Goal: Task Accomplishment & Management: Use online tool/utility

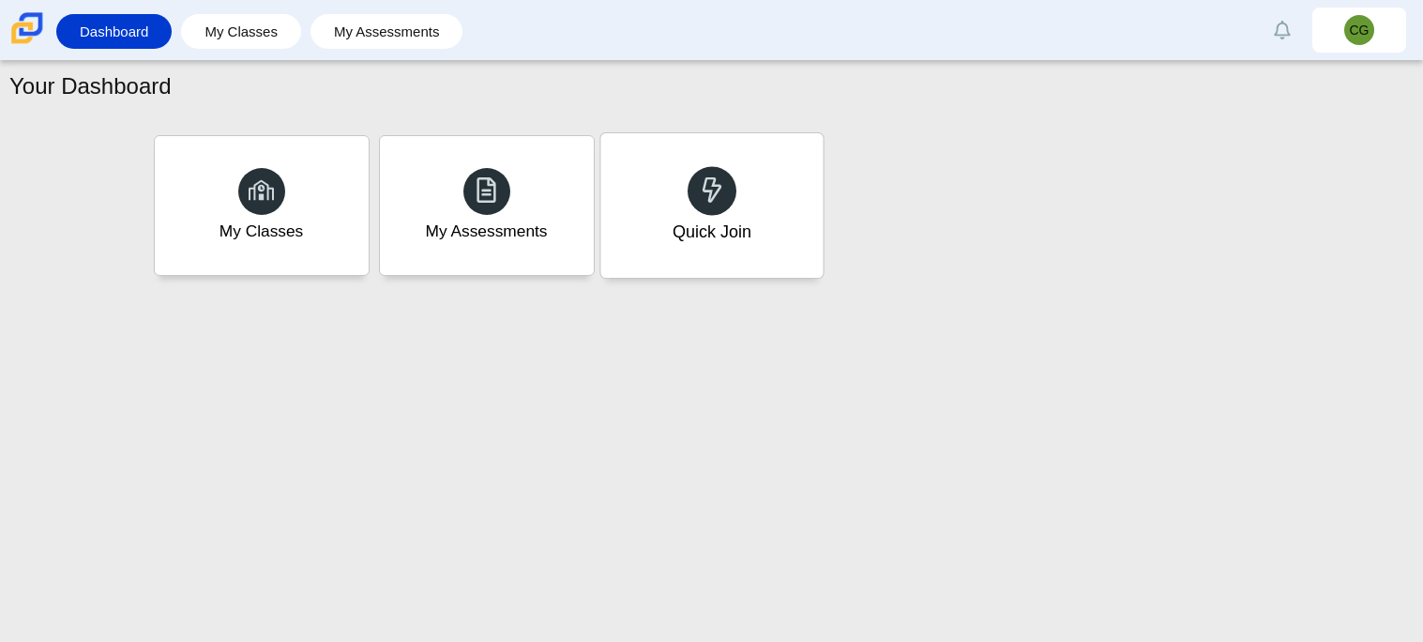
click at [729, 222] on div "Quick Join" at bounding box center [711, 231] width 79 height 24
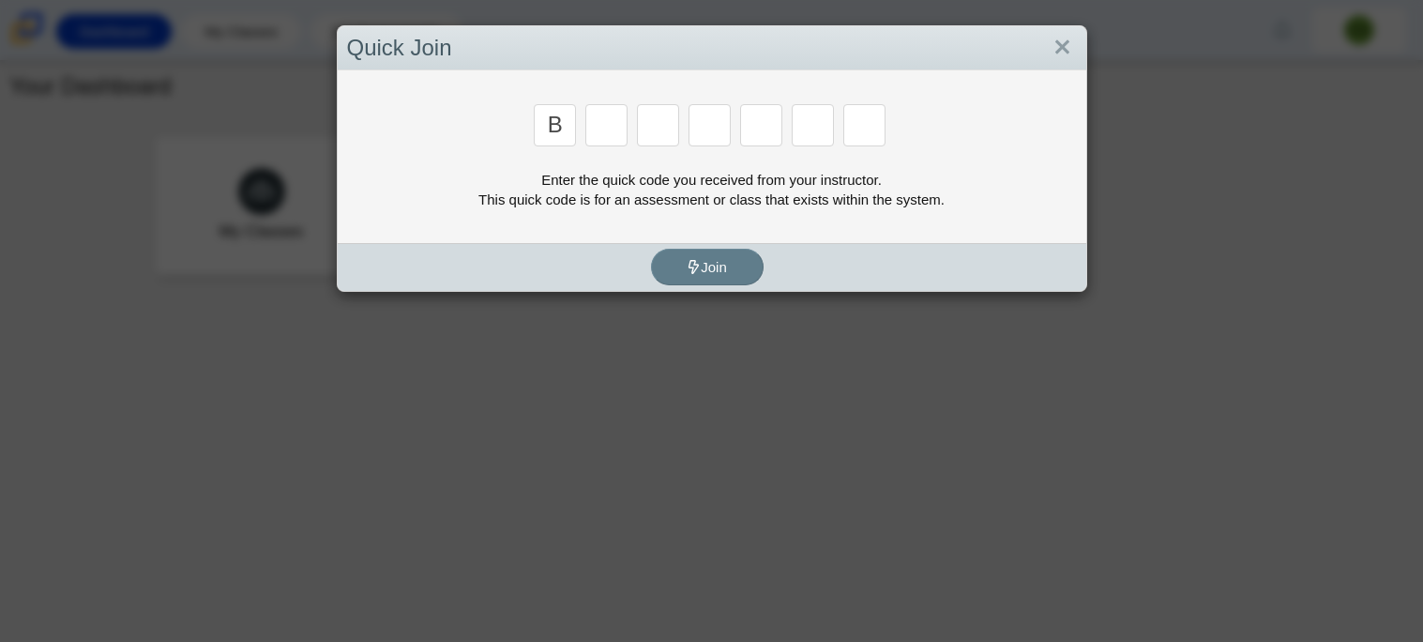
type input "b"
type input "m"
type input "3"
type input "5"
type input "3"
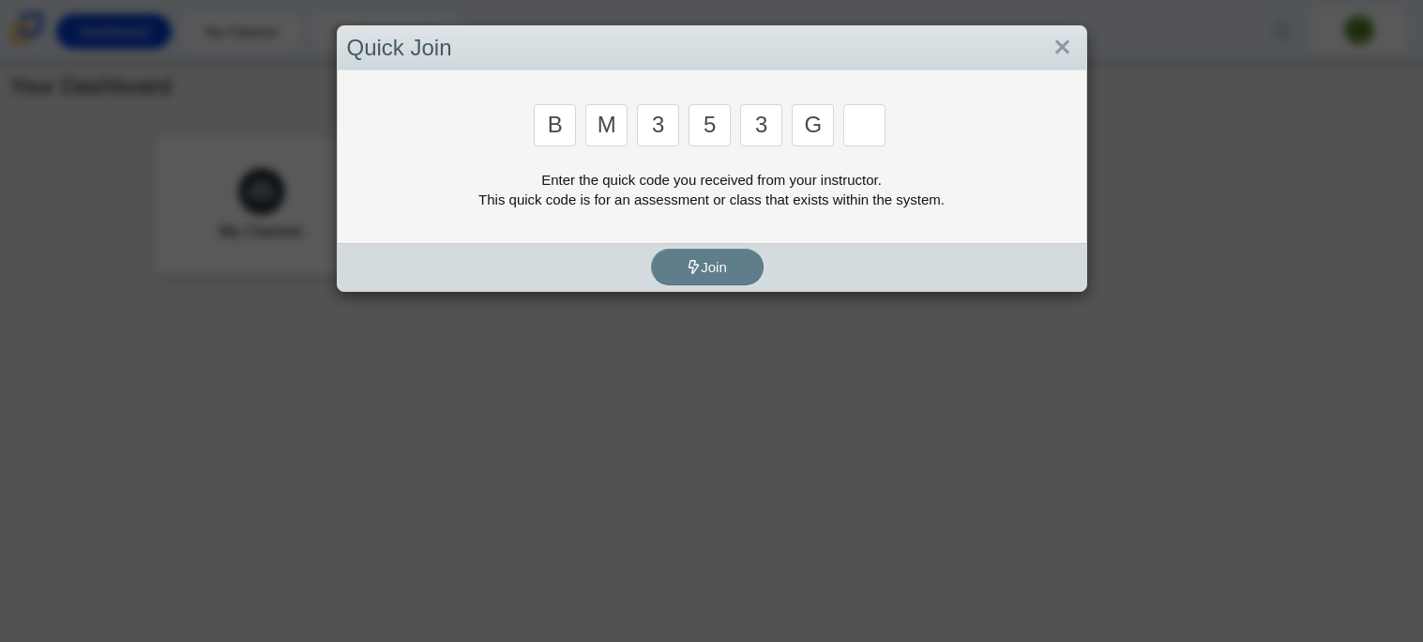
type input "g"
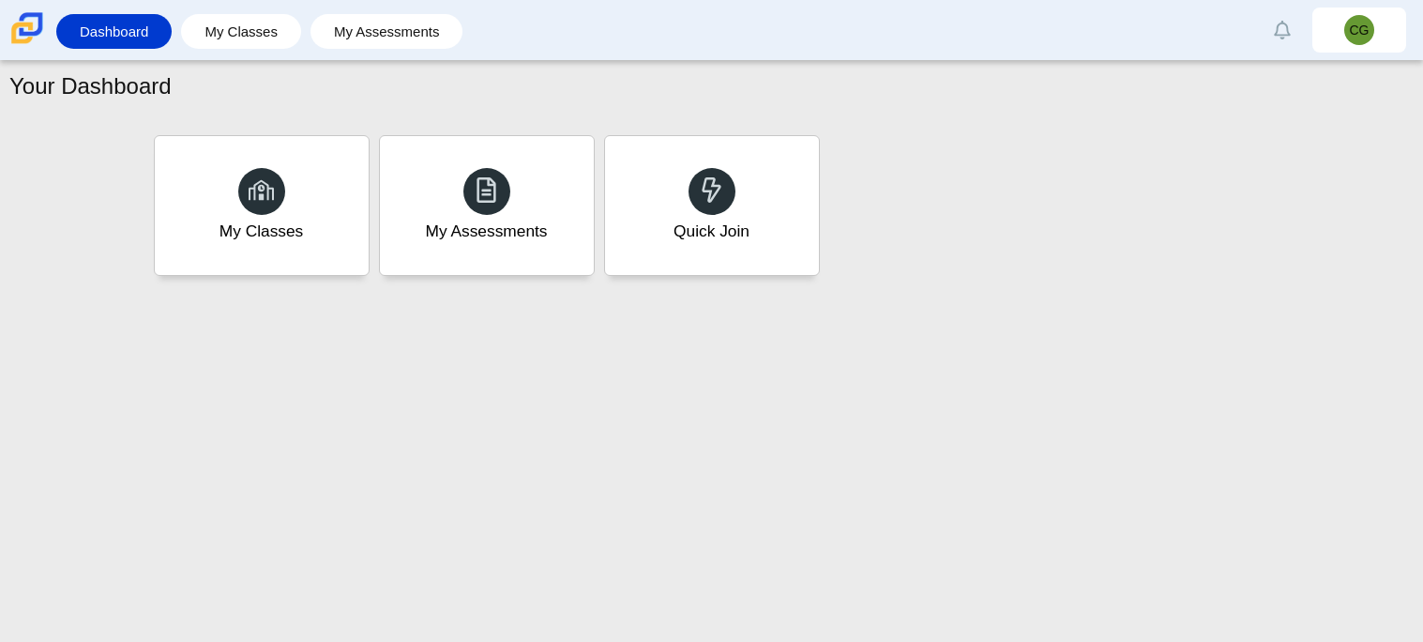
type input "b"
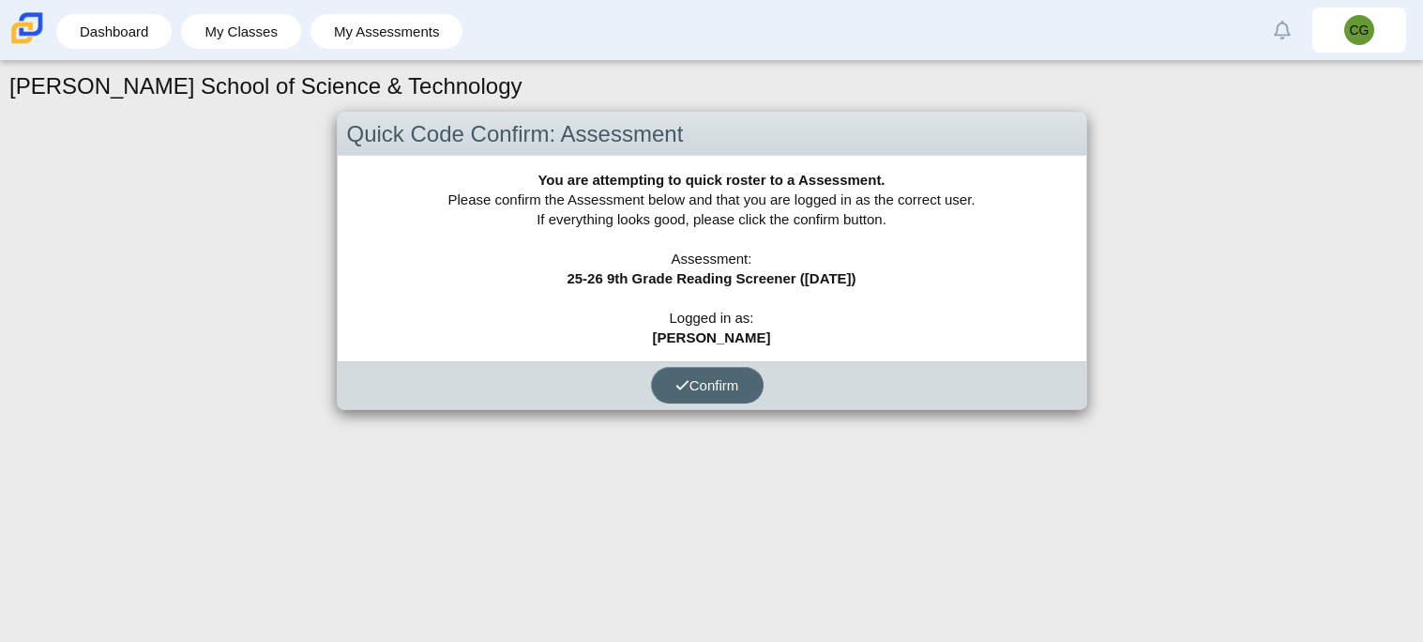
click at [675, 378] on icon "submit" at bounding box center [682, 385] width 14 height 14
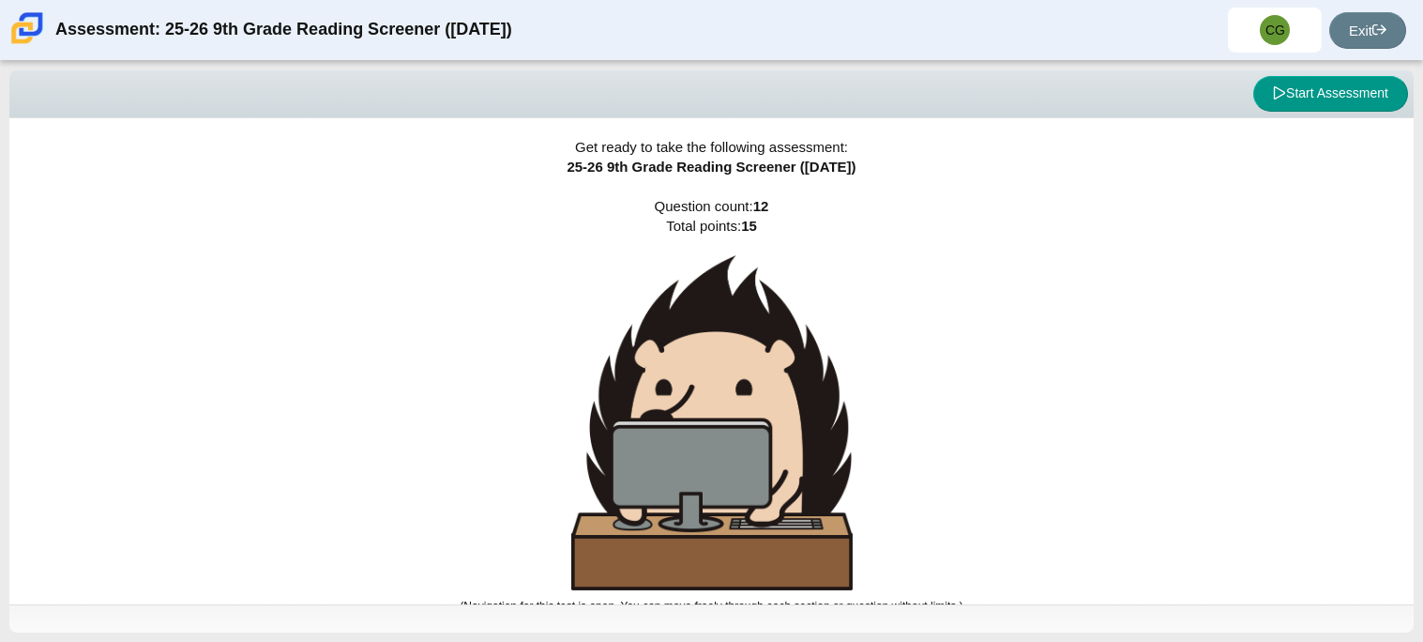
drag, startPoint x: 1421, startPoint y: 200, endPoint x: 1421, endPoint y: 414, distance: 213.9
click at [1421, 414] on div "Viewing Question 0 of 12 in Pacing Mode Start Assessment Get ready to take the …" at bounding box center [711, 351] width 1423 height 581
drag, startPoint x: 1421, startPoint y: 162, endPoint x: 1421, endPoint y: 352, distance: 189.5
click at [1421, 352] on div "Viewing Question 0 of 12 in Pacing Mode Start Assessment Get ready to take the …" at bounding box center [711, 351] width 1423 height 581
click at [1276, 101] on button "Start Assessment" at bounding box center [1330, 94] width 155 height 36
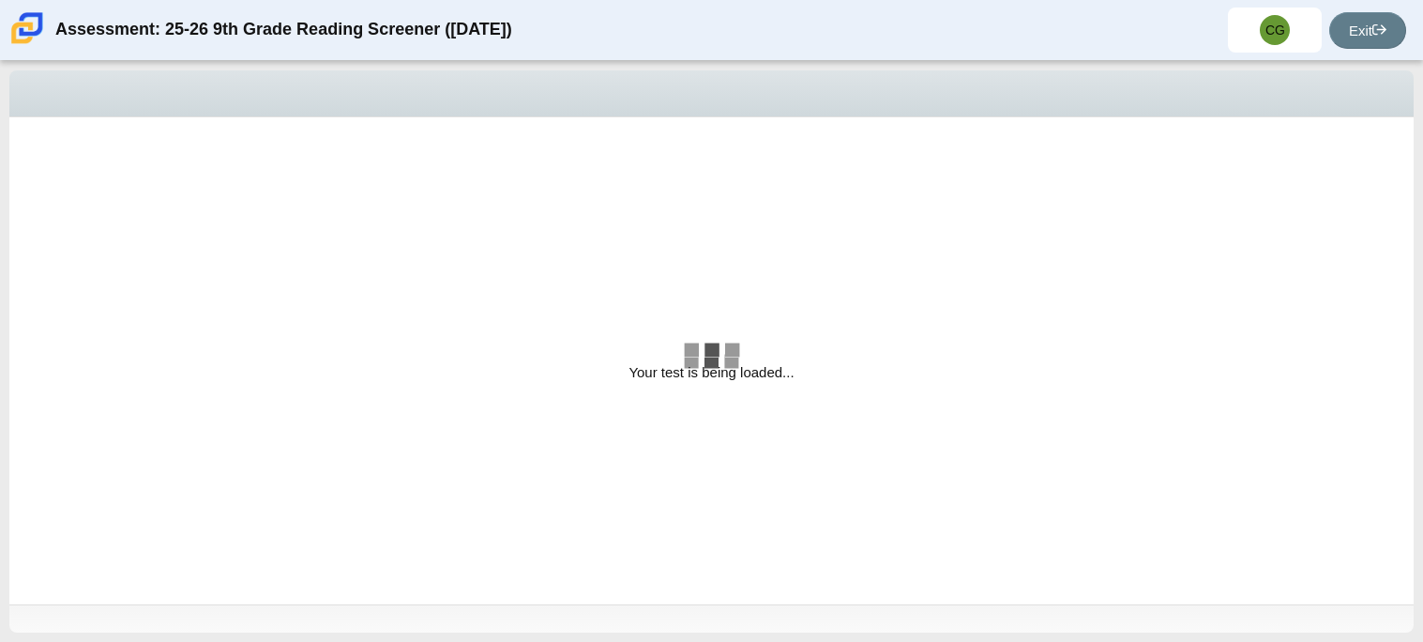
select select "ccc5b315-3c7c-471c-bf90-f22c8299c798"
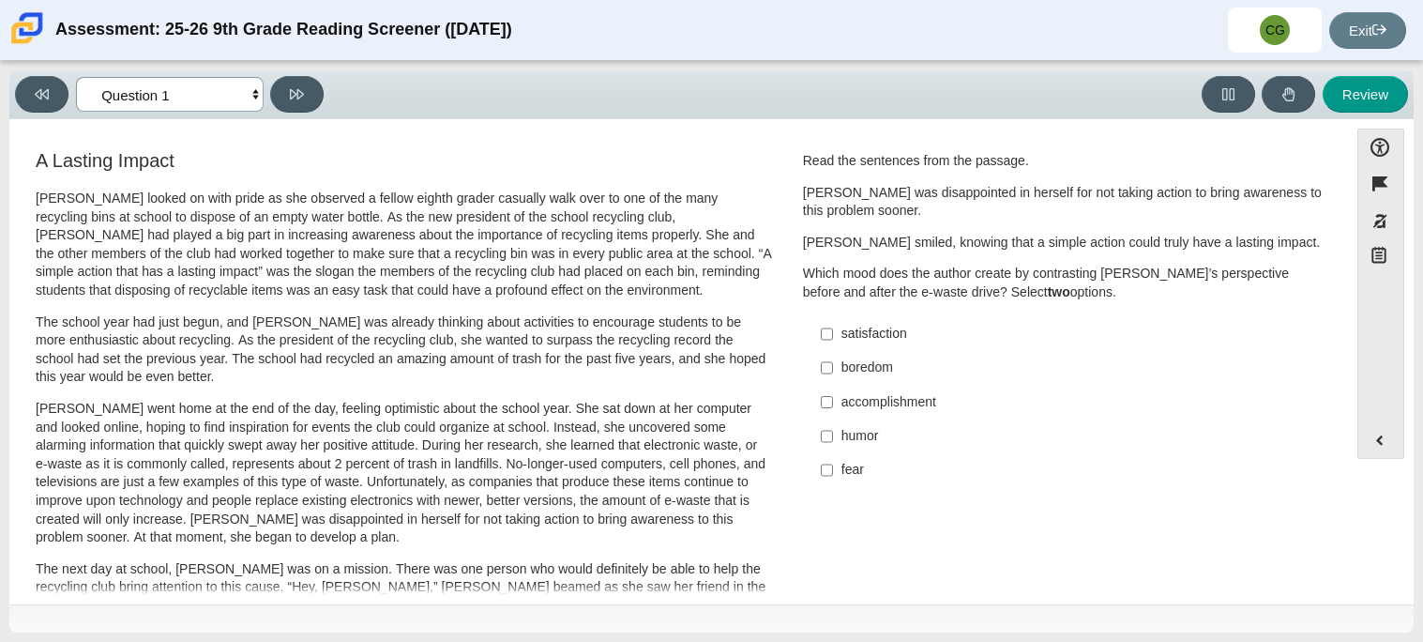
click at [254, 97] on select "Questions Question 1 Question 2 Question 3 Question 4 Question 5 Question 6 Que…" at bounding box center [170, 94] width 188 height 35
click at [1263, 363] on div "boredom" at bounding box center [1078, 367] width 474 height 19
click at [833, 363] on input "boredom boredom" at bounding box center [827, 368] width 12 height 34
checkbox input "true"
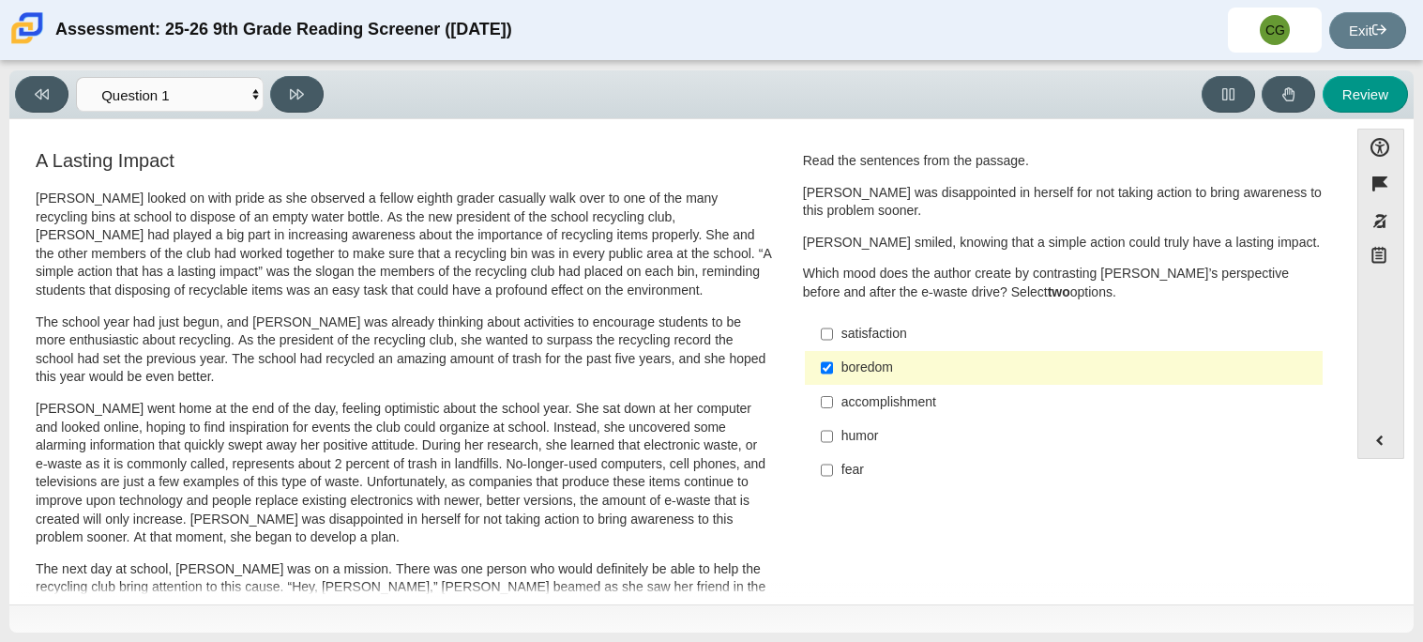
click at [1035, 337] on div "satisfaction" at bounding box center [1078, 334] width 474 height 19
click at [833, 337] on input "satisfaction satisfaction" at bounding box center [827, 334] width 12 height 34
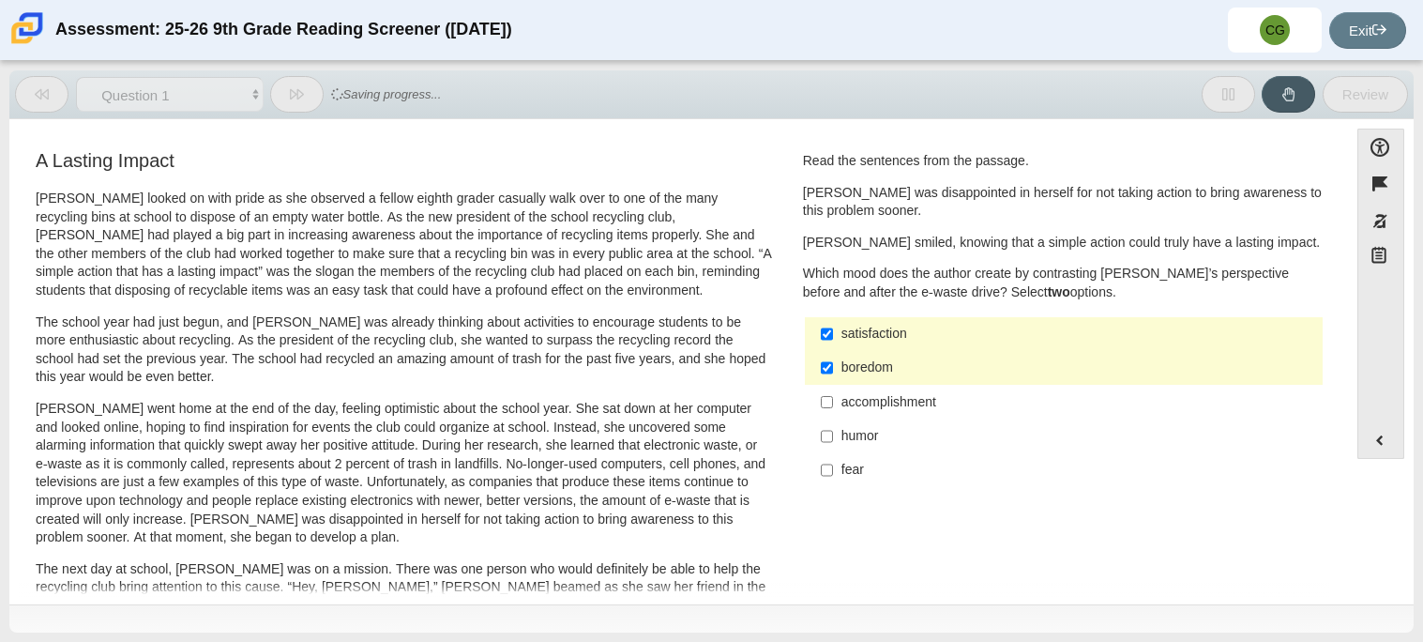
click at [957, 347] on label "satisfaction satisfaction" at bounding box center [1065, 334] width 515 height 34
click at [833, 347] on input "satisfaction satisfaction" at bounding box center [827, 334] width 12 height 34
checkbox input "false"
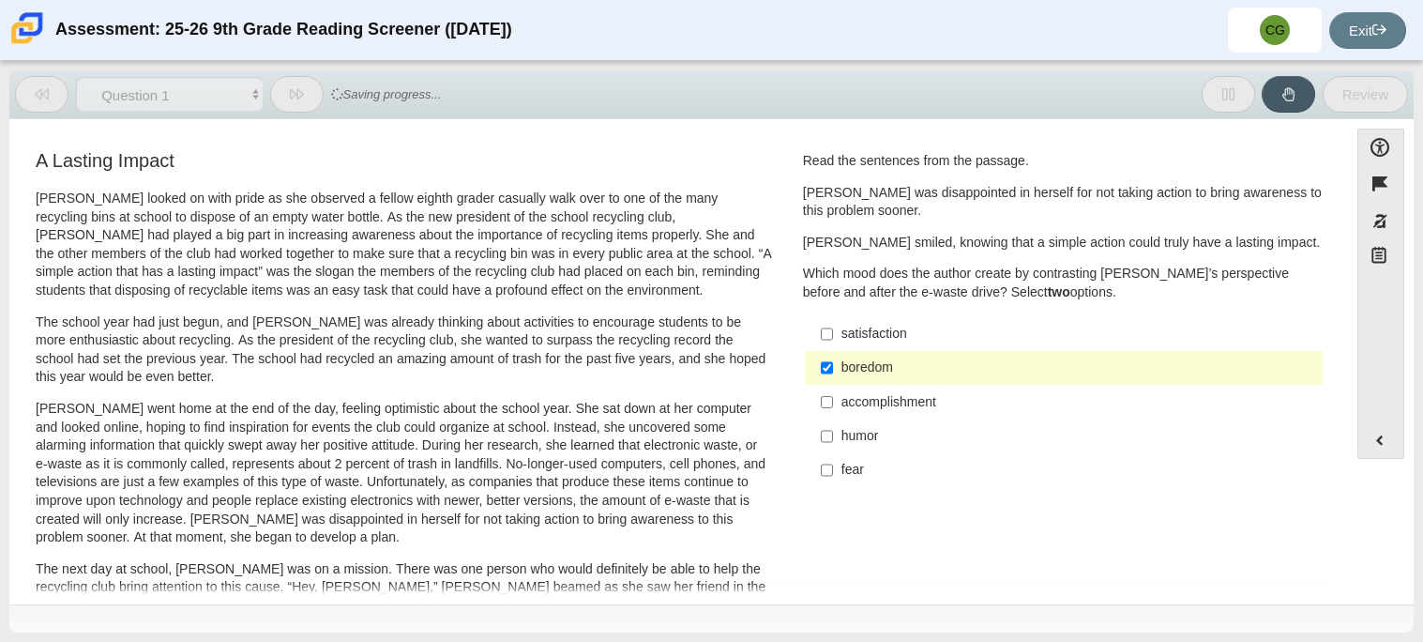
click at [936, 395] on div "accomplishment" at bounding box center [1078, 402] width 474 height 19
click at [833, 395] on input "accomplishment accomplishment" at bounding box center [827, 402] width 12 height 34
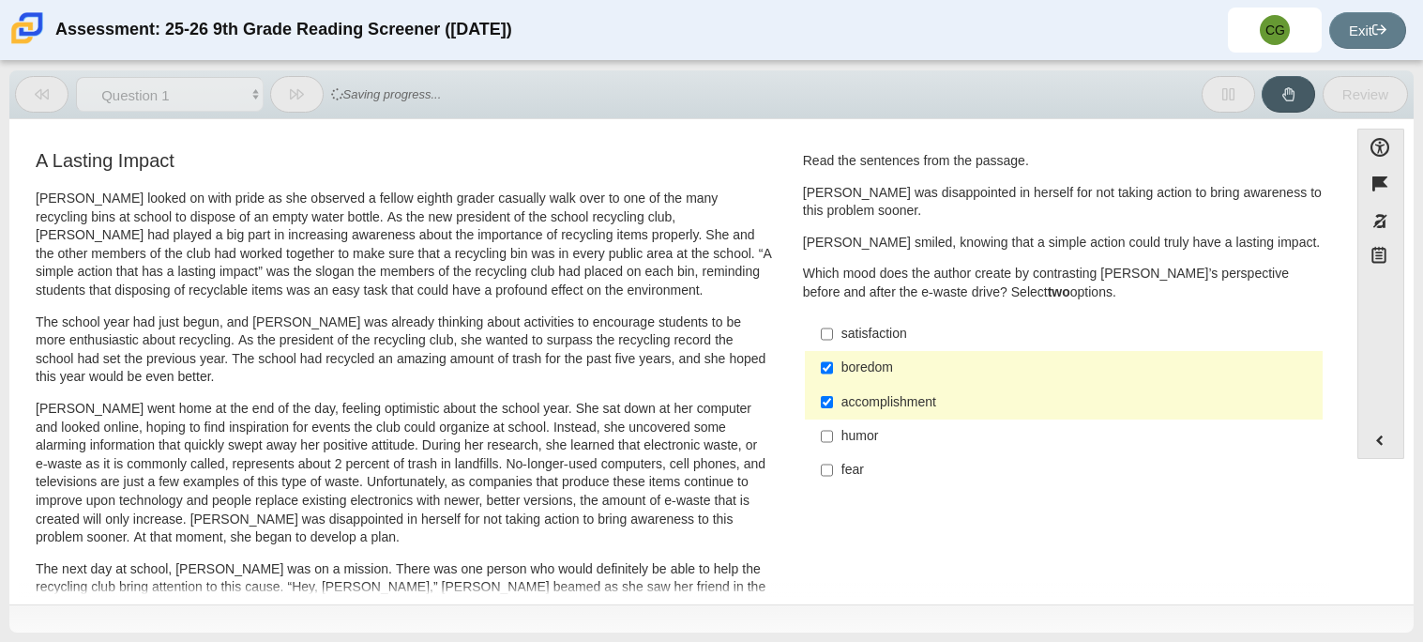
click at [933, 391] on label "accomplishment accomplishment" at bounding box center [1065, 402] width 515 height 34
click at [833, 391] on input "accomplishment accomplishment" at bounding box center [827, 402] width 12 height 34
checkbox input "false"
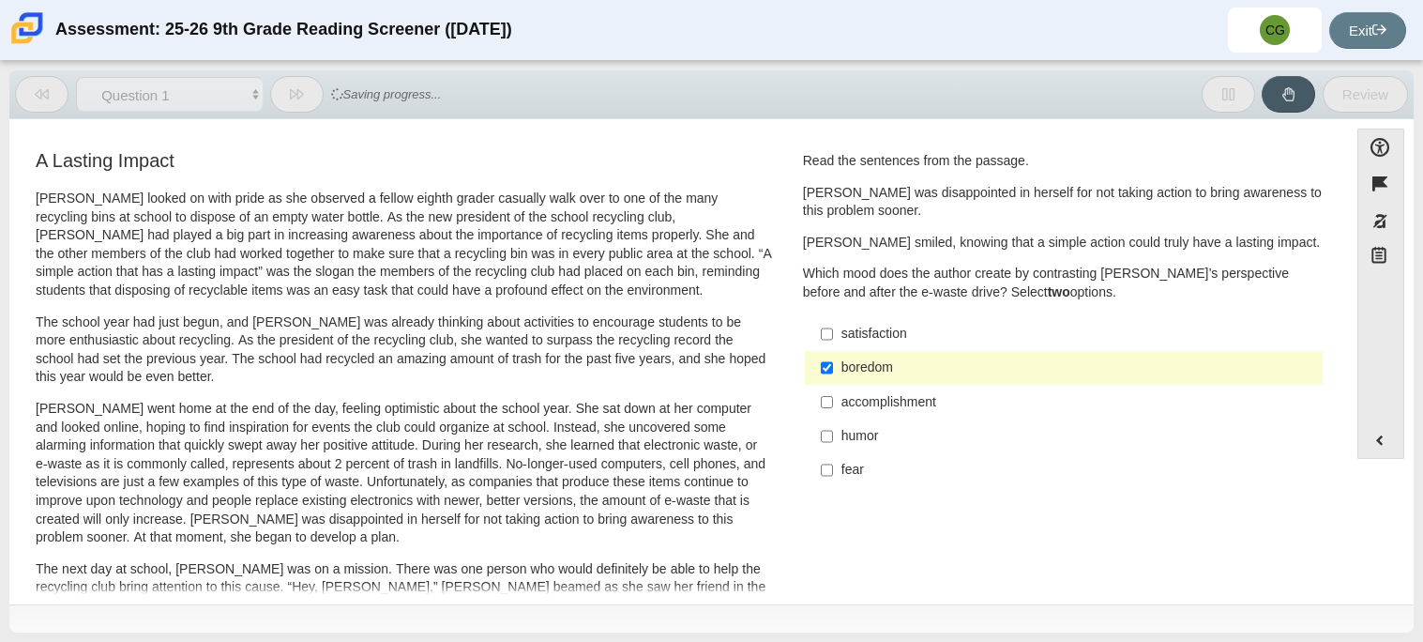
click at [936, 383] on label "boredom boredom" at bounding box center [1065, 368] width 515 height 34
click at [833, 383] on input "boredom boredom" at bounding box center [827, 368] width 12 height 34
checkbox input "false"
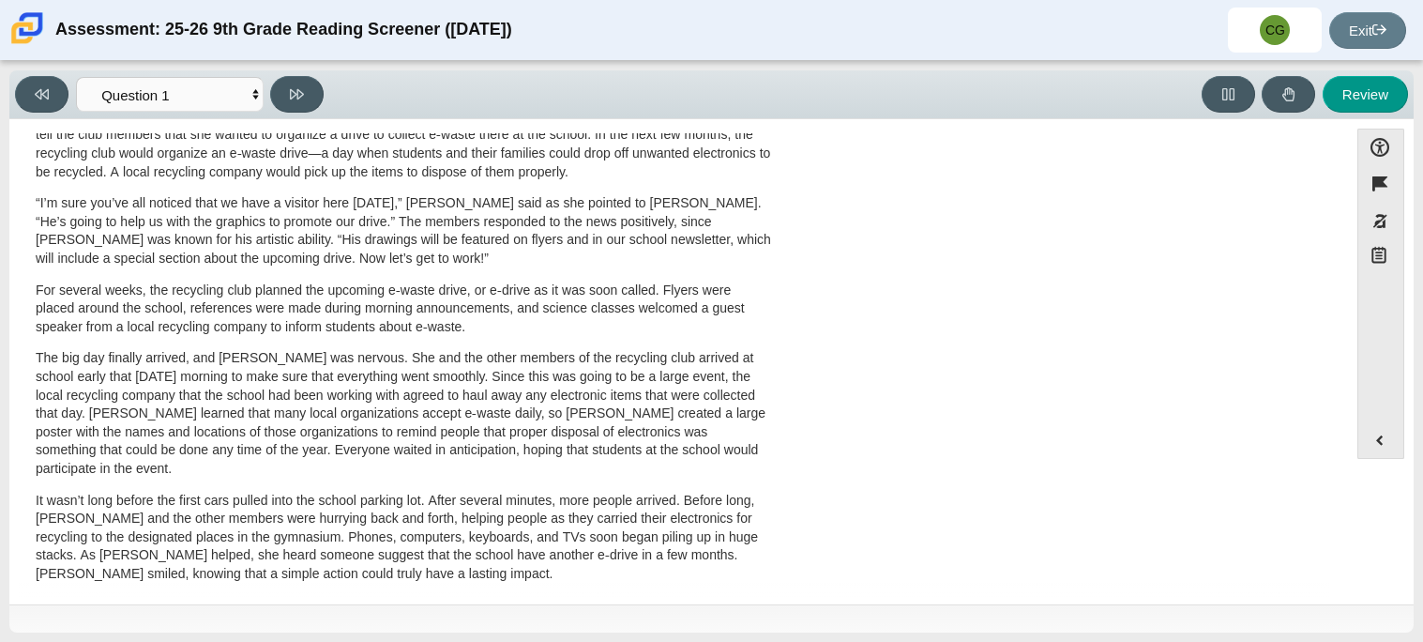
scroll to position [603, 0]
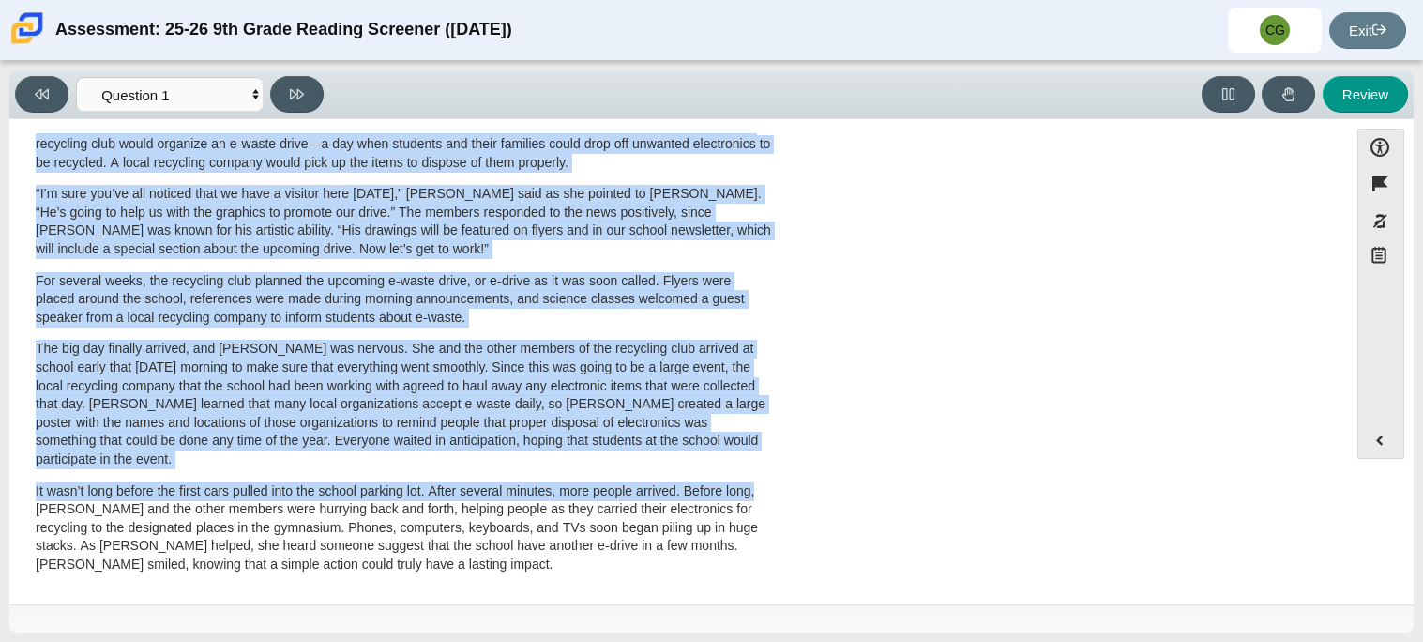
drag, startPoint x: 1341, startPoint y: 500, endPoint x: 1335, endPoint y: 477, distance: 23.4
click at [1335, 477] on div "Accessibility options Close Color scheme Font size Zoom Change the background a…" at bounding box center [711, 360] width 1385 height 463
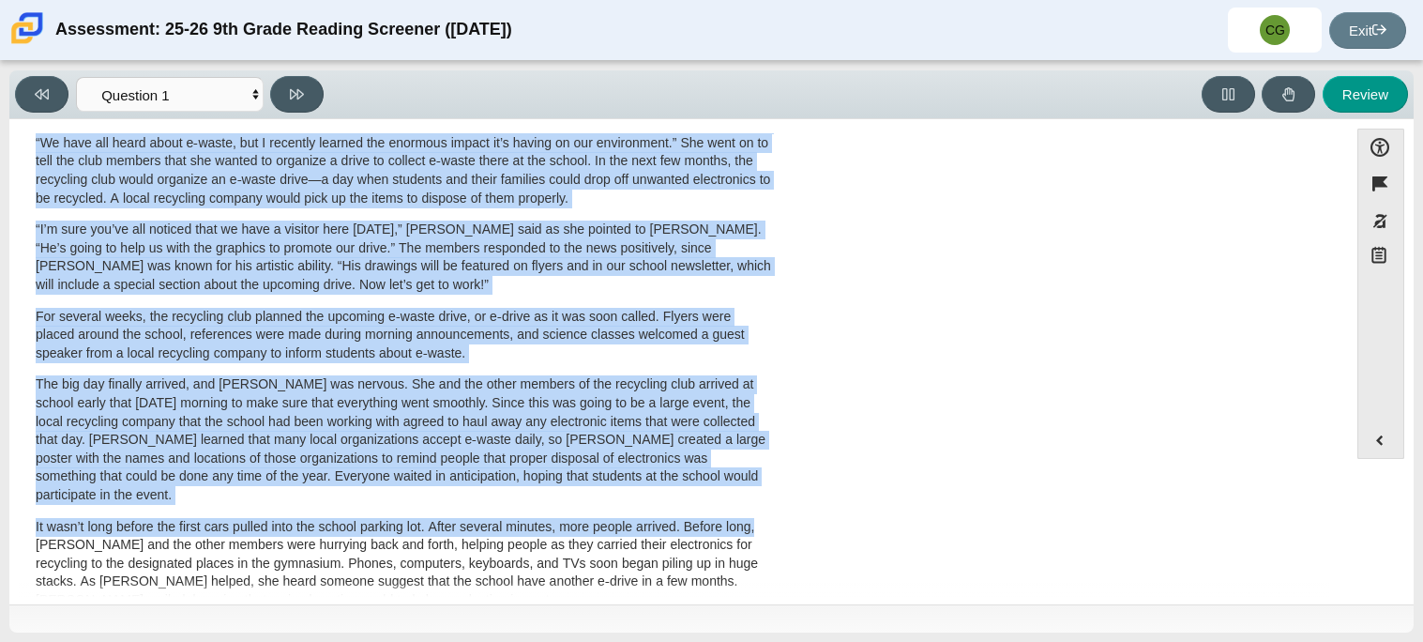
scroll to position [569, 0]
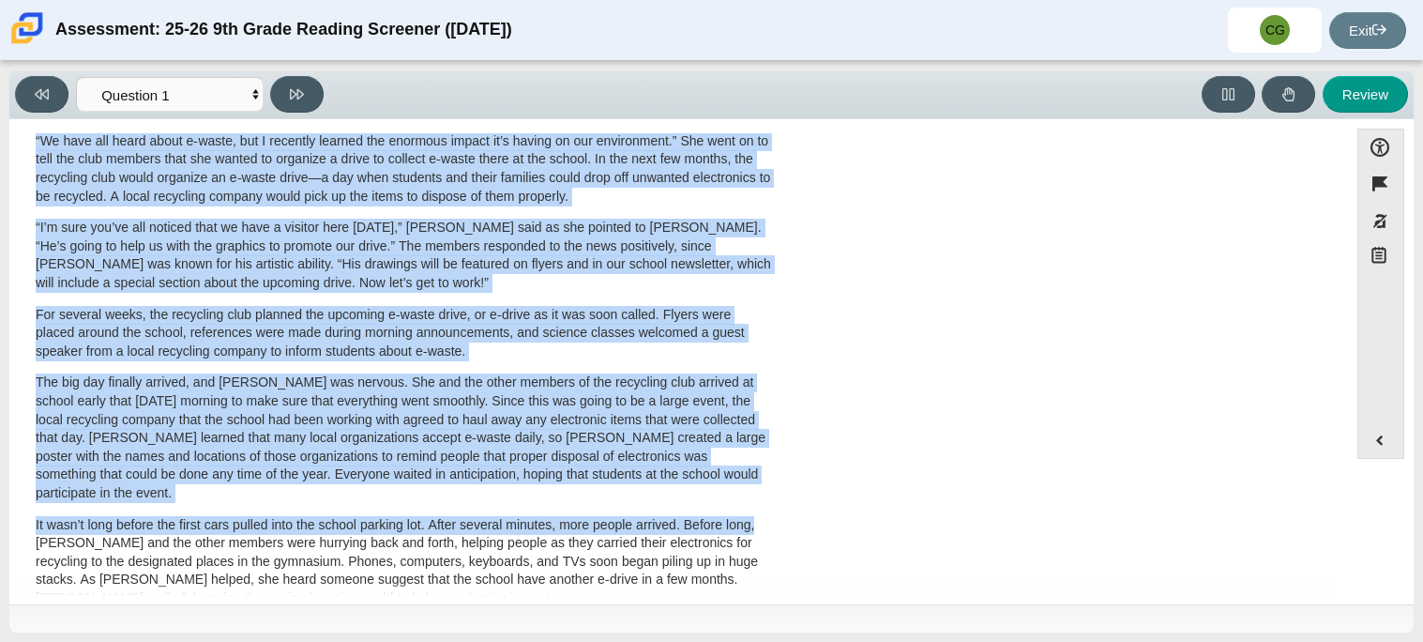
click at [1191, 502] on div "A Lasting Impact Scarlett looked on with pride as she observed a fellow eighth …" at bounding box center [679, 106] width 1320 height 1057
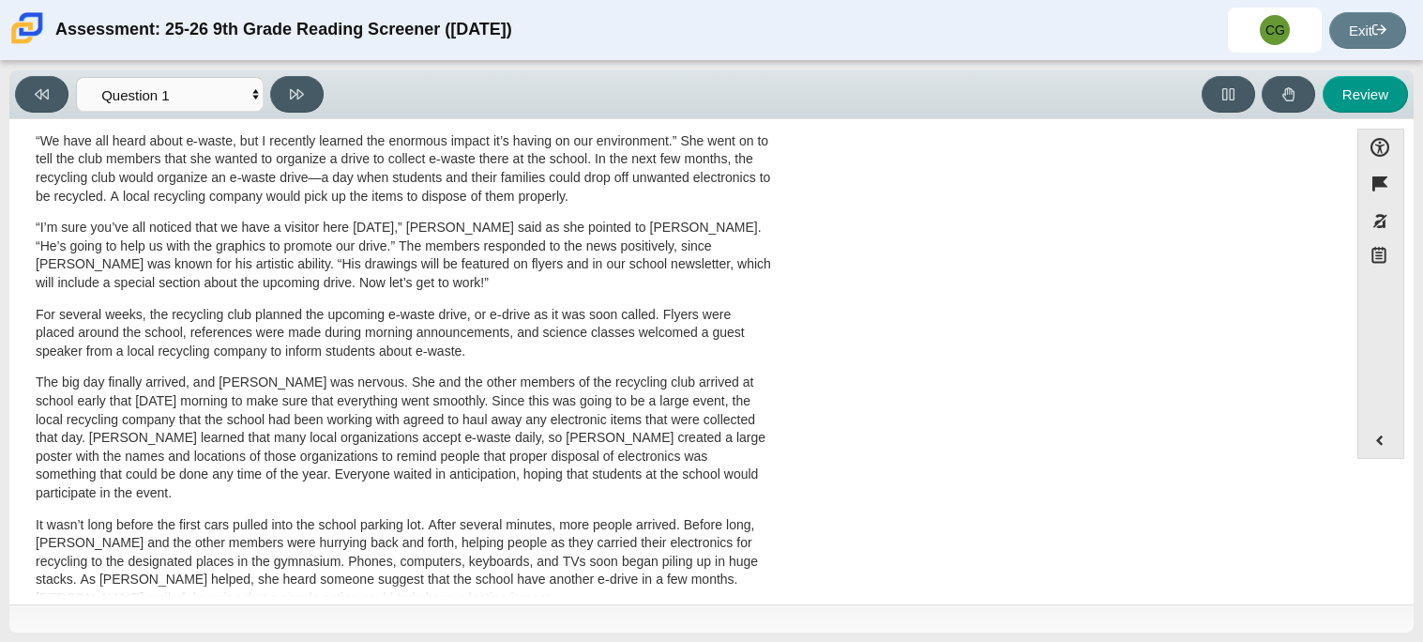
click at [1191, 502] on div "A Lasting Impact Scarlett looked on with pride as she observed a fellow eighth …" at bounding box center [679, 106] width 1320 height 1057
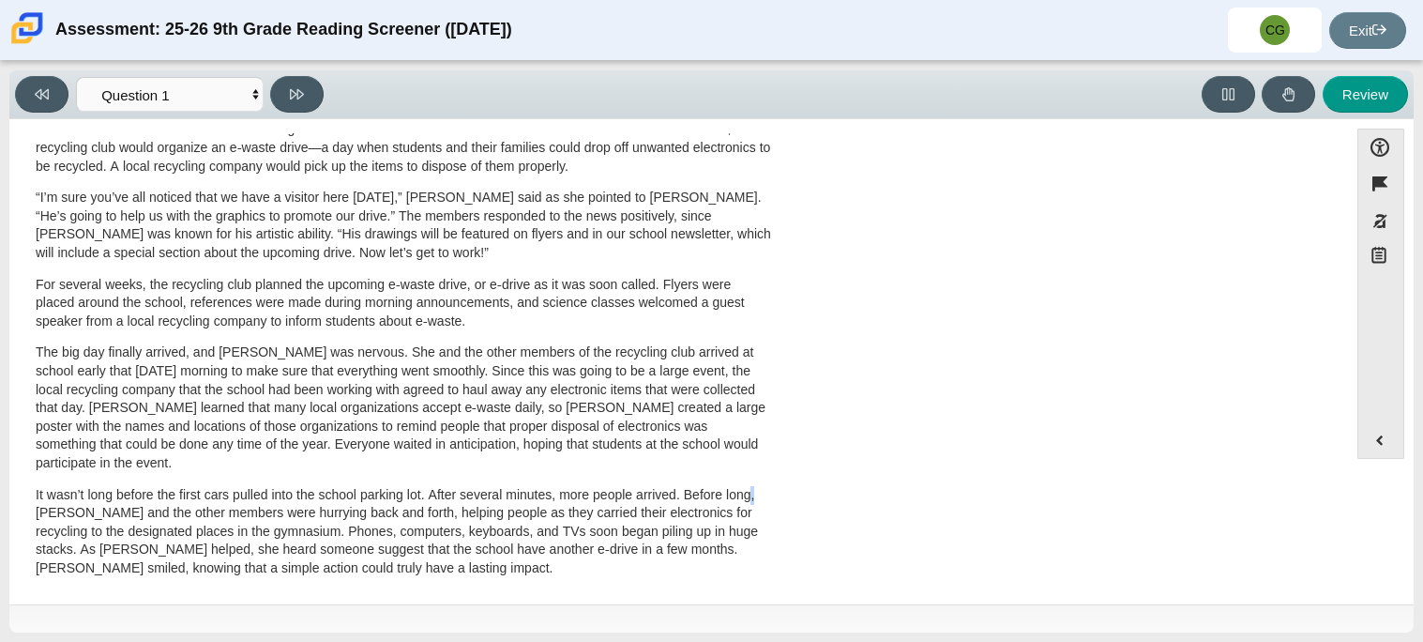
scroll to position [603, 0]
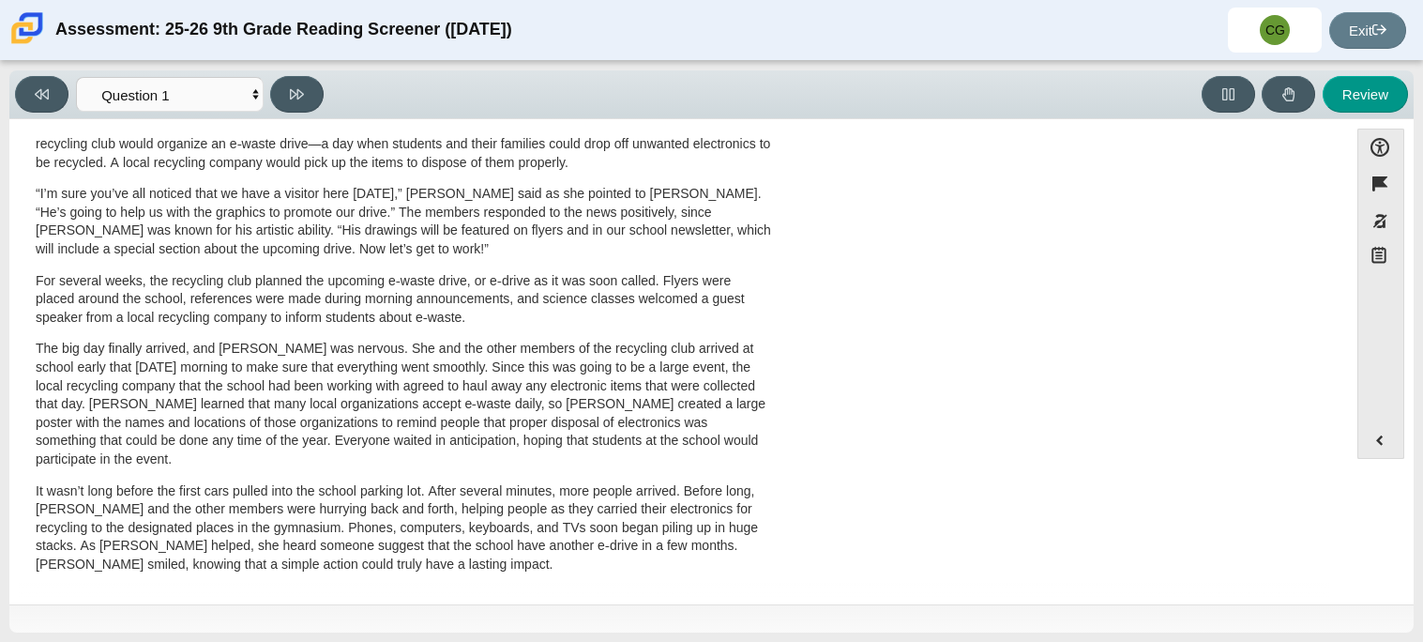
click at [331, 552] on p "It wasn’t long before the first cars pulled into the school parking lot. After …" at bounding box center [404, 528] width 736 height 92
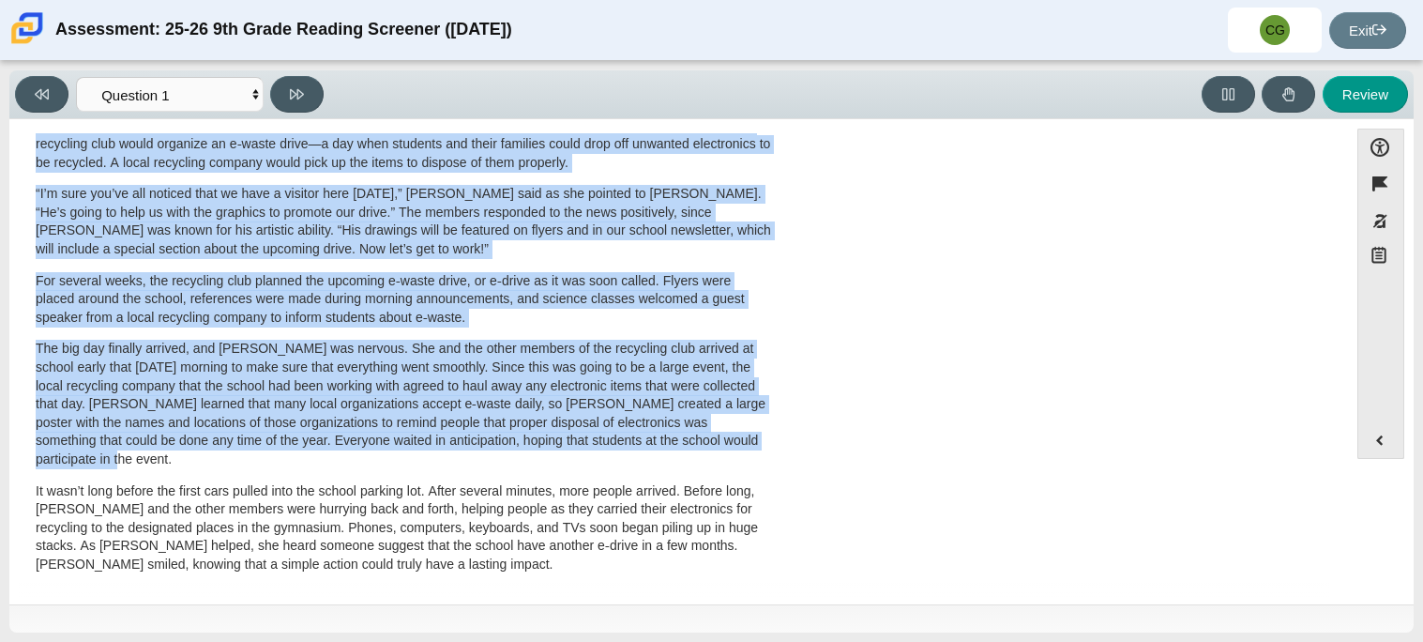
drag, startPoint x: 1339, startPoint y: 477, endPoint x: 1324, endPoint y: 450, distance: 30.6
click at [1324, 450] on div "Accessibility options Close Color scheme Font size Zoom Change the background a…" at bounding box center [711, 360] width 1385 height 463
click at [1324, 450] on div "A Lasting Impact Scarlett looked on with pride as she observed a fellow eighth …" at bounding box center [679, 72] width 1320 height 1057
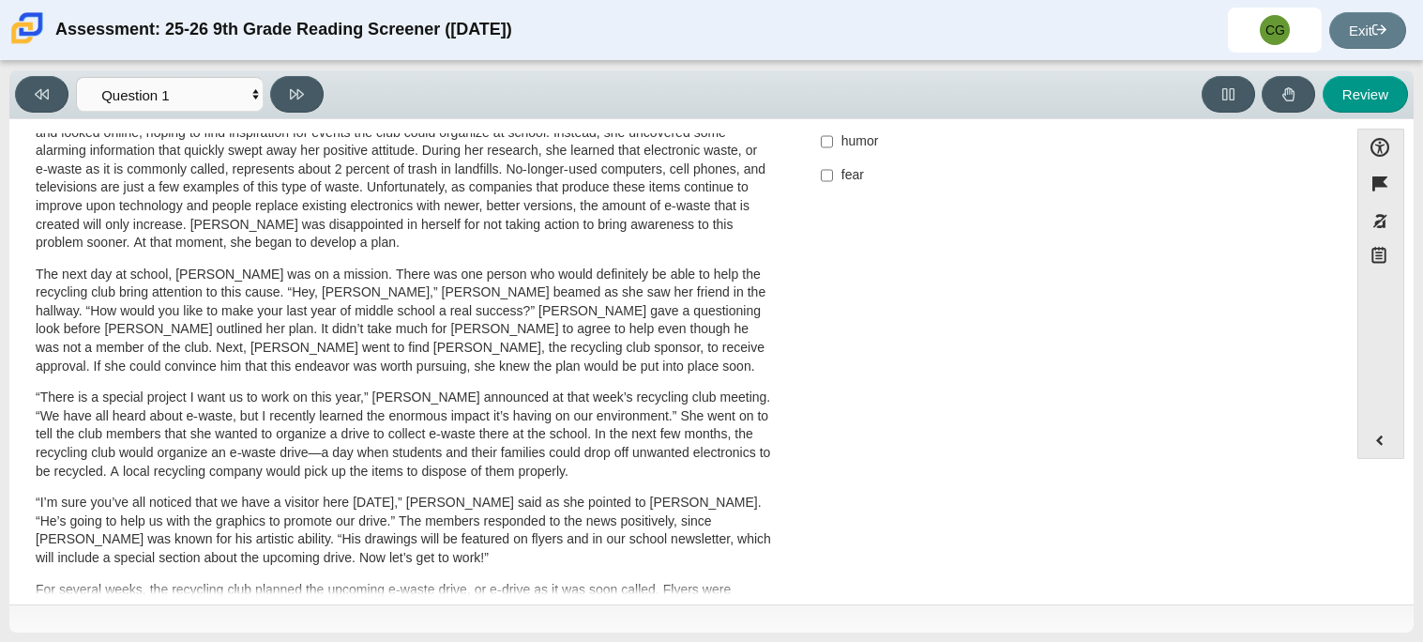
scroll to position [0, 0]
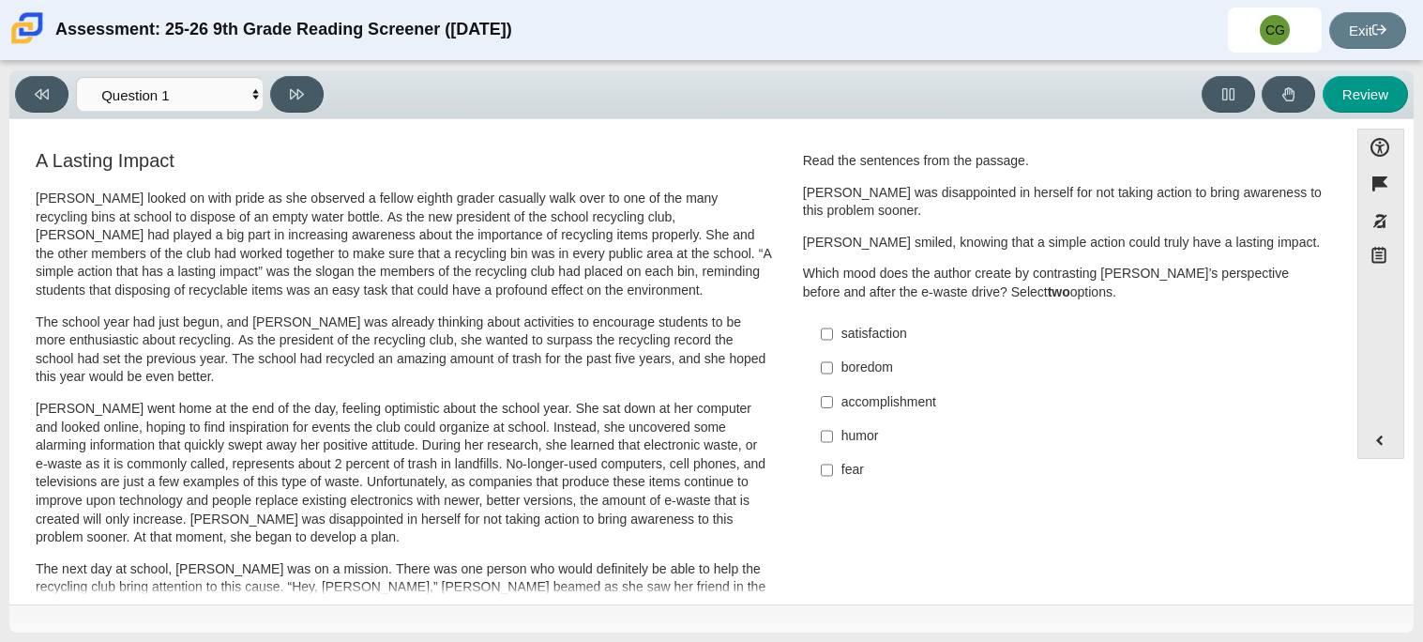
click at [841, 401] on div "accomplishment" at bounding box center [1078, 402] width 474 height 19
click at [833, 401] on input "accomplishment accomplishment" at bounding box center [827, 402] width 12 height 34
checkbox input "true"
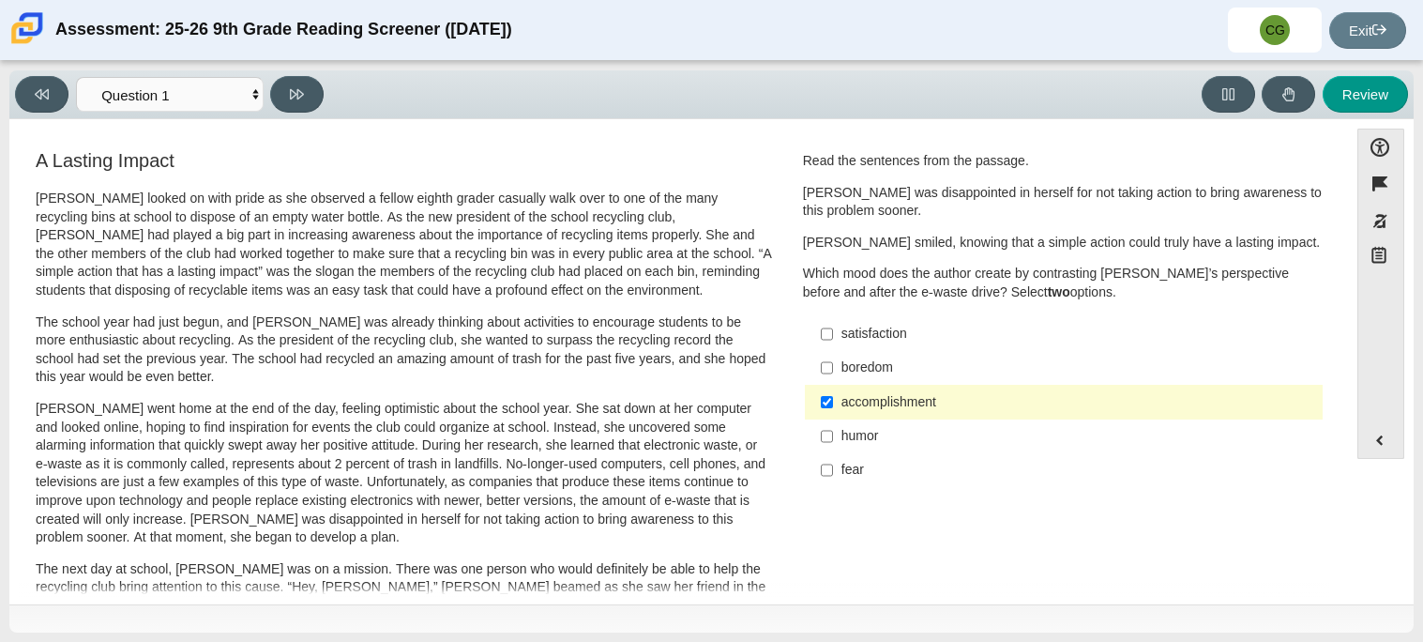
click at [894, 325] on div "satisfaction" at bounding box center [1078, 334] width 474 height 19
click at [833, 325] on input "satisfaction satisfaction" at bounding box center [827, 334] width 12 height 34
checkbox input "true"
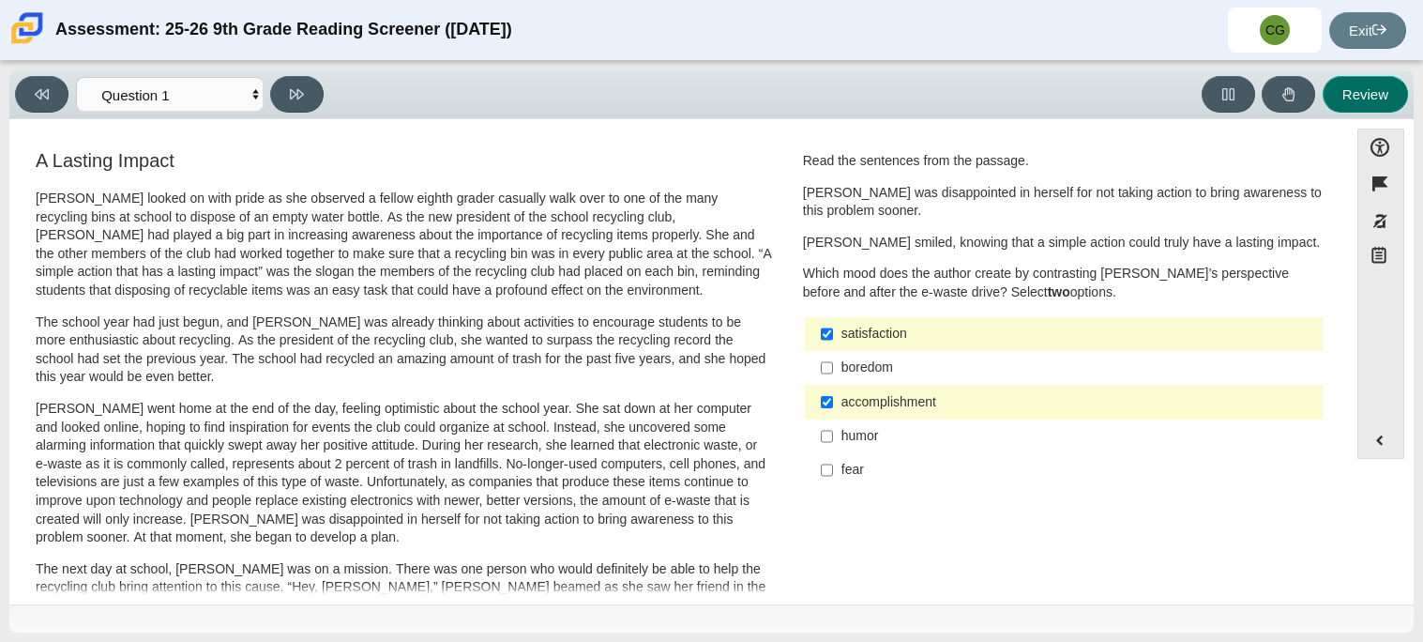
click at [1375, 91] on button "Review" at bounding box center [1365, 94] width 85 height 37
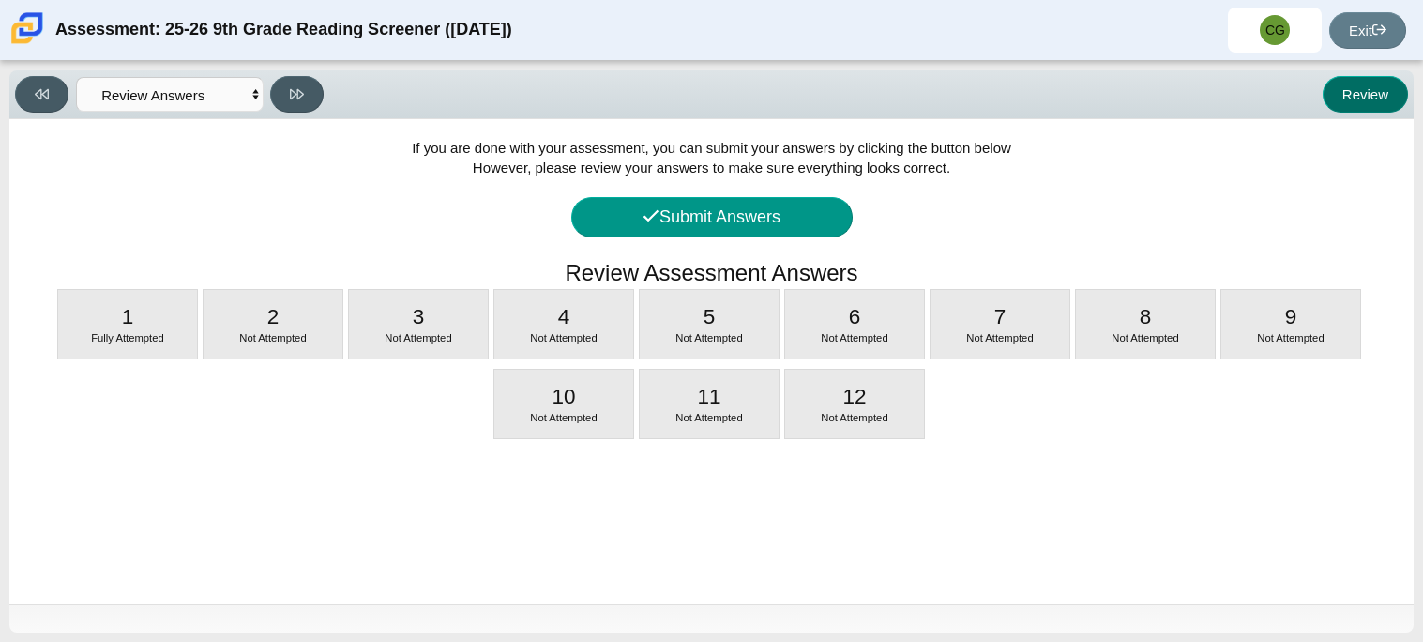
click at [1375, 91] on button "Review" at bounding box center [1365, 94] width 85 height 37
click at [1369, 99] on button "Review" at bounding box center [1365, 94] width 85 height 37
click at [184, 101] on select "Questions Question 1 Question 2 Question 3 Question 4 Question 5 Question 6 Que…" at bounding box center [170, 94] width 188 height 35
click at [76, 77] on select "Questions Question 1 Question 2 Question 3 Question 4 Question 5 Question 6 Que…" at bounding box center [170, 94] width 188 height 35
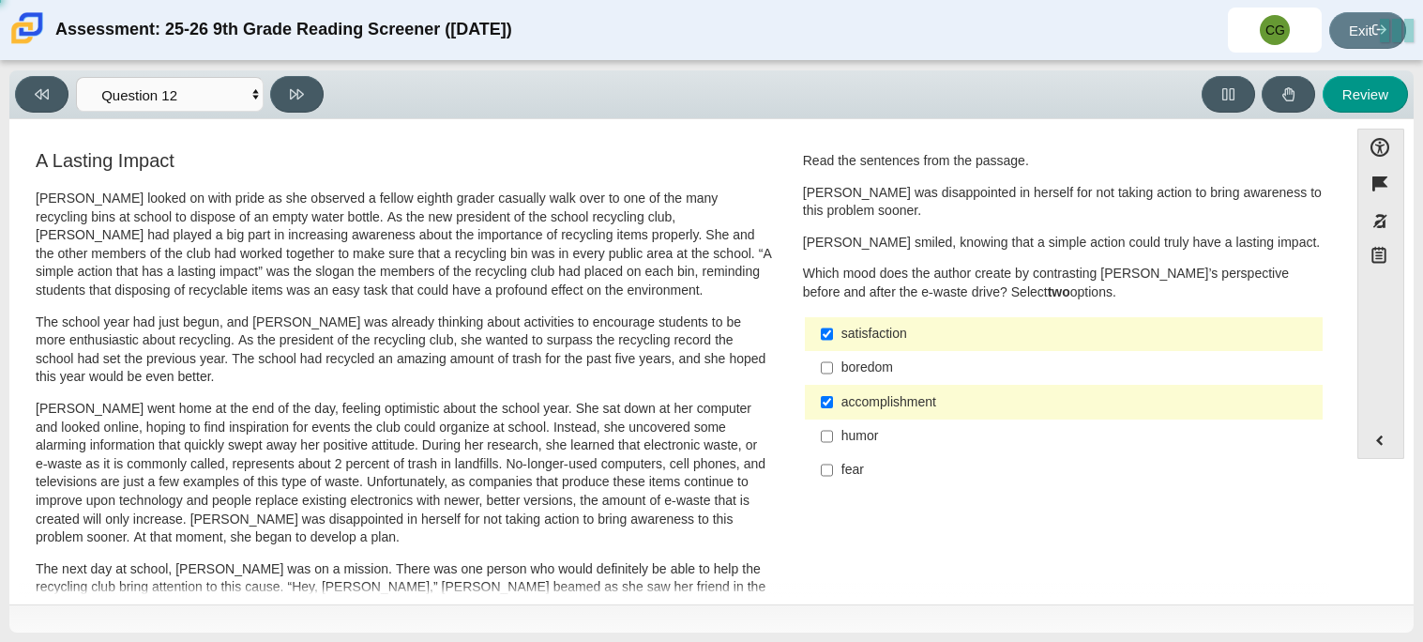
select select "0ff64528-ffd7-428d-b192-babfaadd44e8"
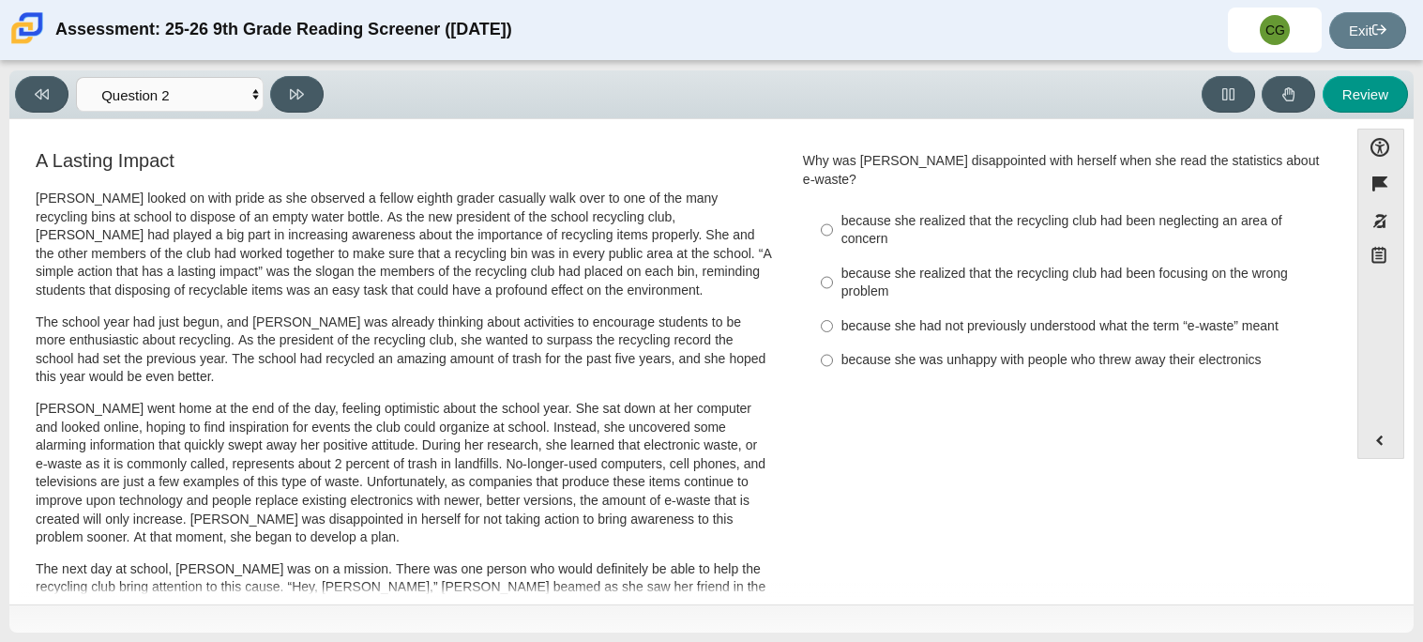
click at [1026, 212] on div "because she realized that the recycling club had been neglecting an area of con…" at bounding box center [1078, 230] width 474 height 37
click at [833, 204] on input "because she realized that the recycling club had been neglecting an area of con…" at bounding box center [827, 230] width 12 height 53
radio input "true"
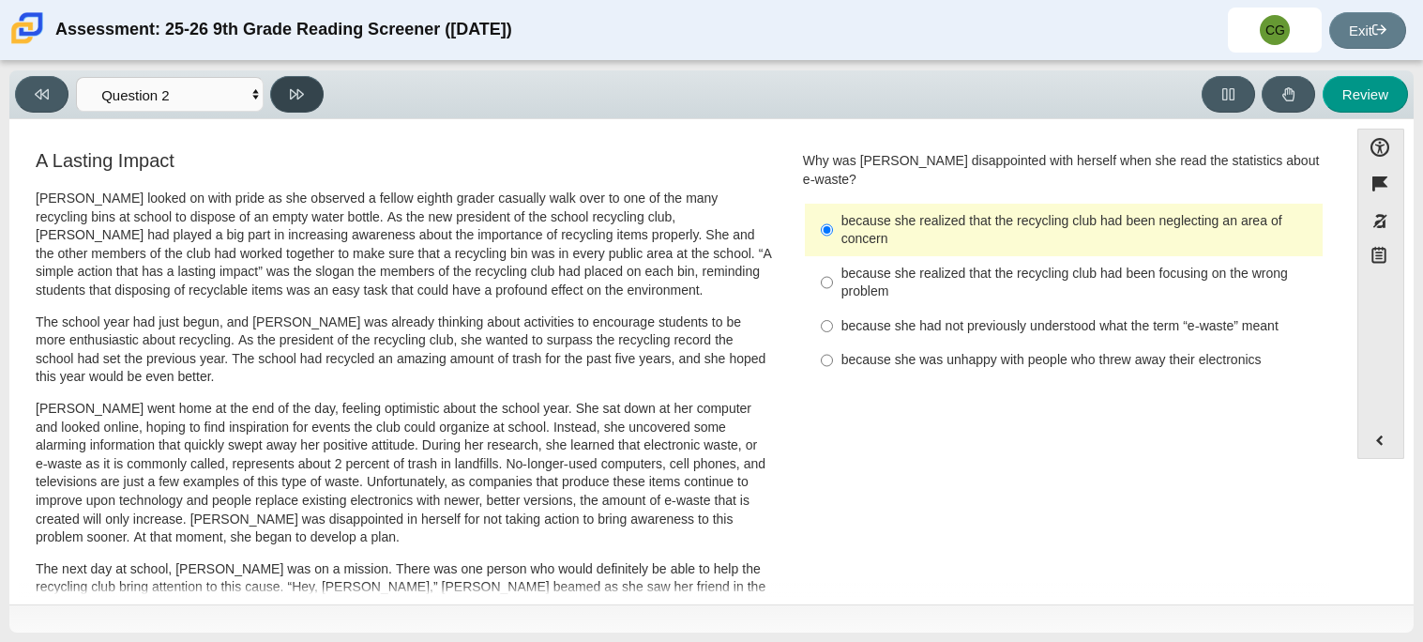
click at [313, 82] on button at bounding box center [296, 94] width 53 height 37
select select "7ce3d843-6974-4858-901c-1ff39630e843"
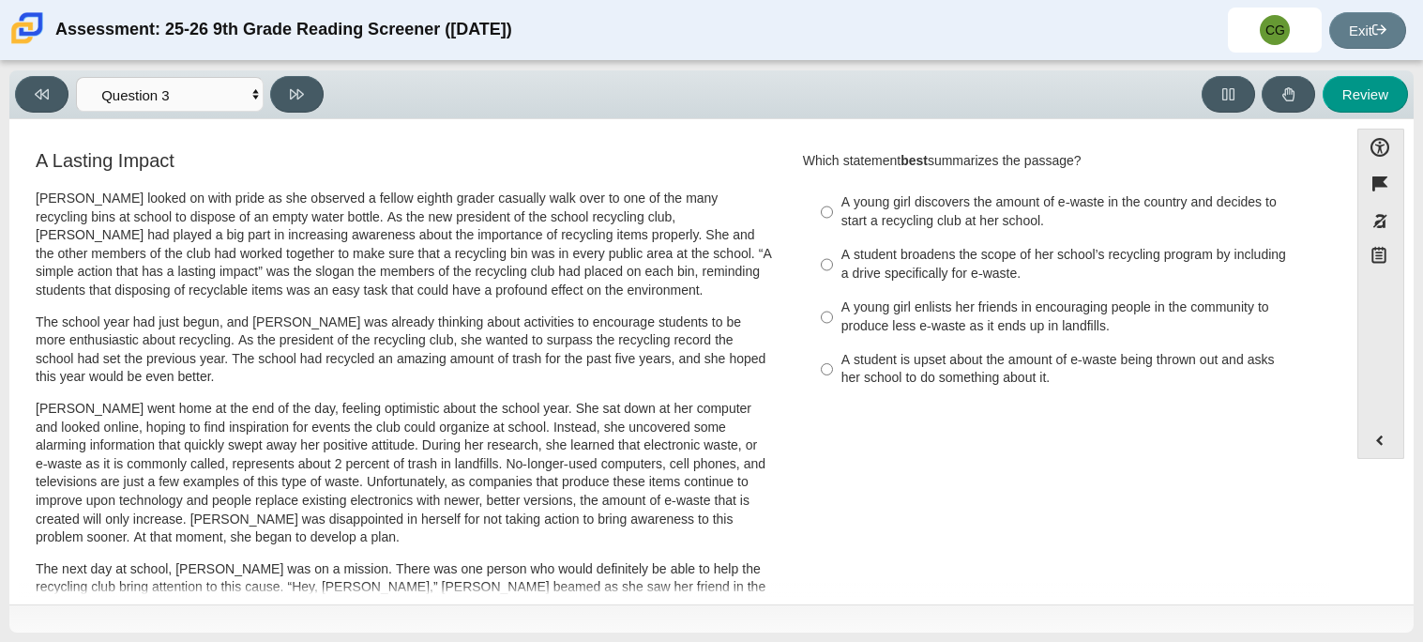
click at [907, 267] on div "A student broadens the scope of her school’s recycling program by including a d…" at bounding box center [1078, 264] width 474 height 37
click at [833, 267] on input "A student broadens the scope of her school’s recycling program by including a d…" at bounding box center [827, 264] width 12 height 53
radio input "true"
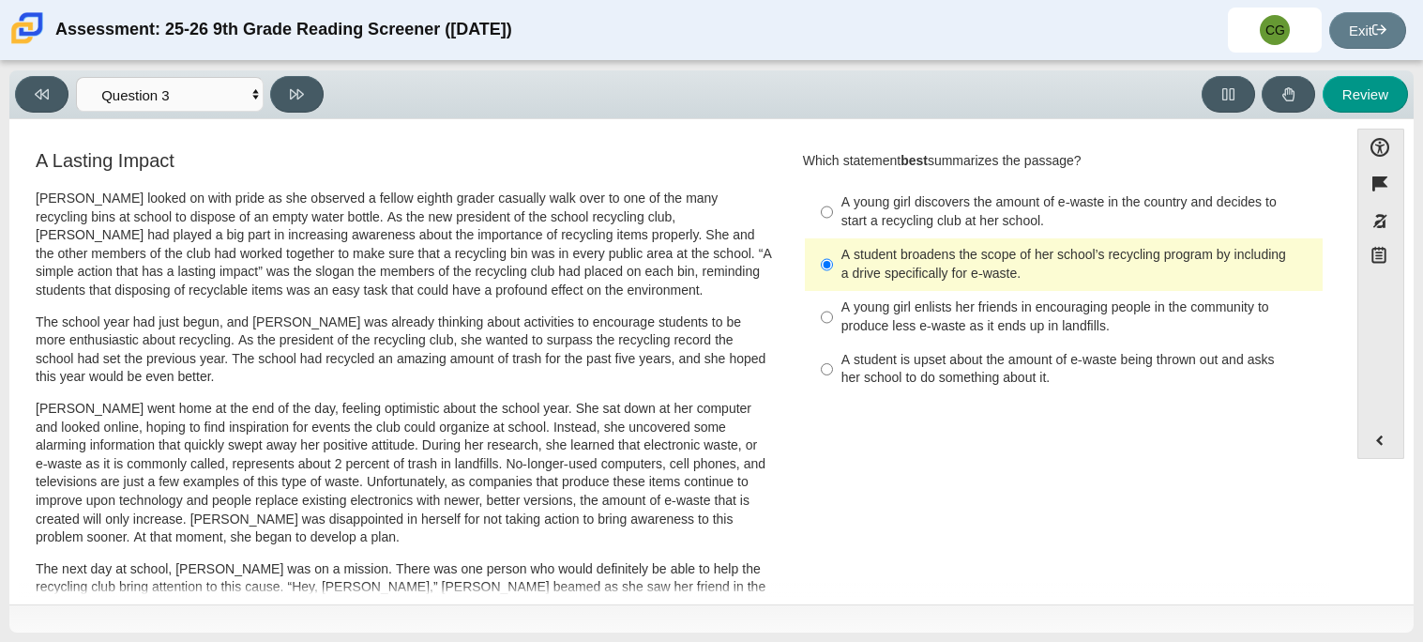
click at [313, 76] on div "Viewing Question 3 of 12 in Pacing Mode Questions Question 1 Question 2 Questio…" at bounding box center [173, 94] width 316 height 37
click at [314, 77] on button at bounding box center [296, 94] width 53 height 37
select select "ca9ea0f1-49c5-4bd1-83b0-472c18652b42"
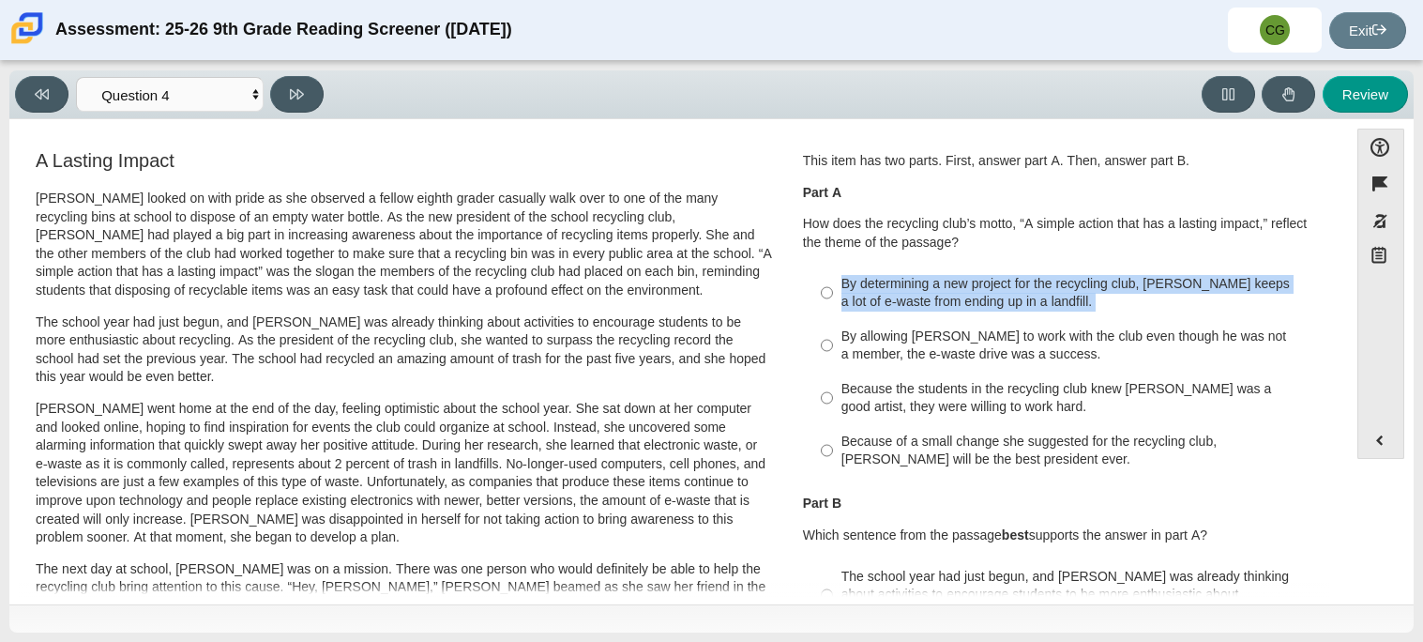
drag, startPoint x: 1324, startPoint y: 245, endPoint x: 1332, endPoint y: 265, distance: 21.1
click at [1332, 265] on div "Feature A Lasting Impact Scarlett looked on with pride as she observed a fellow…" at bounding box center [679, 364] width 1320 height 463
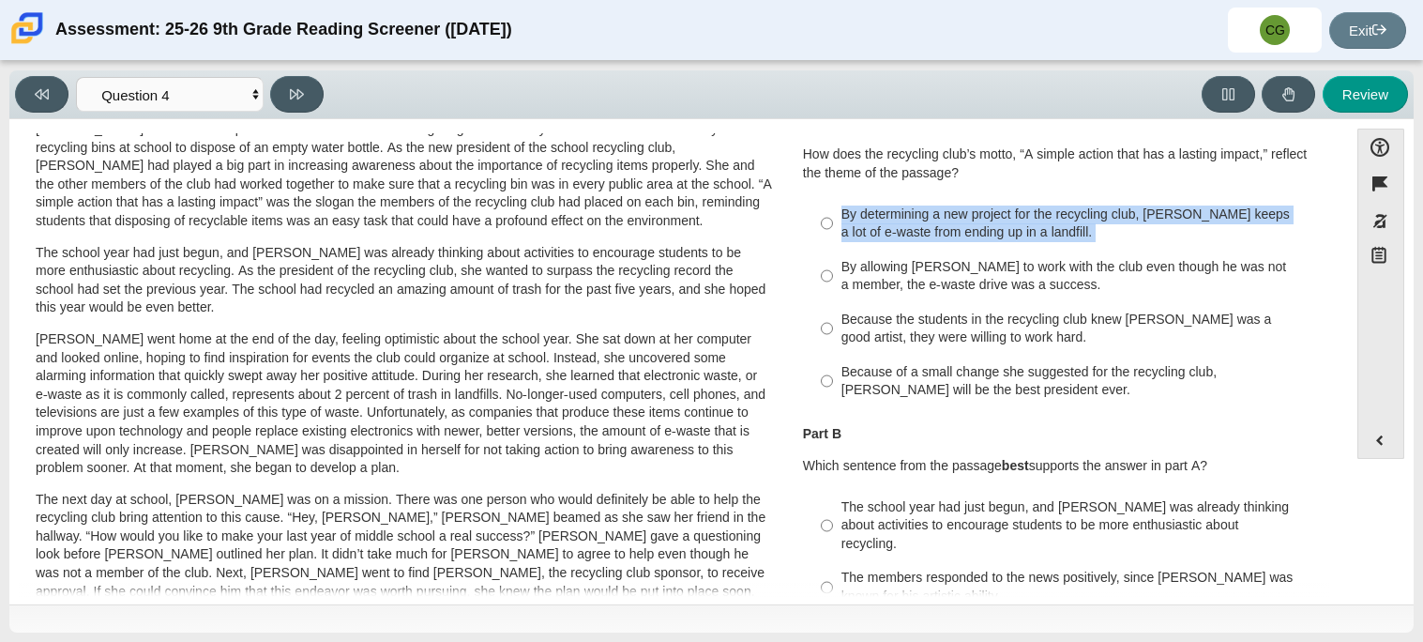
scroll to position [71, 0]
click at [1263, 234] on div "By determining a new project for the recycling club, Scarlett keeps a lot of e-…" at bounding box center [1078, 222] width 474 height 37
click at [833, 234] on input "By determining a new project for the recycling club, Scarlett keeps a lot of e-…" at bounding box center [827, 221] width 12 height 53
radio input "true"
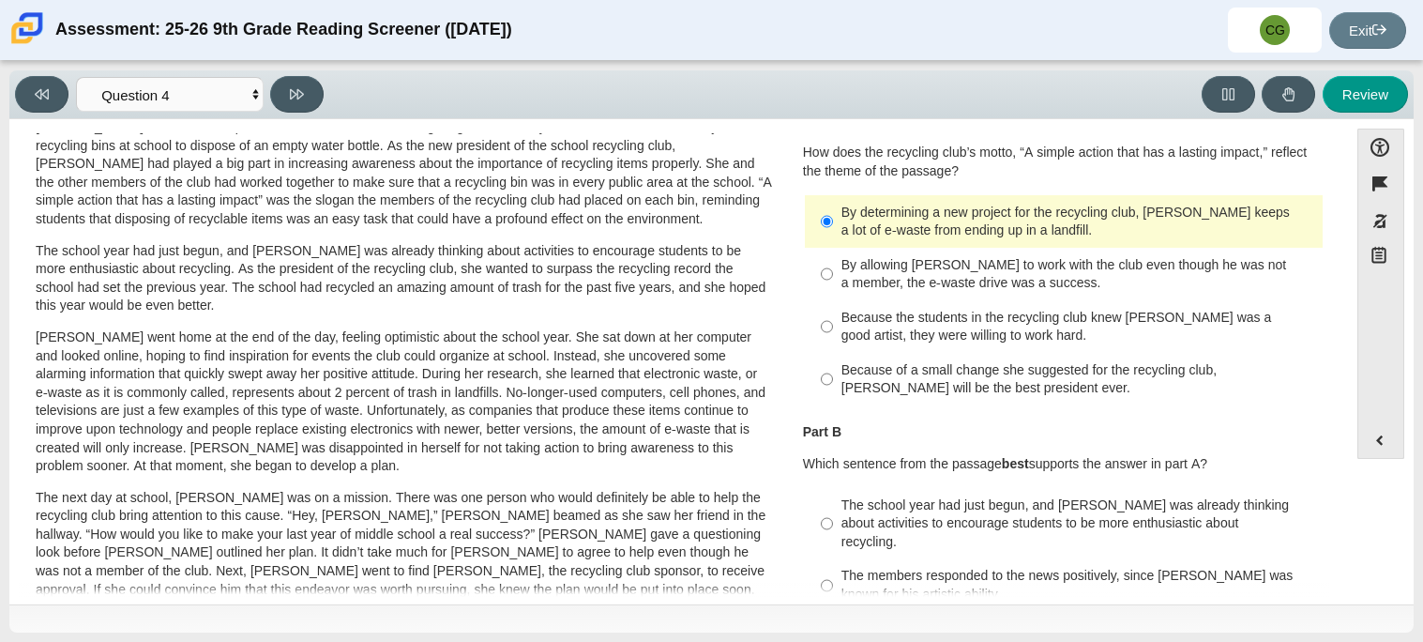
click at [958, 236] on div "By determining a new project for the recycling club, Scarlett keeps a lot of e-…" at bounding box center [1078, 222] width 474 height 37
click at [833, 236] on input "By determining a new project for the recycling club, Scarlett keeps a lot of e-…" at bounding box center [827, 221] width 12 height 53
click at [969, 270] on div "By allowing Juan Carlos to work with the club even though he was not a member, …" at bounding box center [1078, 274] width 474 height 37
click at [833, 270] on input "By allowing Juan Carlos to work with the club even though he was not a member, …" at bounding box center [827, 274] width 12 height 53
radio input "true"
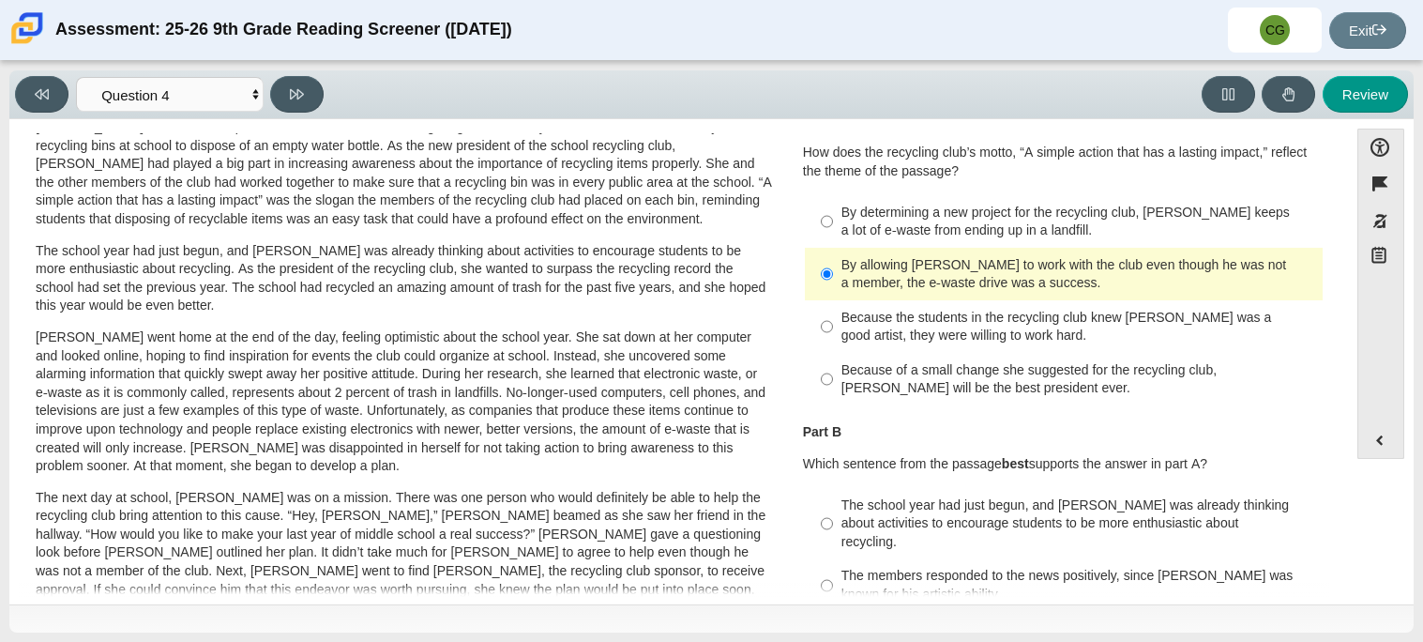
click at [1062, 325] on div "Because the students in the recycling club knew Juan Carlos was a good artist, …" at bounding box center [1078, 327] width 474 height 37
click at [833, 325] on input "Because the students in the recycling club knew Juan Carlos was a good artist, …" at bounding box center [827, 326] width 12 height 53
radio input "true"
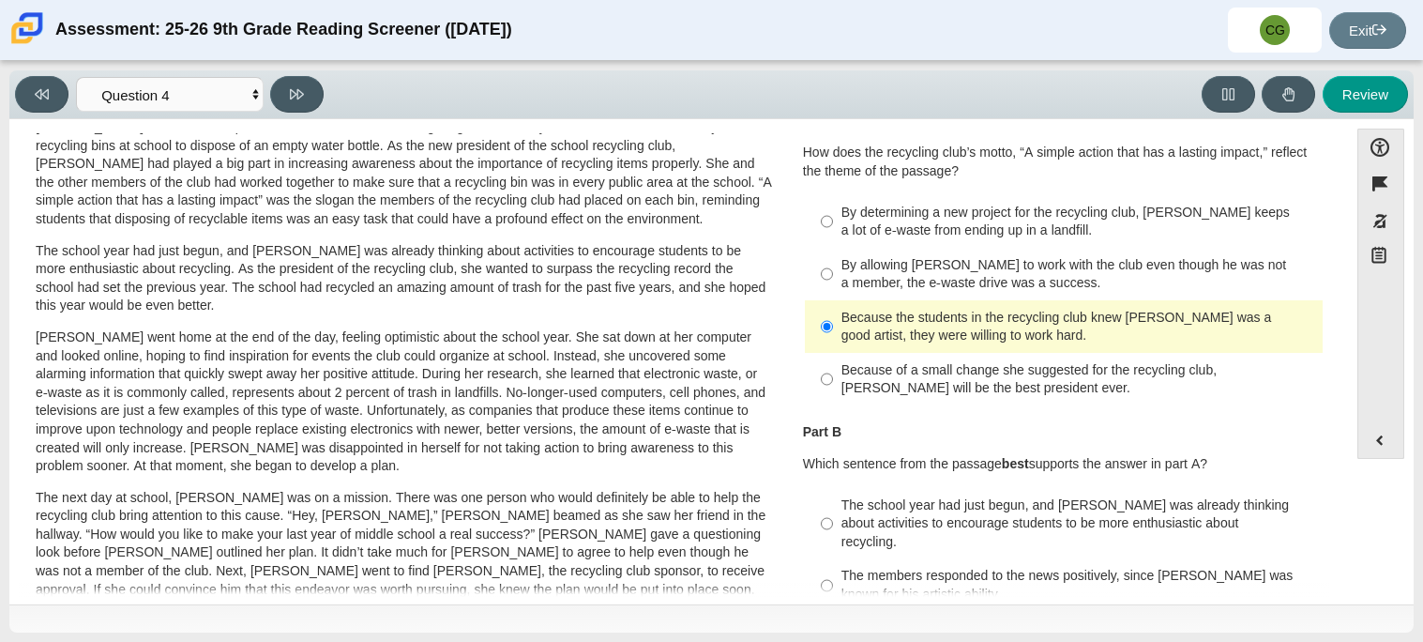
click at [1075, 376] on div "Because of a small change she suggested for the recycling club, Scarlett will b…" at bounding box center [1078, 379] width 474 height 37
click at [833, 376] on input "Because of a small change she suggested for the recycling club, Scarlett will b…" at bounding box center [827, 379] width 12 height 53
radio input "true"
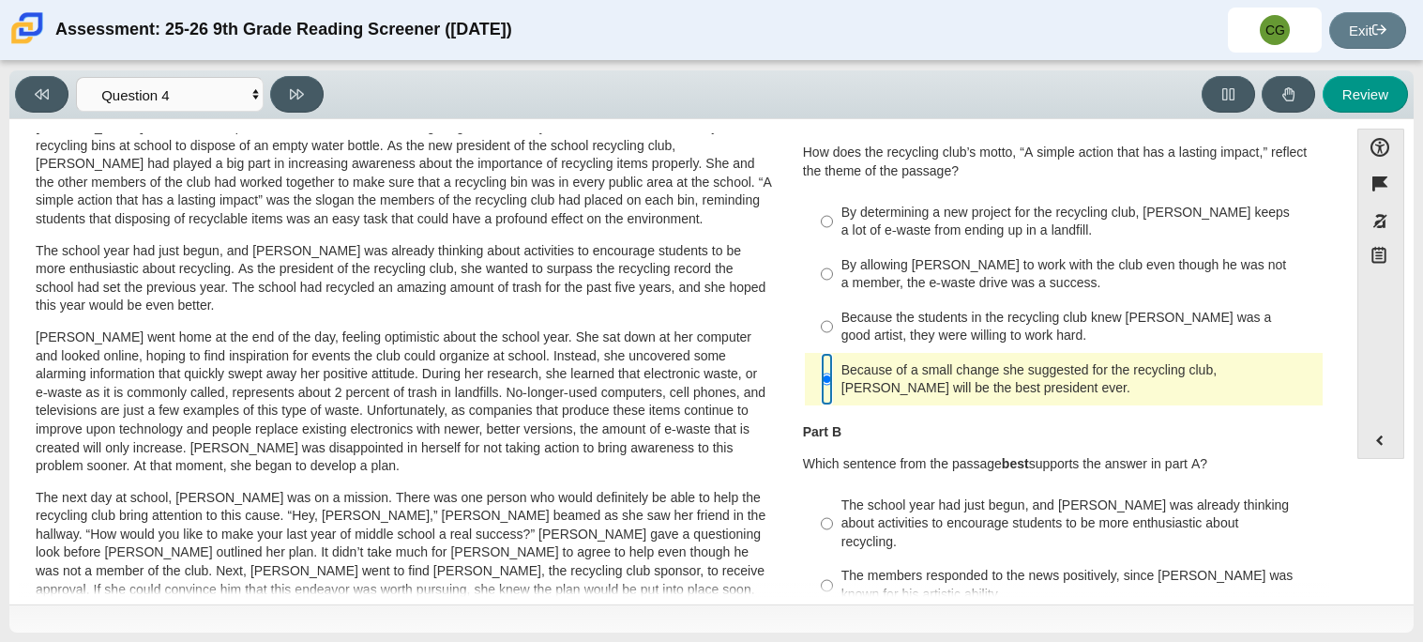
drag, startPoint x: 1338, startPoint y: 308, endPoint x: 1341, endPoint y: 329, distance: 21.9
click at [1341, 329] on div "Accessibility options Close Color scheme Font size Zoom Change the background a…" at bounding box center [711, 360] width 1385 height 463
click at [1083, 240] on label "By determining a new project for the recycling club, Scarlett keeps a lot of e-…" at bounding box center [1065, 221] width 515 height 53
click at [833, 240] on input "By determining a new project for the recycling club, Scarlett keeps a lot of e-…" at bounding box center [827, 221] width 12 height 53
radio input "true"
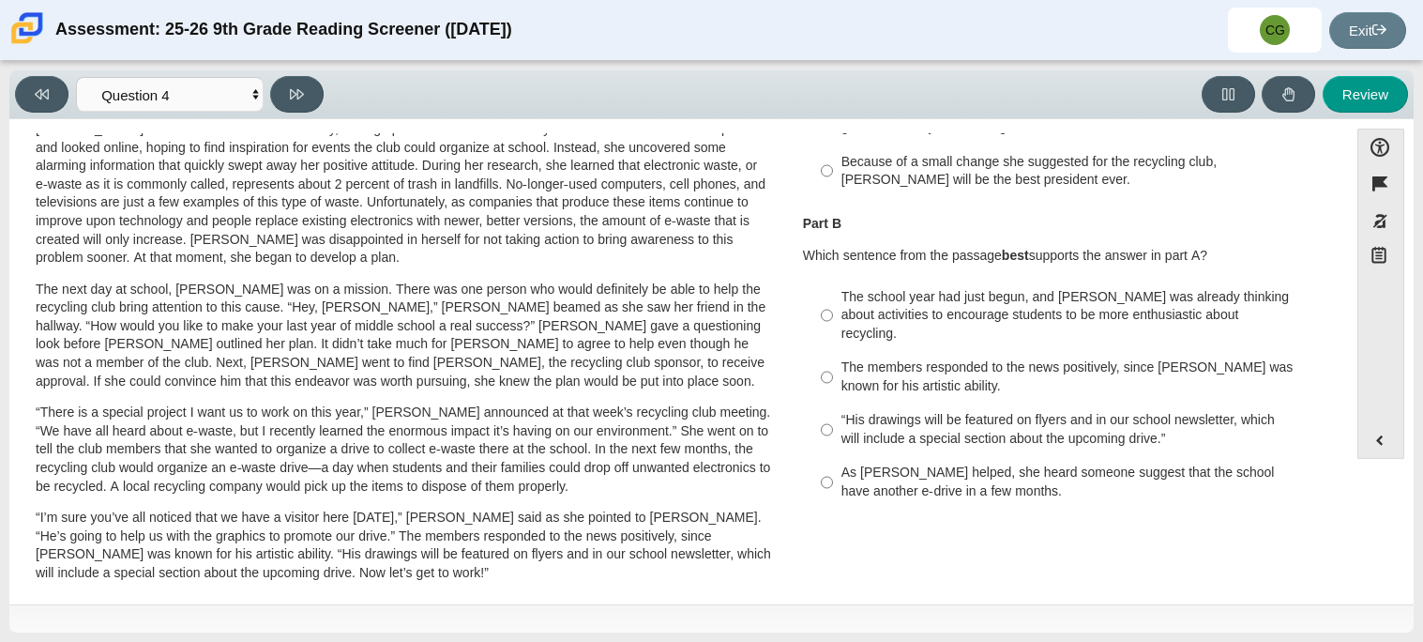
scroll to position [281, 0]
click at [1149, 267] on div "Part B Which sentence from the passage best supports the answer in part A? Resp…" at bounding box center [1064, 360] width 522 height 295
click at [1169, 287] on div "The school year had just begun, and Scarlett was already thinking about activit…" at bounding box center [1078, 313] width 474 height 55
click at [833, 287] on input "The school year had just begun, and Scarlett was already thinking about activit…" at bounding box center [827, 313] width 12 height 71
radio input "true"
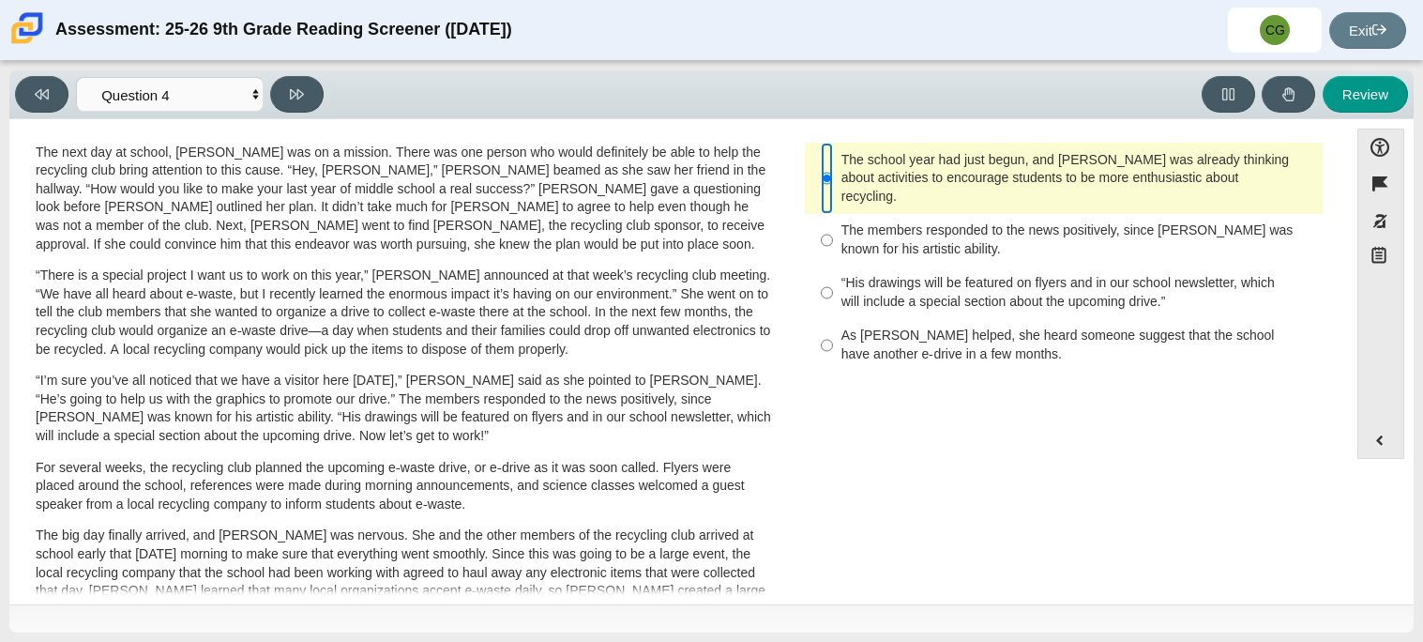
scroll to position [435, 0]
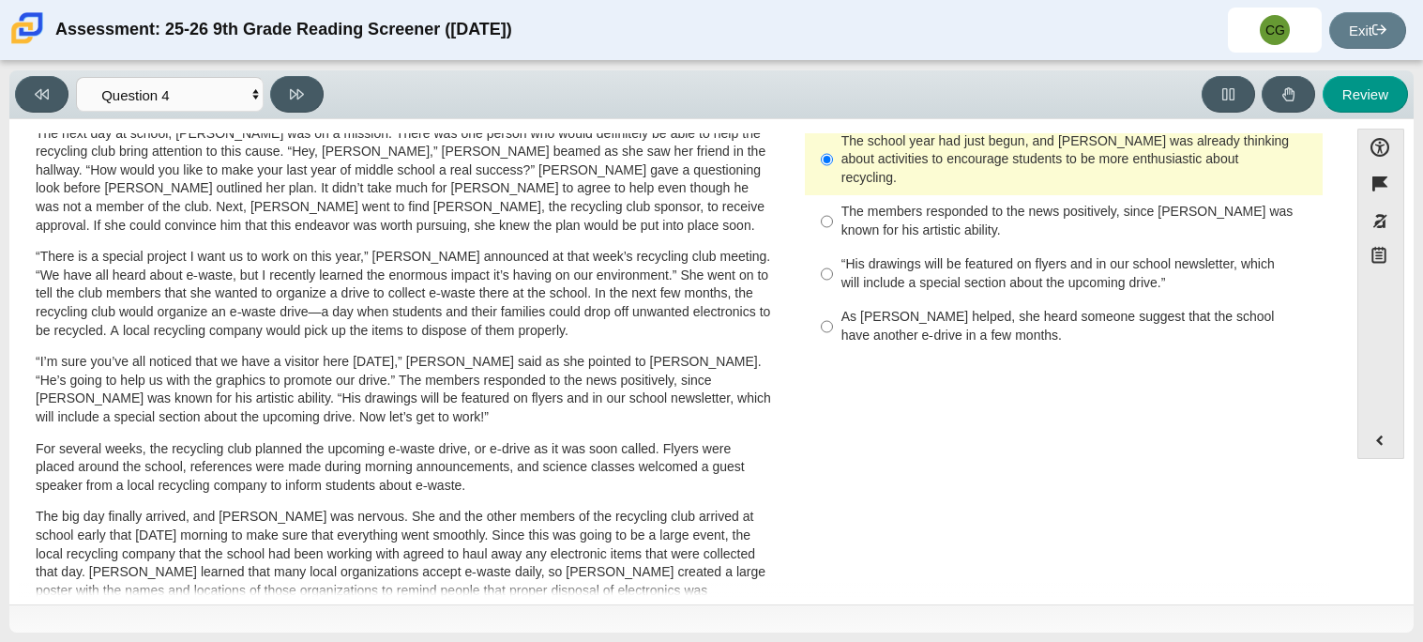
click at [1332, 357] on div "Feature A Lasting Impact Scarlett looked on with pride as she observed a fellow…" at bounding box center [679, 364] width 1320 height 463
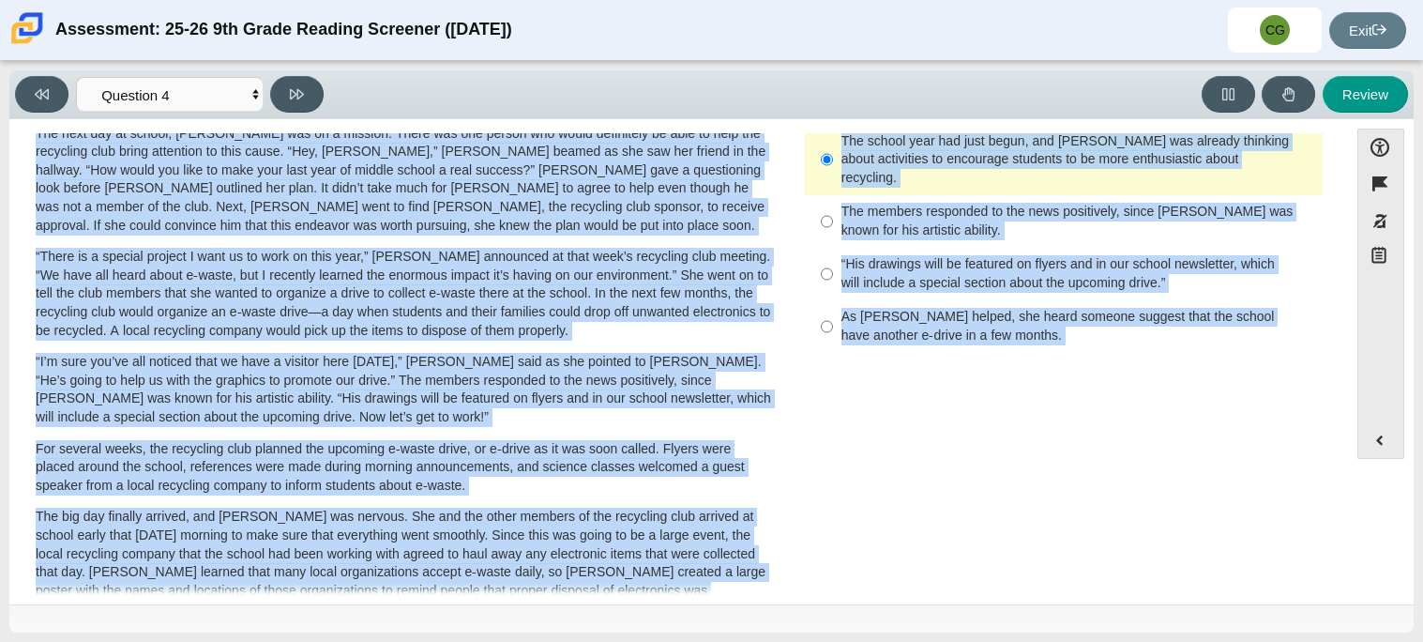
drag, startPoint x: 1339, startPoint y: 340, endPoint x: 1329, endPoint y: 318, distance: 24.8
click at [1329, 318] on div "Accessibility options Close Color scheme Font size Zoom Change the background a…" at bounding box center [711, 360] width 1385 height 463
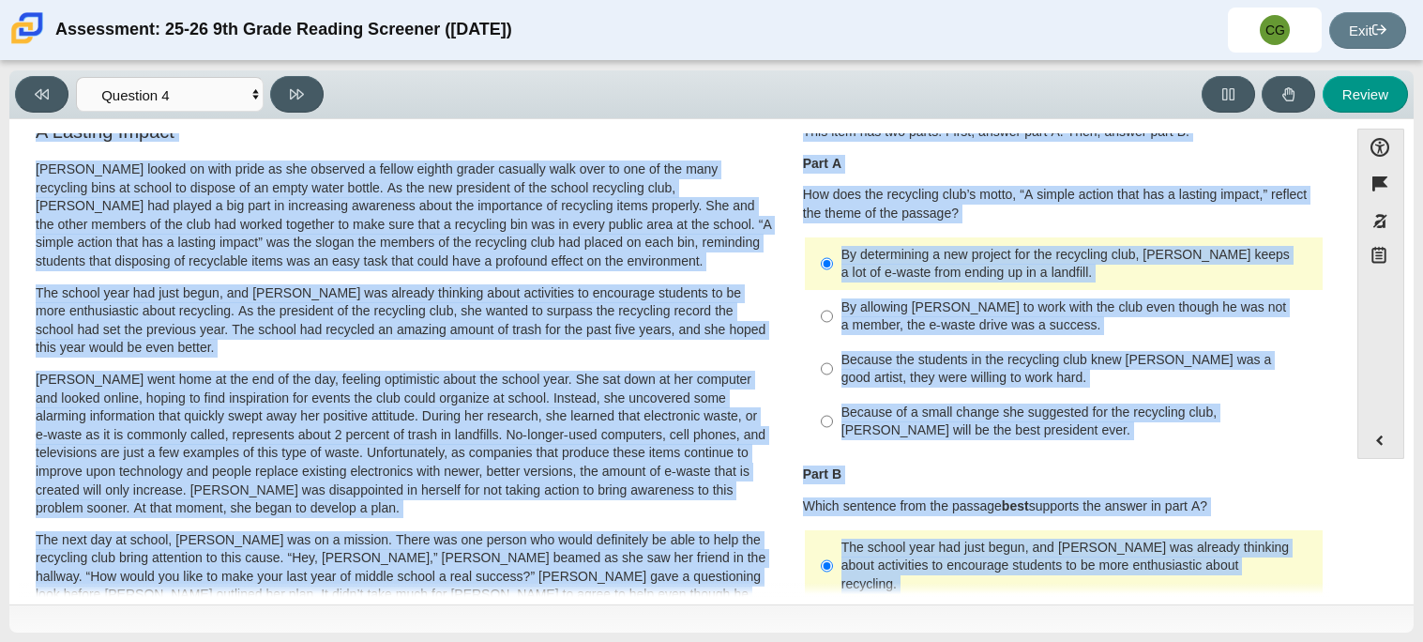
click at [1319, 379] on div "Question 1 This item has two parts. First, answer part A. Then, answer part B. …" at bounding box center [1064, 445] width 550 height 654
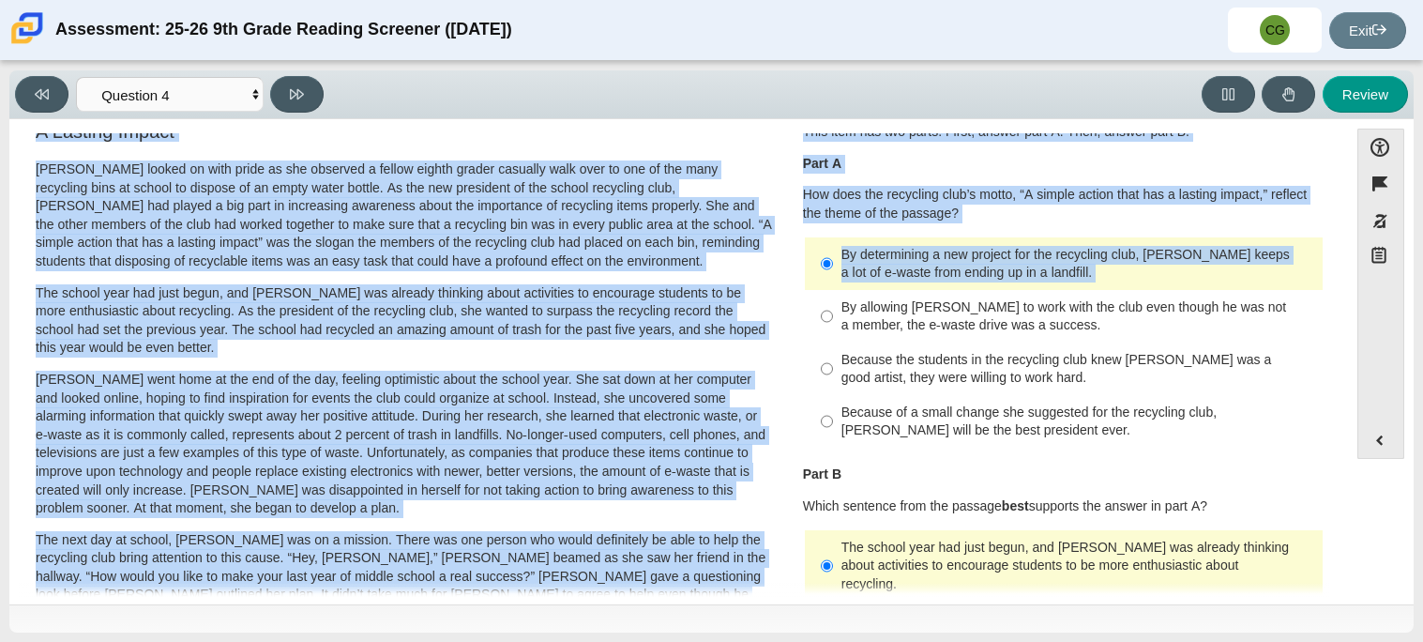
drag, startPoint x: 1343, startPoint y: 280, endPoint x: 1334, endPoint y: 261, distance: 21.0
click at [1334, 261] on div "Accessibility options Close Color scheme Font size Zoom Change the background a…" at bounding box center [711, 360] width 1385 height 463
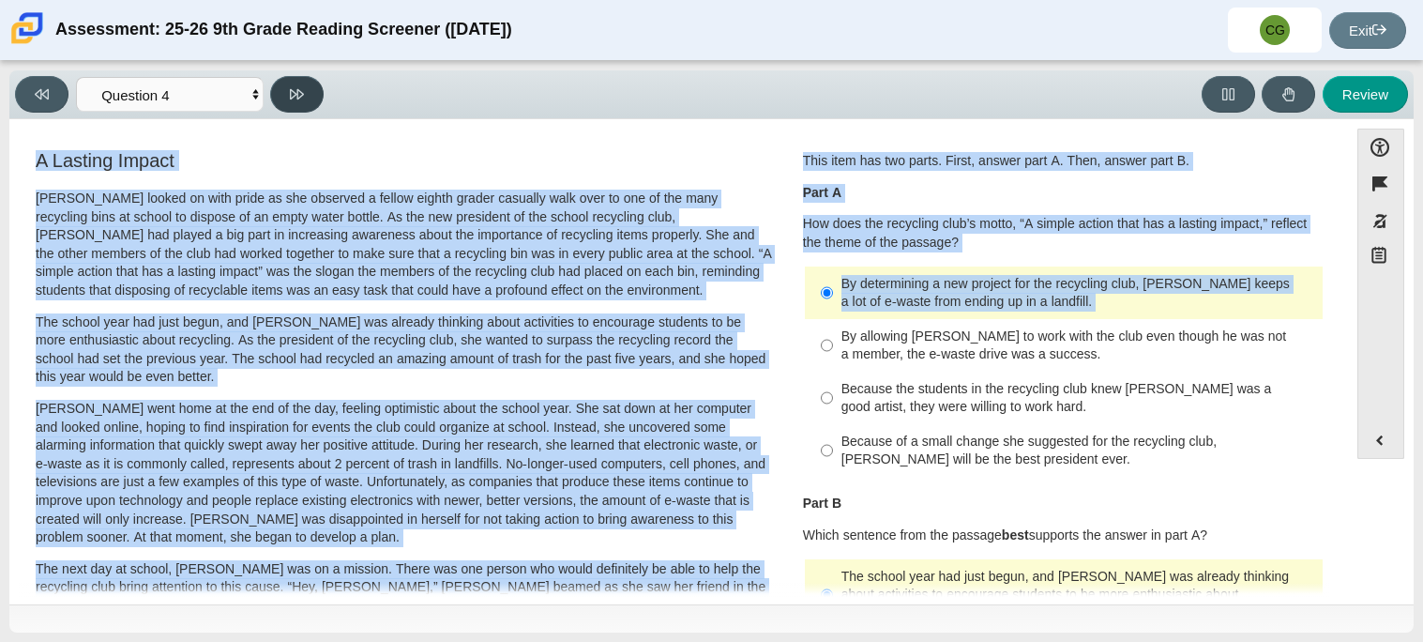
click at [318, 86] on button at bounding box center [296, 94] width 53 height 37
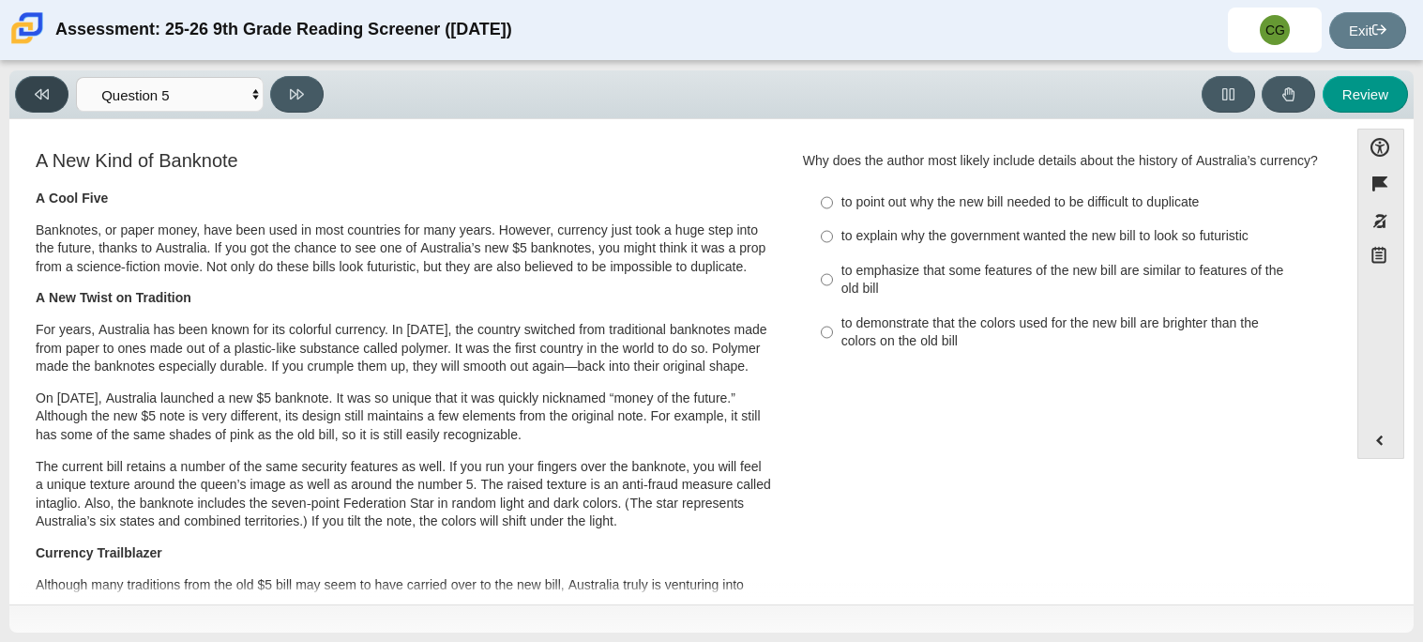
click at [53, 101] on button at bounding box center [41, 94] width 53 height 37
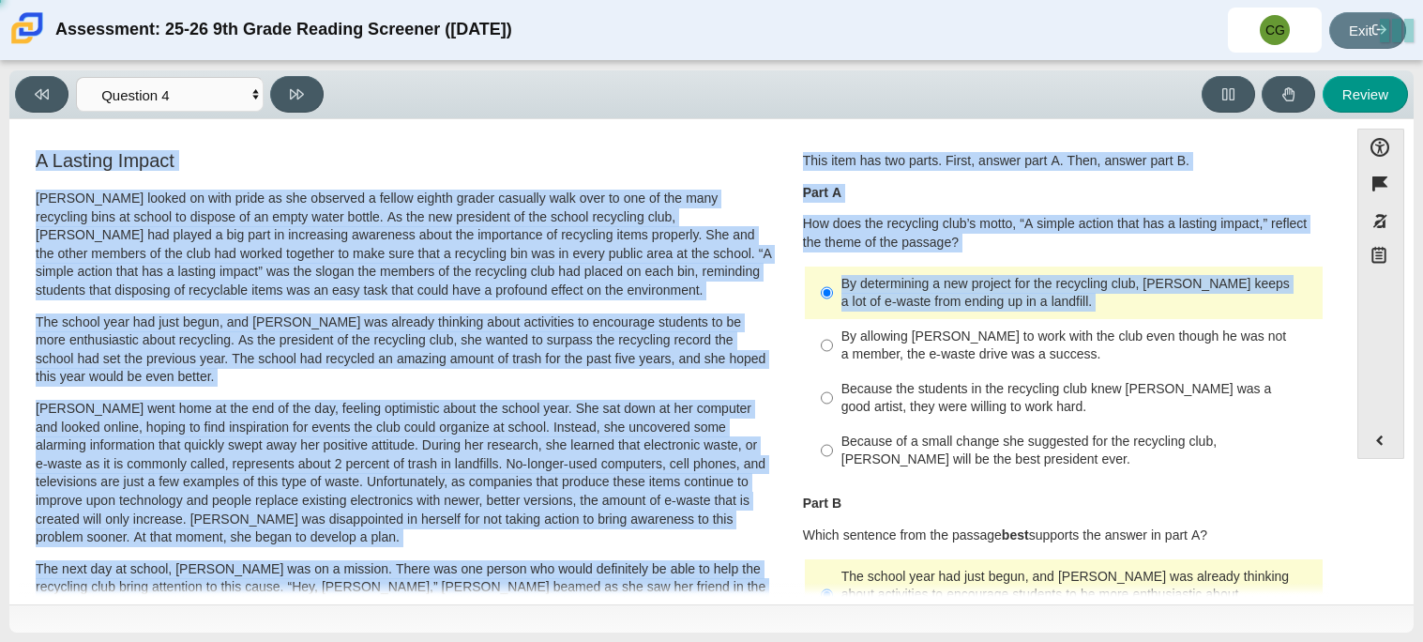
click at [998, 178] on div "This item has two parts. First, answer part A. Then, answer part B. Part A How …" at bounding box center [1064, 201] width 522 height 99
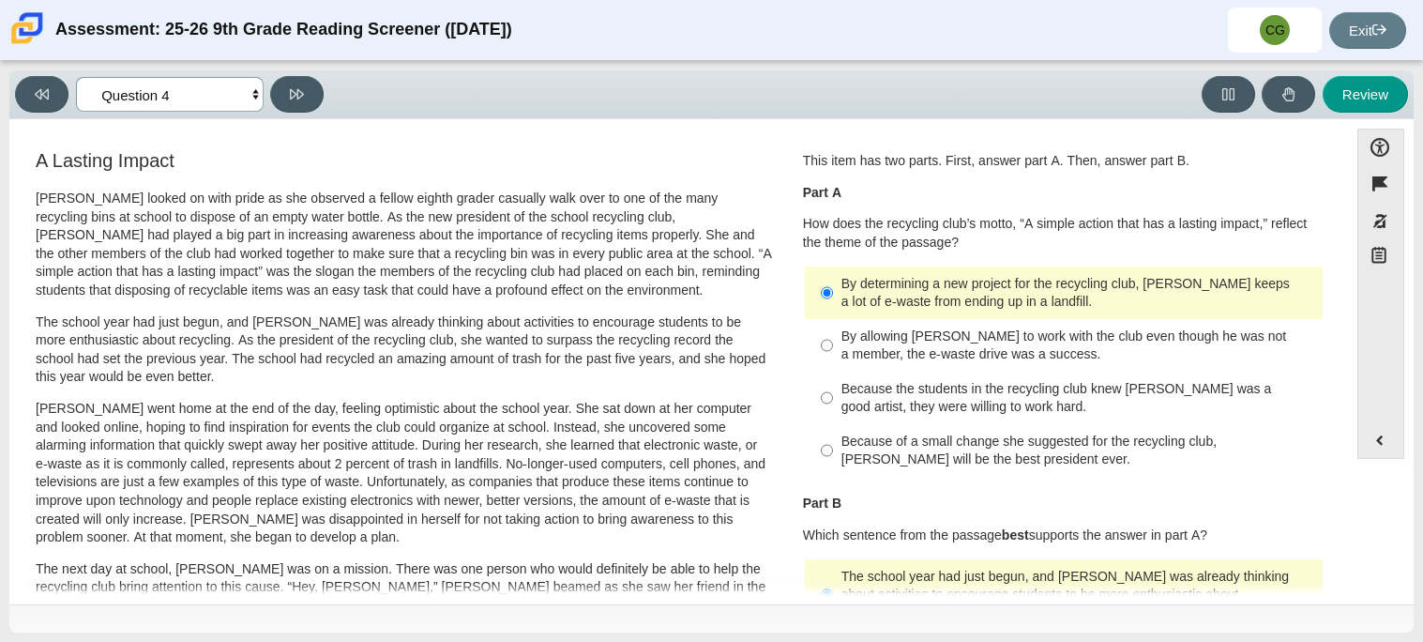
click at [174, 97] on select "Questions Question 1 Question 2 Question 3 Question 4 Question 5 Question 6 Que…" at bounding box center [170, 94] width 188 height 35
click at [76, 77] on select "Questions Question 1 Question 2 Question 3 Question 4 Question 5 Question 6 Que…" at bounding box center [170, 94] width 188 height 35
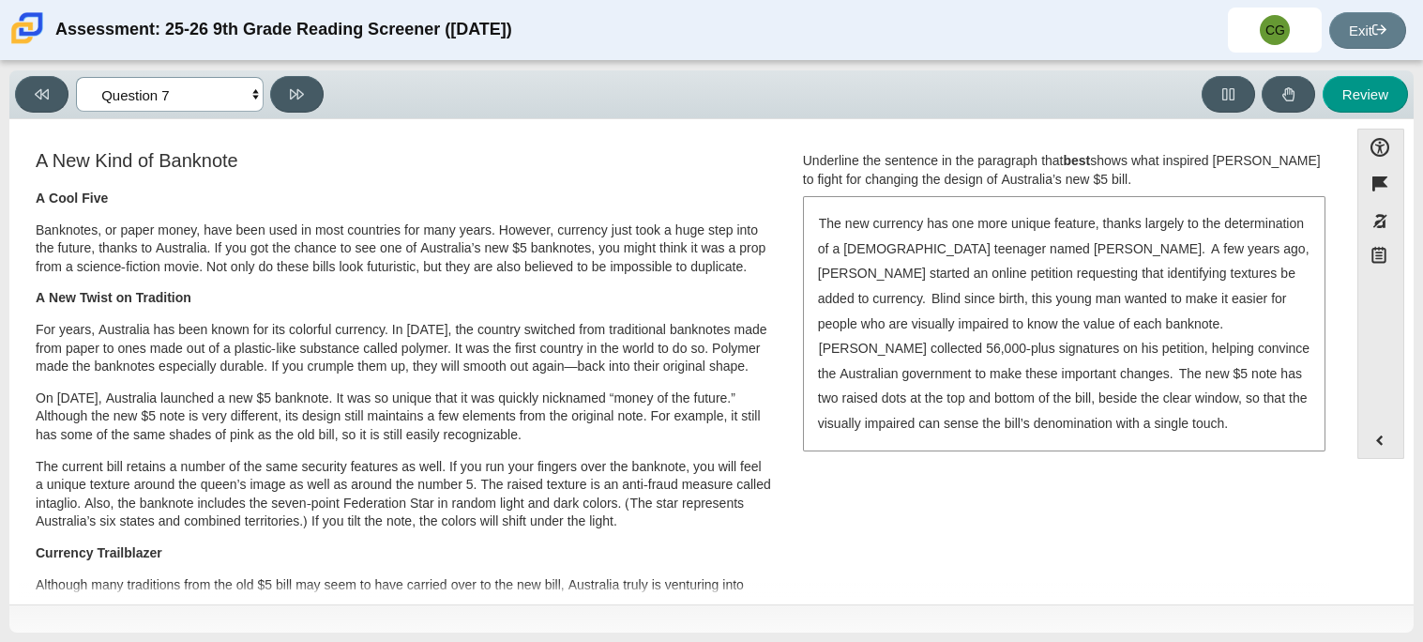
click at [146, 87] on select "Questions Question 1 Question 2 Question 3 Question 4 Question 5 Question 6 Que…" at bounding box center [170, 94] width 188 height 35
click at [76, 77] on select "Questions Question 1 Question 2 Question 3 Question 4 Question 5 Question 6 Que…" at bounding box center [170, 94] width 188 height 35
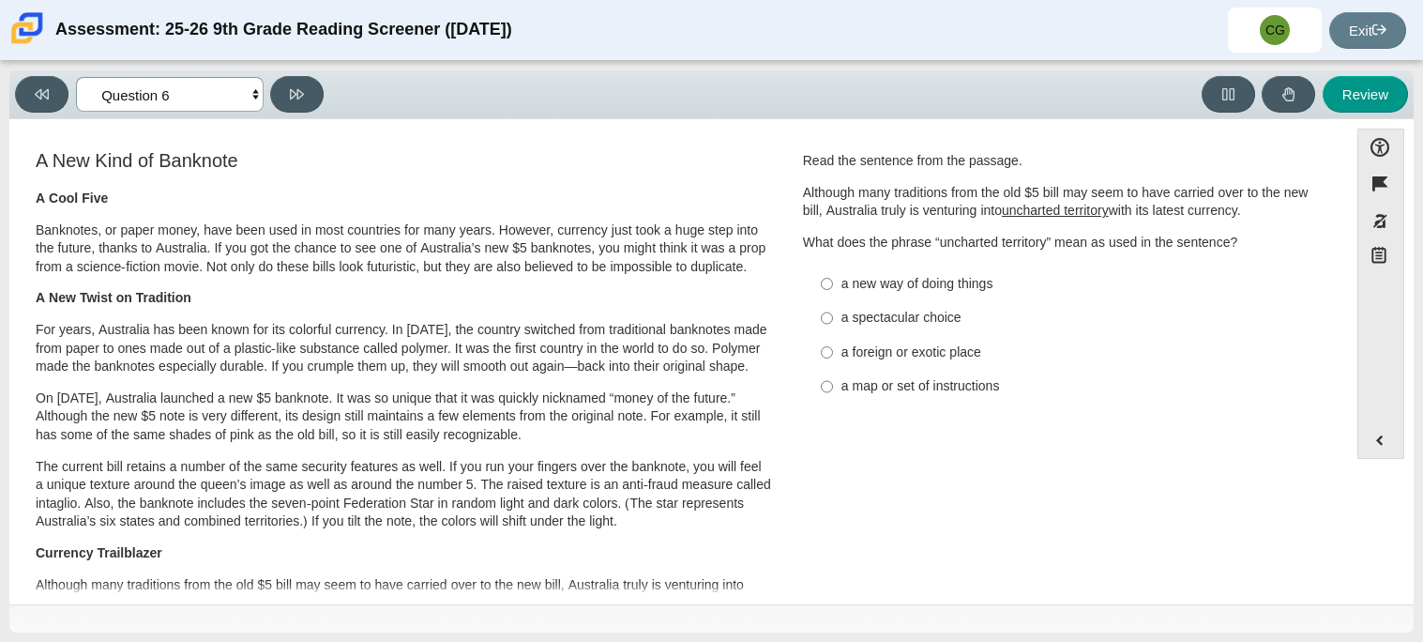
click at [172, 88] on select "Questions Question 1 Question 2 Question 3 Question 4 Question 5 Question 6 Que…" at bounding box center [170, 94] width 188 height 35
click at [76, 77] on select "Questions Question 1 Question 2 Question 3 Question 4 Question 5 Question 6 Que…" at bounding box center [170, 94] width 188 height 35
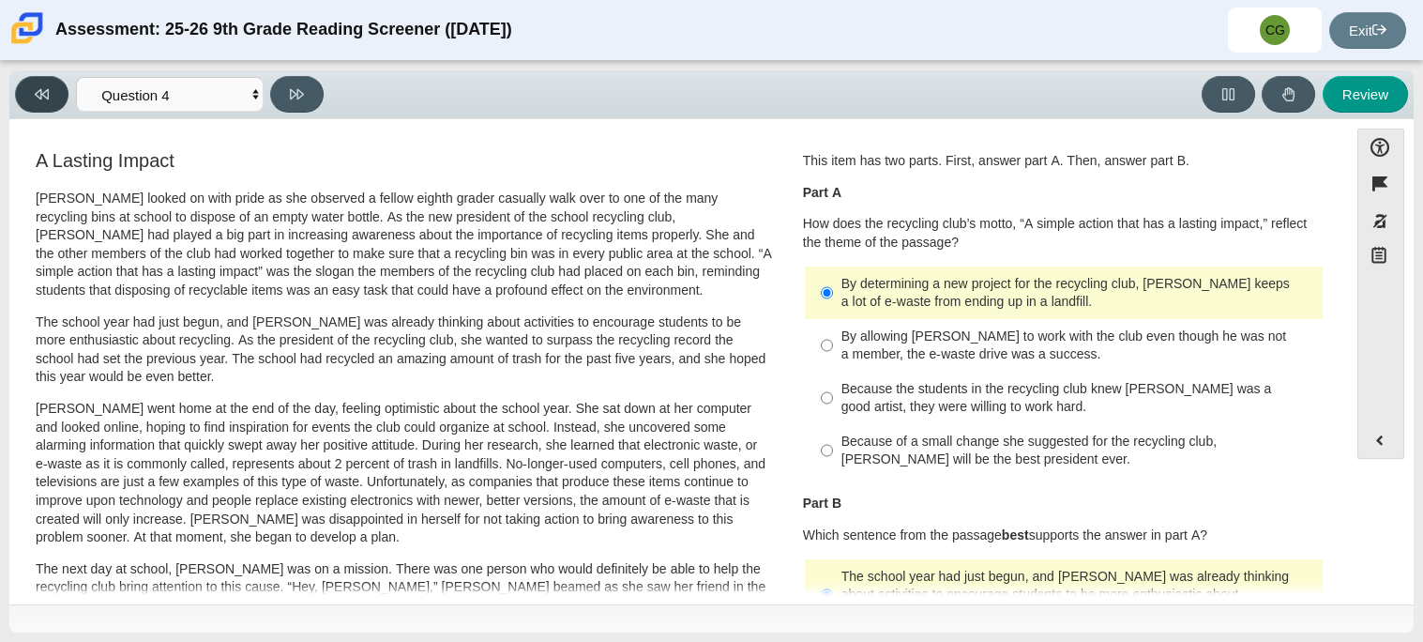
click at [57, 83] on button at bounding box center [41, 94] width 53 height 37
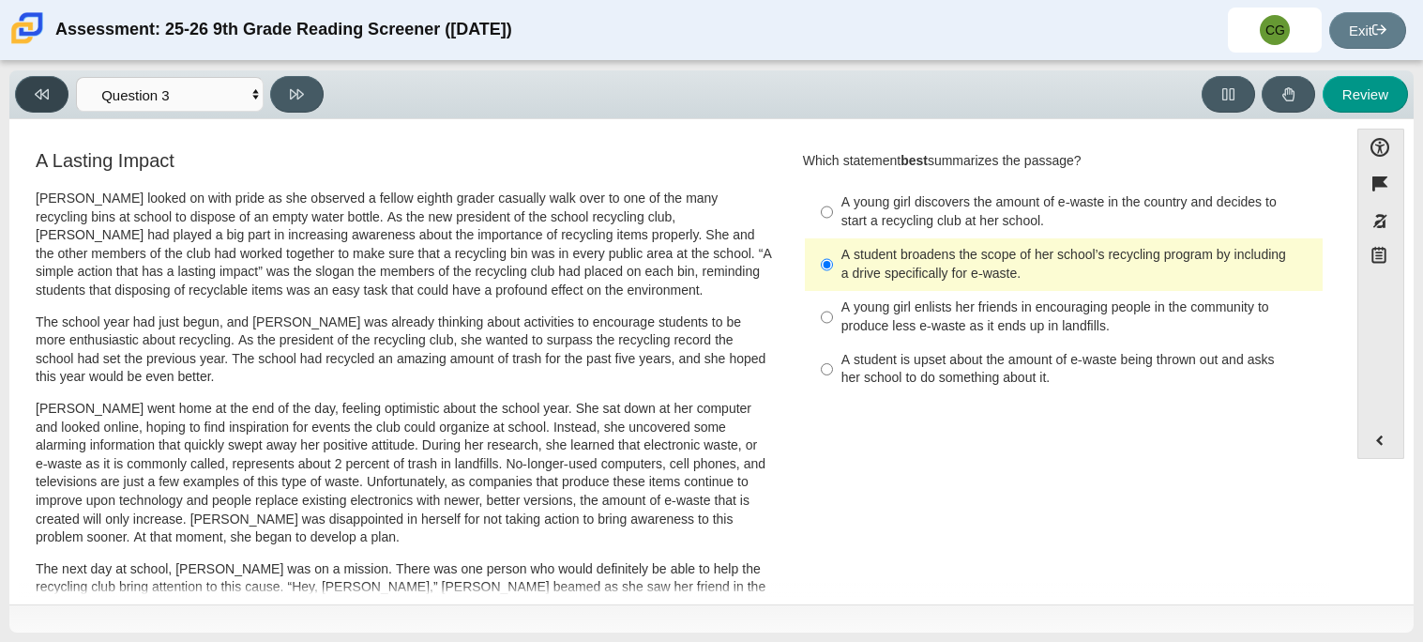
click at [57, 83] on button at bounding box center [41, 94] width 53 height 37
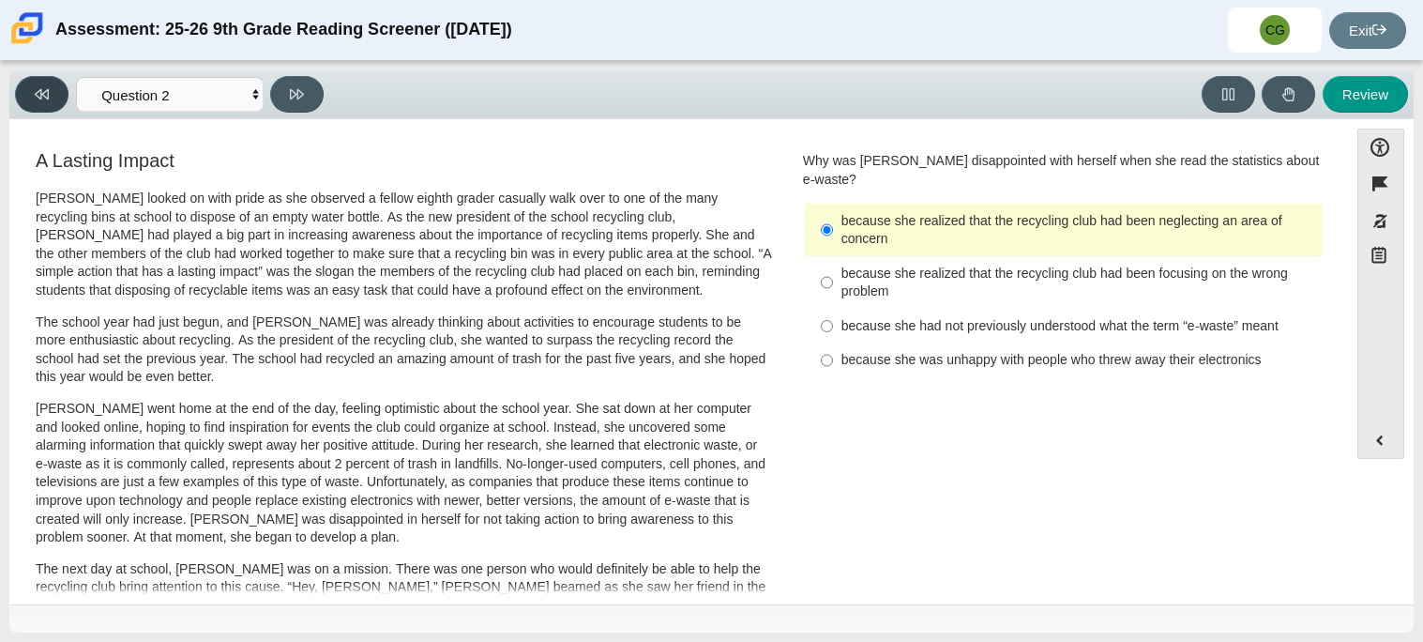
click at [57, 83] on button at bounding box center [41, 94] width 53 height 37
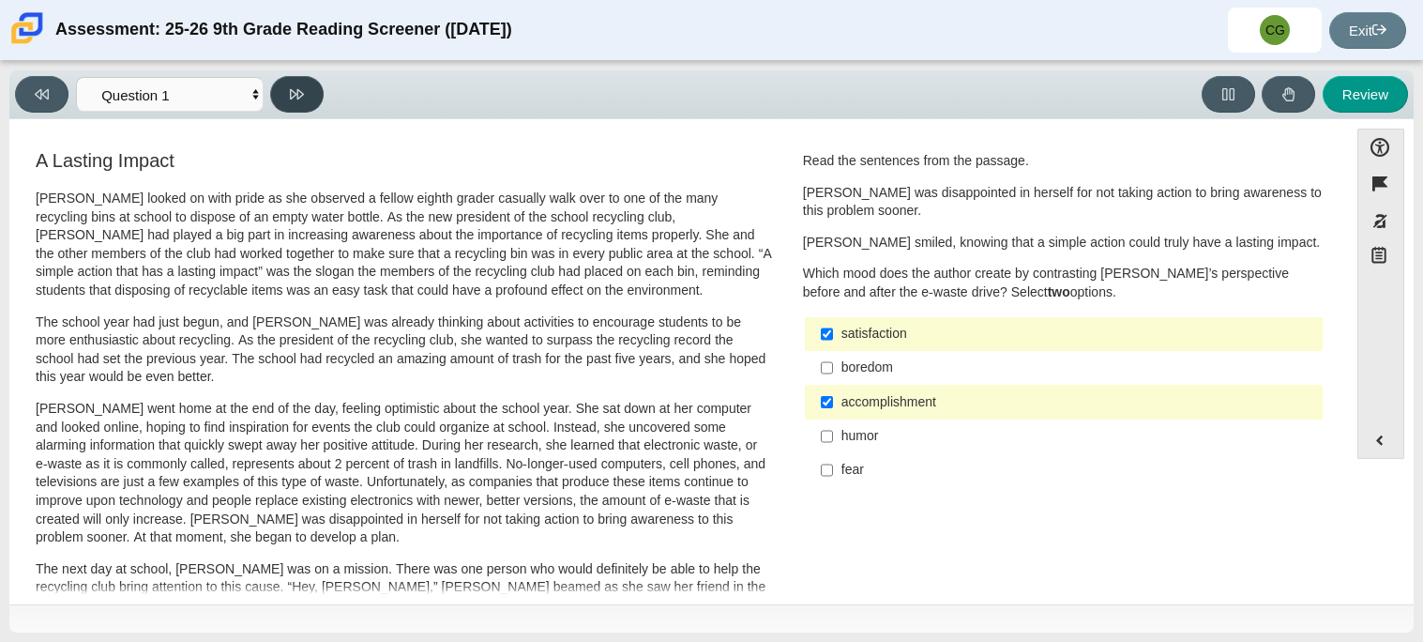
click at [317, 99] on button at bounding box center [296, 94] width 53 height 37
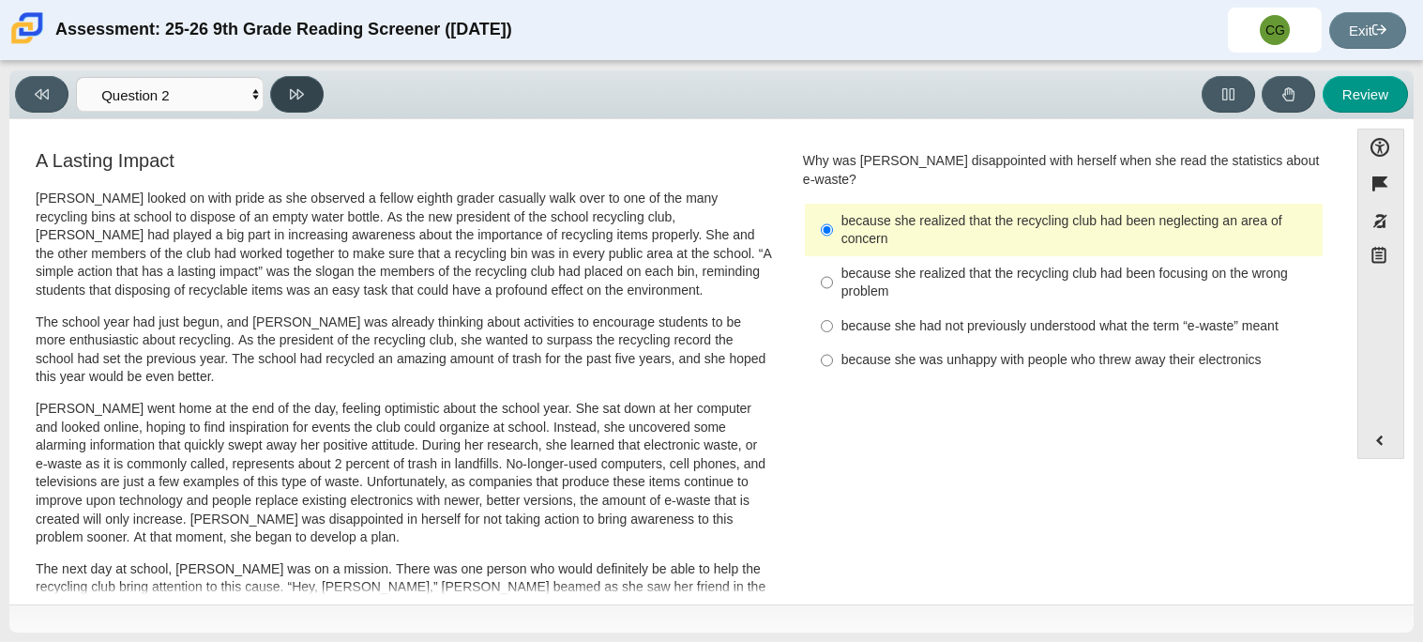
click at [315, 98] on button at bounding box center [296, 94] width 53 height 37
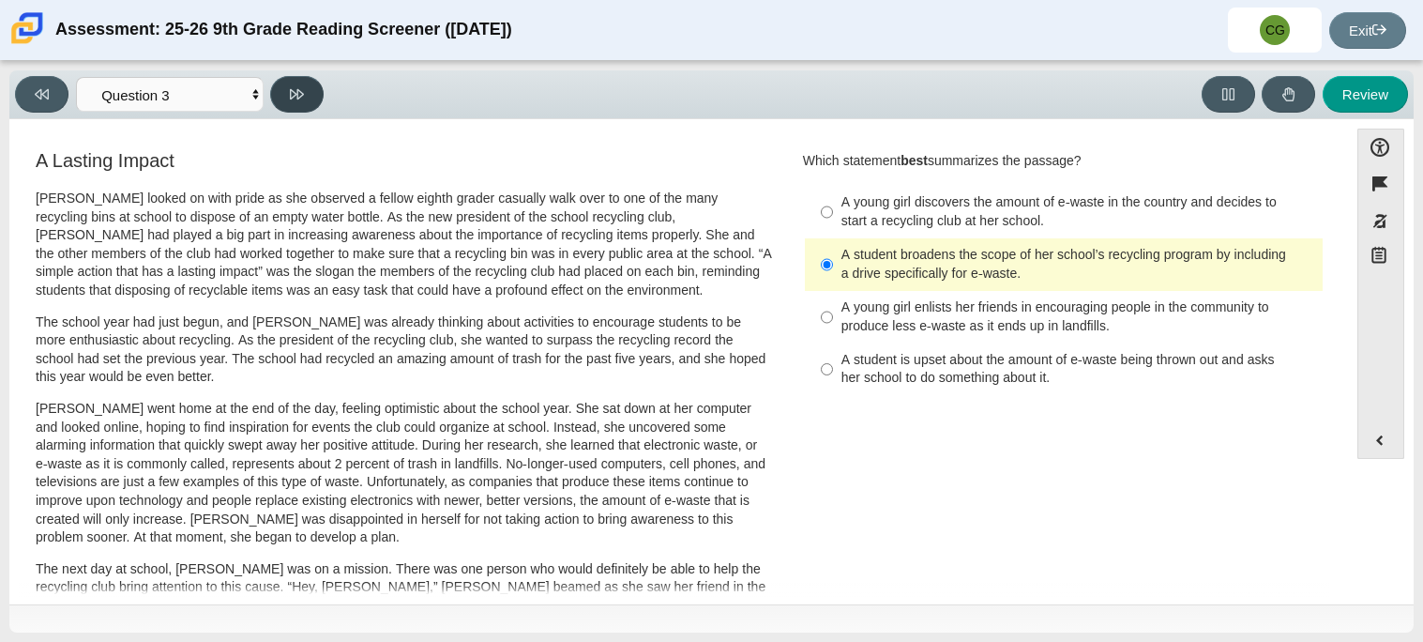
click at [312, 97] on button at bounding box center [296, 94] width 53 height 37
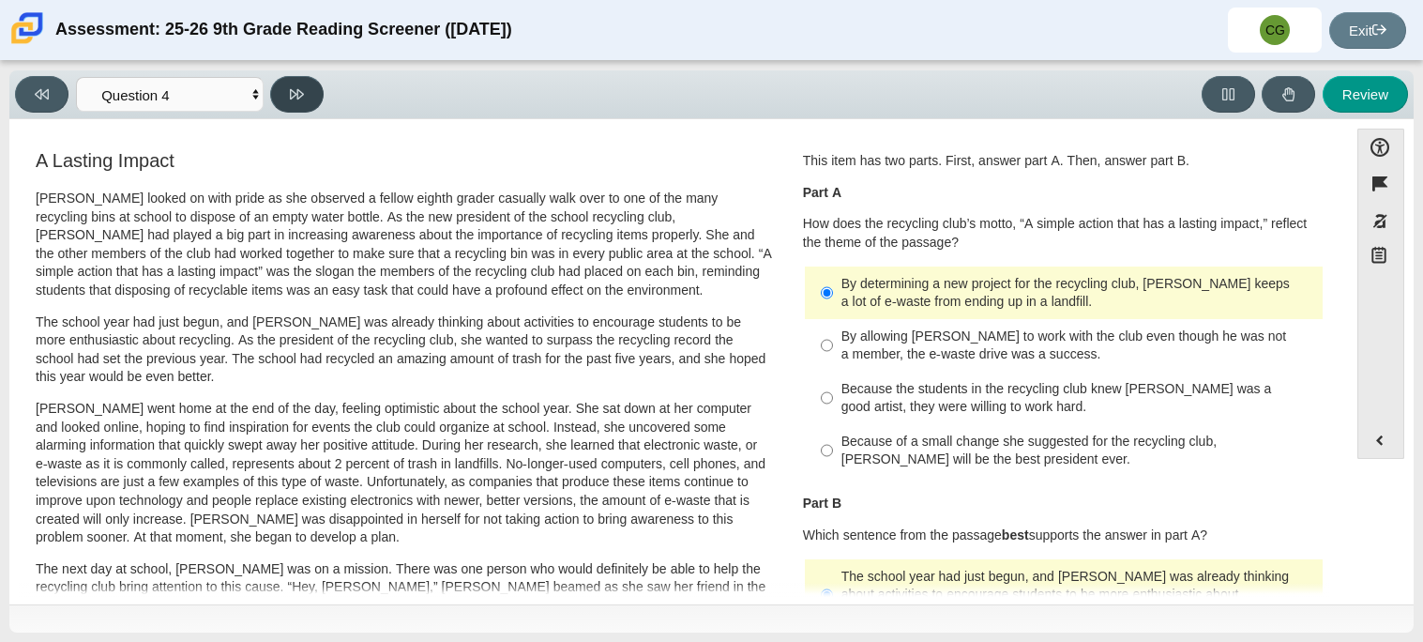
click at [312, 97] on button at bounding box center [296, 94] width 53 height 37
select select "e41f1a79-e29f-4095-8030-a53364015bed"
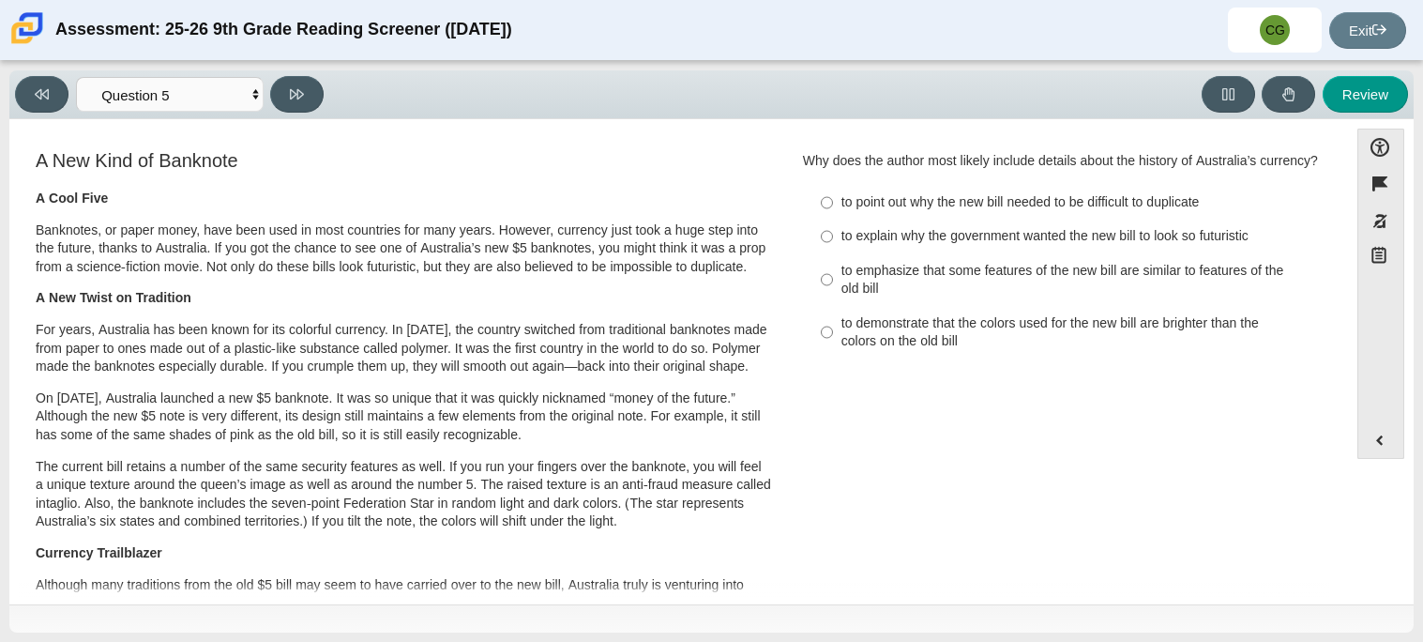
drag, startPoint x: 1339, startPoint y: 209, endPoint x: 1348, endPoint y: 215, distance: 10.9
click at [1348, 215] on div "Accessibility options Close Color scheme Font size Zoom Change the background a…" at bounding box center [711, 360] width 1385 height 463
click at [986, 271] on div "to emphasize that some features of the new bill are similar to features of the …" at bounding box center [1078, 280] width 474 height 37
click at [833, 271] on input "to emphasize that some features of the new bill are similar to features of the …" at bounding box center [827, 279] width 12 height 53
radio input "true"
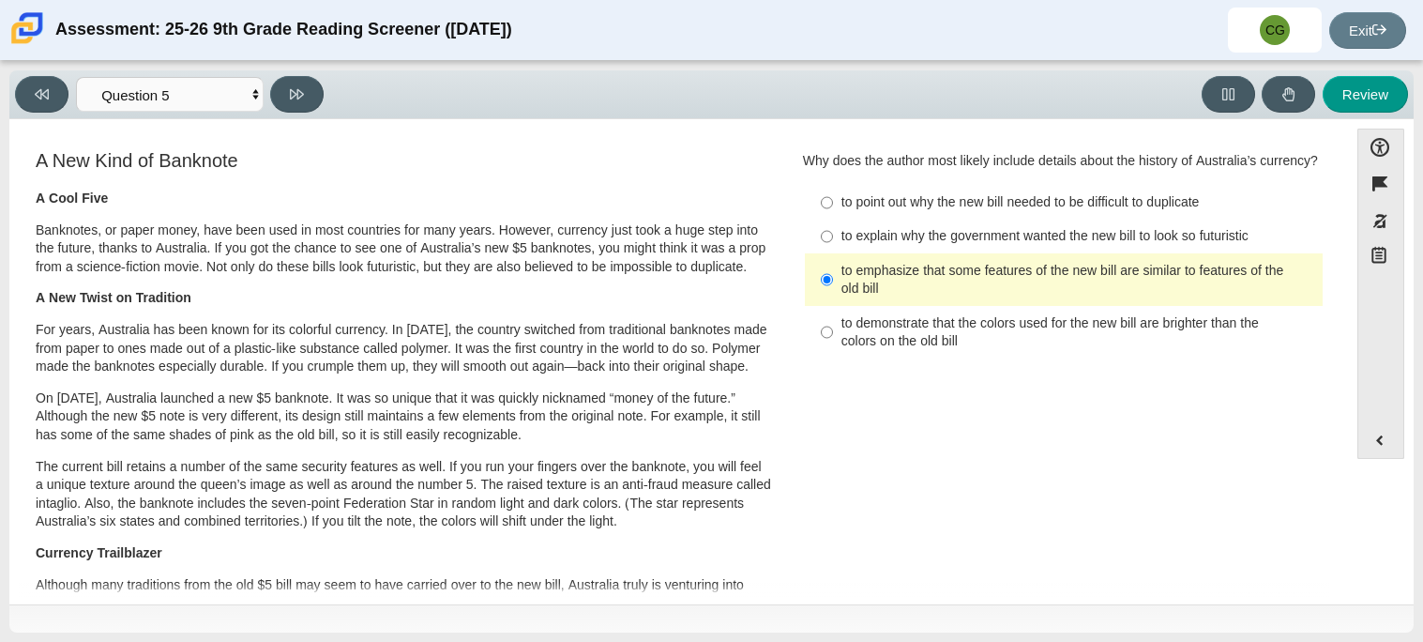
click at [862, 239] on div "to explain why the government wanted the new bill to look so futuristic" at bounding box center [1078, 236] width 474 height 19
click at [833, 239] on input "to explain why the government wanted the new bill to look so futuristic to expl…" at bounding box center [827, 236] width 12 height 34
radio input "true"
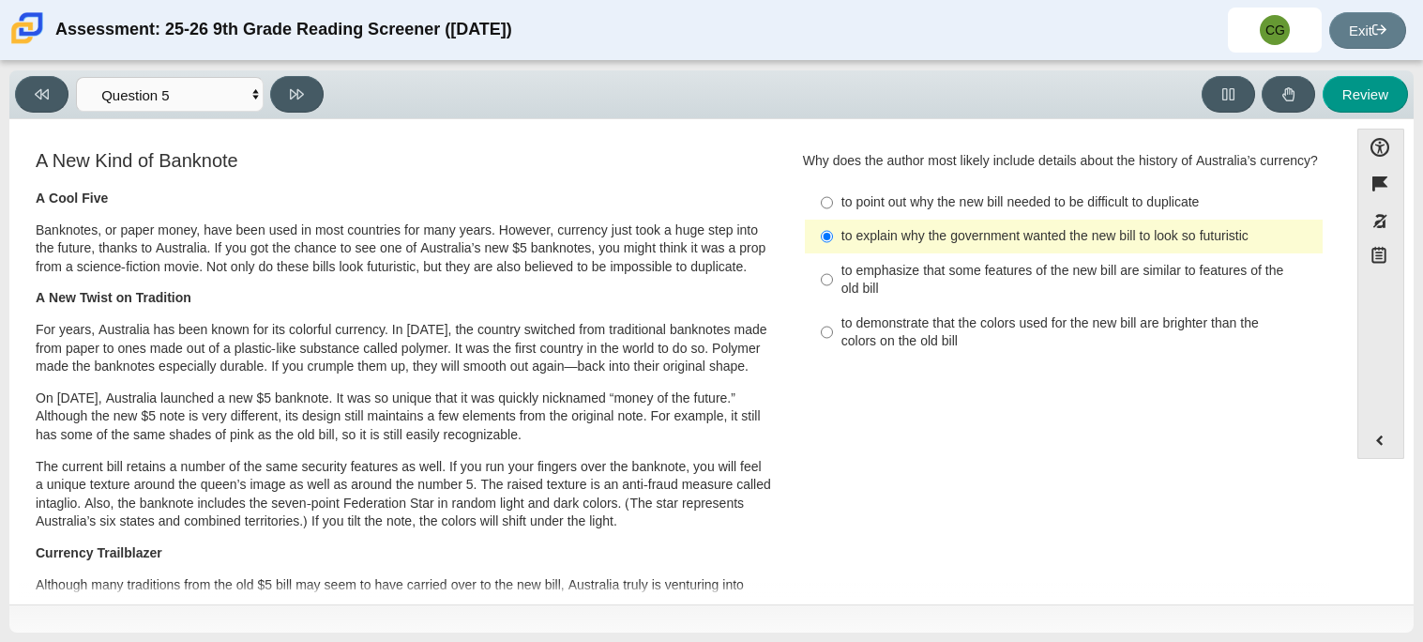
click at [998, 212] on label "to point out why the new bill needed to be difficult to duplicate to point out …" at bounding box center [1065, 203] width 515 height 34
click at [833, 212] on input "to point out why the new bill needed to be difficult to duplicate to point out …" at bounding box center [827, 203] width 12 height 34
radio input "true"
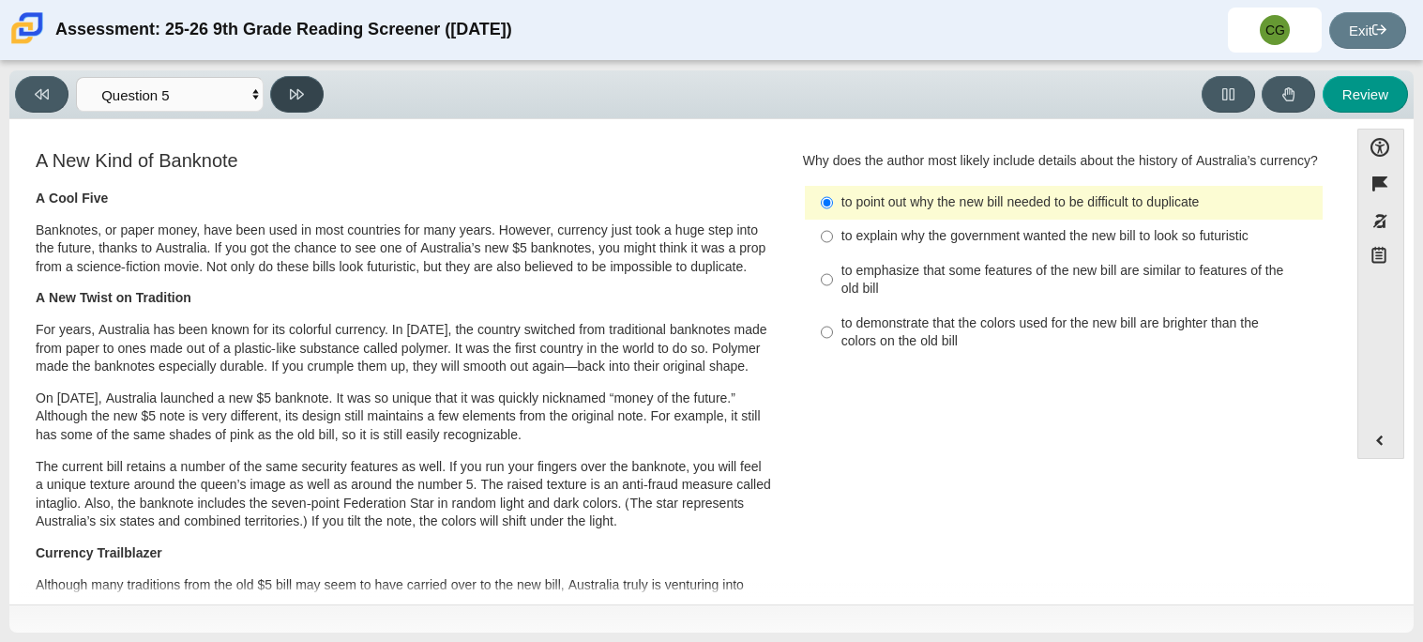
click at [291, 98] on icon at bounding box center [297, 94] width 14 height 10
select select "69146e31-7b3d-4a3e-9ce6-f30c24342ae0"
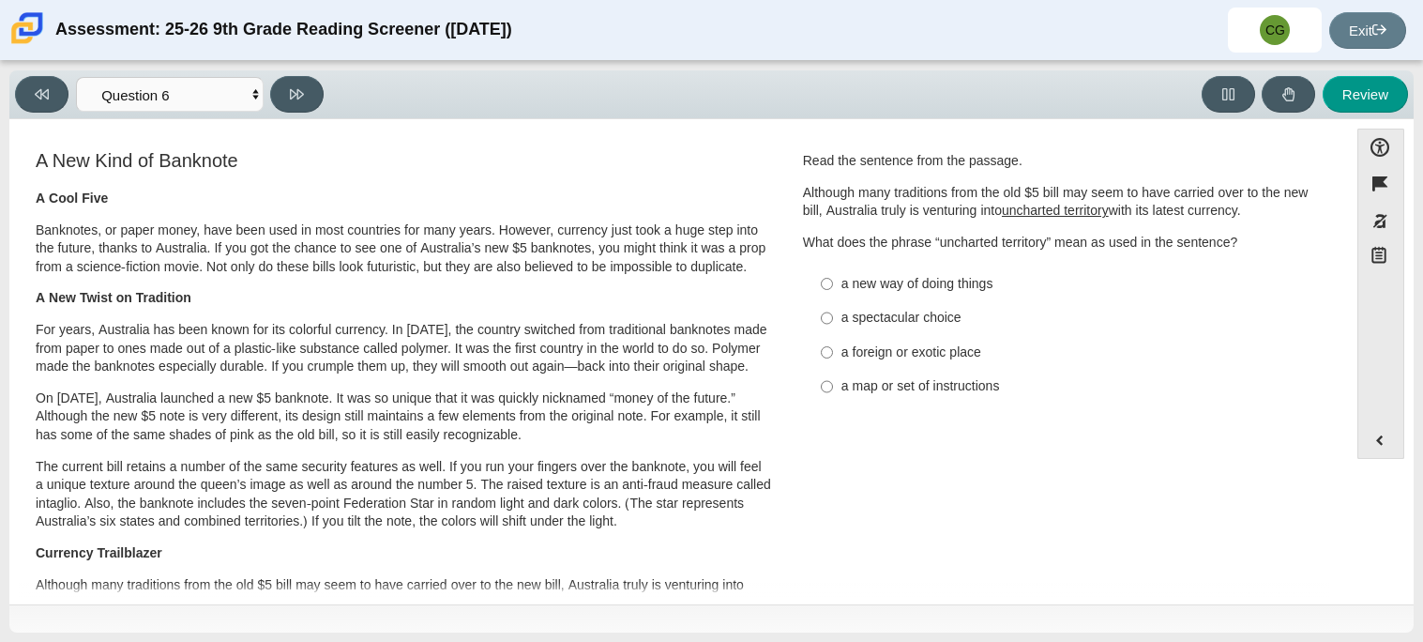
click at [905, 279] on div "a new way of doing things" at bounding box center [1078, 284] width 474 height 19
click at [833, 279] on input "a new way of doing things a new way of doing things" at bounding box center [827, 283] width 12 height 34
radio input "true"
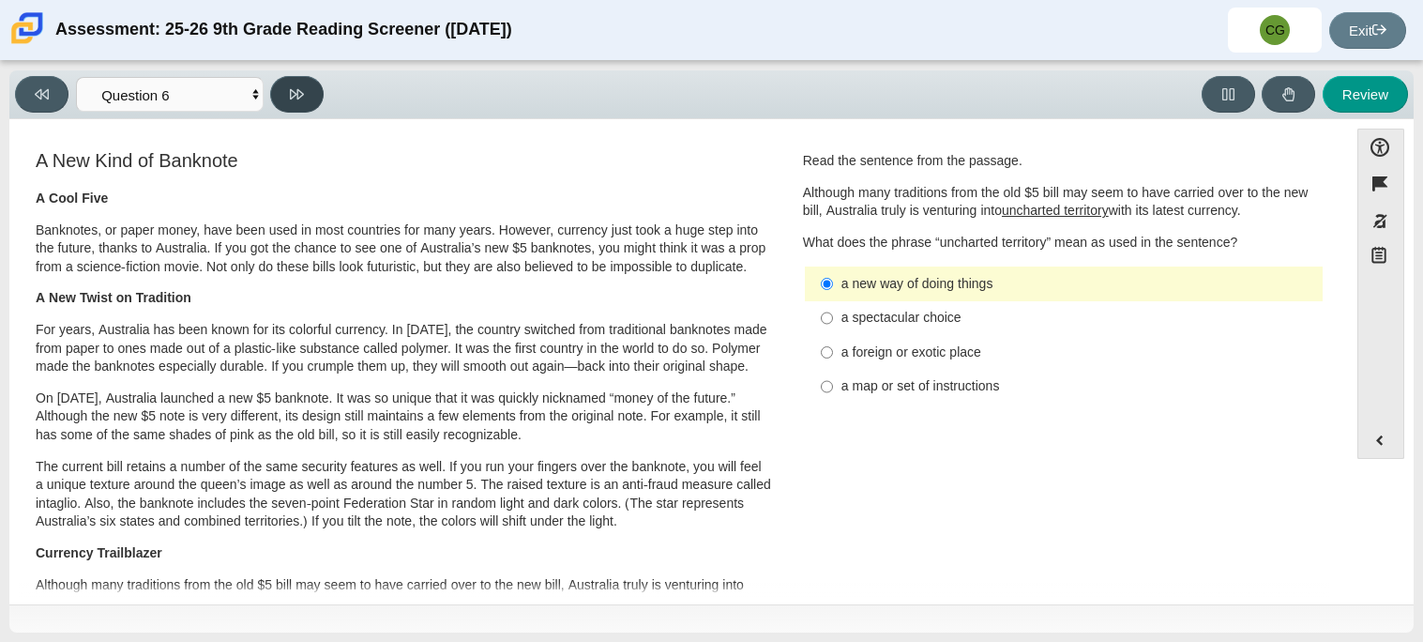
click at [290, 83] on button at bounding box center [296, 94] width 53 height 37
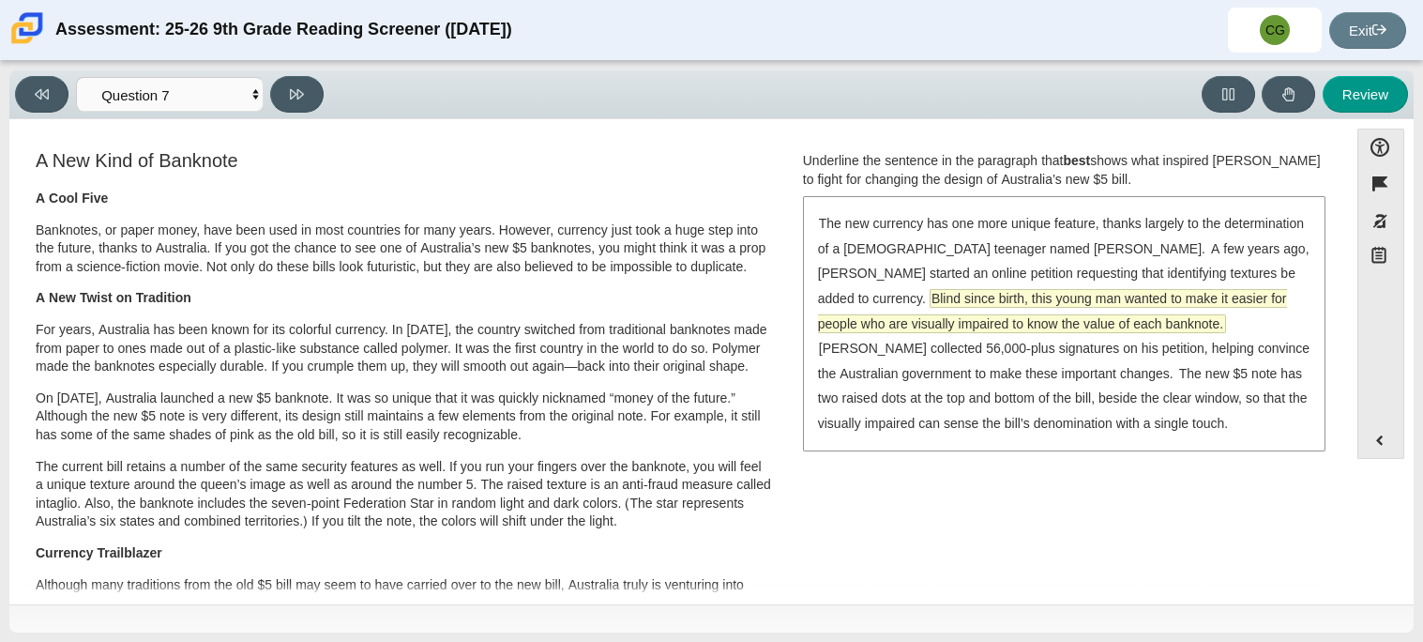
click at [1243, 298] on span "Blind since birth, this young man wanted to make it easier for people who are v…" at bounding box center [1052, 311] width 469 height 42
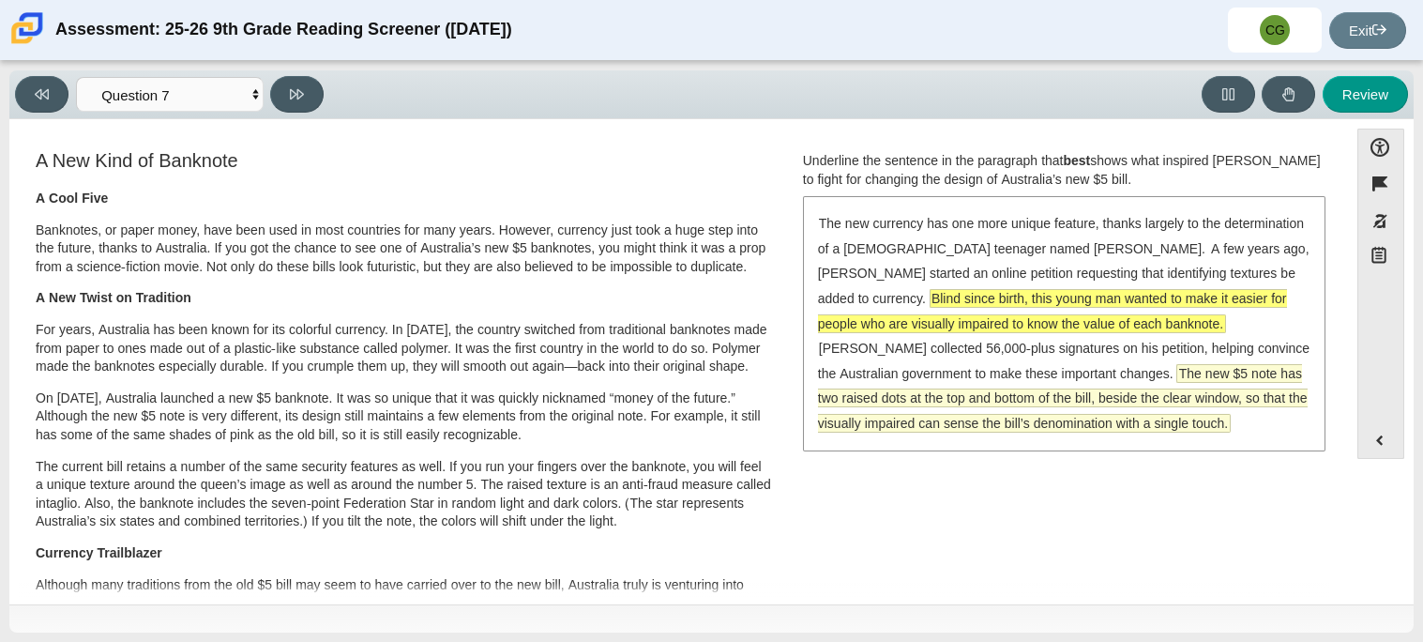
click at [942, 420] on span "The new $5 note has two raised dots at the top and bottom of the bill, beside t…" at bounding box center [1063, 398] width 490 height 67
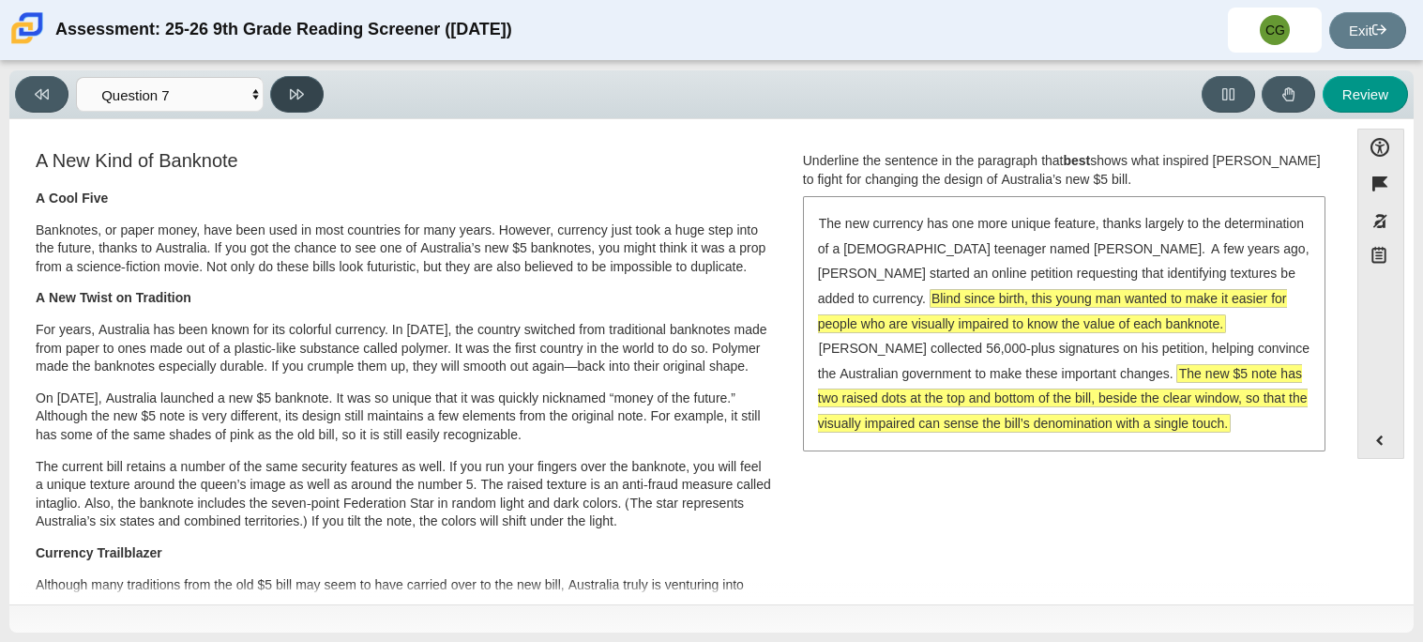
click at [302, 103] on button at bounding box center [296, 94] width 53 height 37
select select "ea8338c2-a6a3-418e-a305-2b963b54a290"
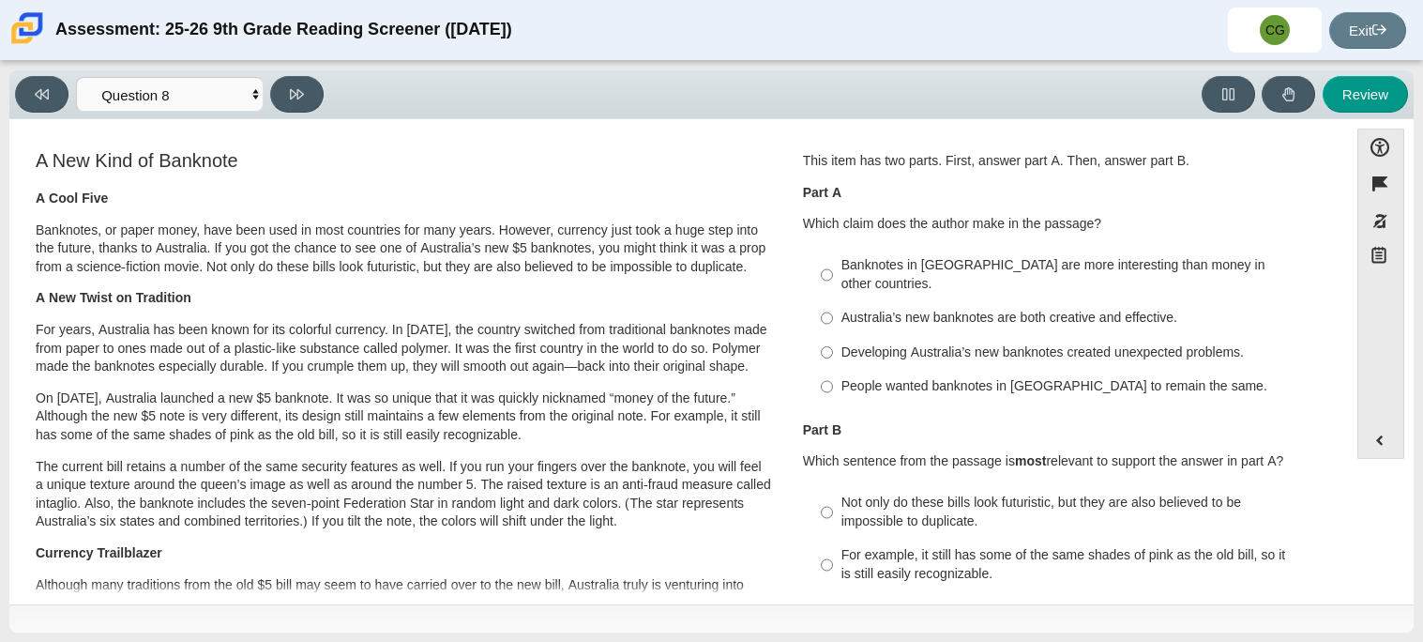
drag, startPoint x: 1346, startPoint y: 247, endPoint x: 1317, endPoint y: 295, distance: 56.8
click at [1317, 295] on div "Accessibility options Close Color scheme Font size Zoom Change the background a…" at bounding box center [711, 360] width 1385 height 463
click at [1317, 295] on div "Question 1 This item has two parts. First, answer part A. Then, answer part B. …" at bounding box center [1064, 418] width 550 height 543
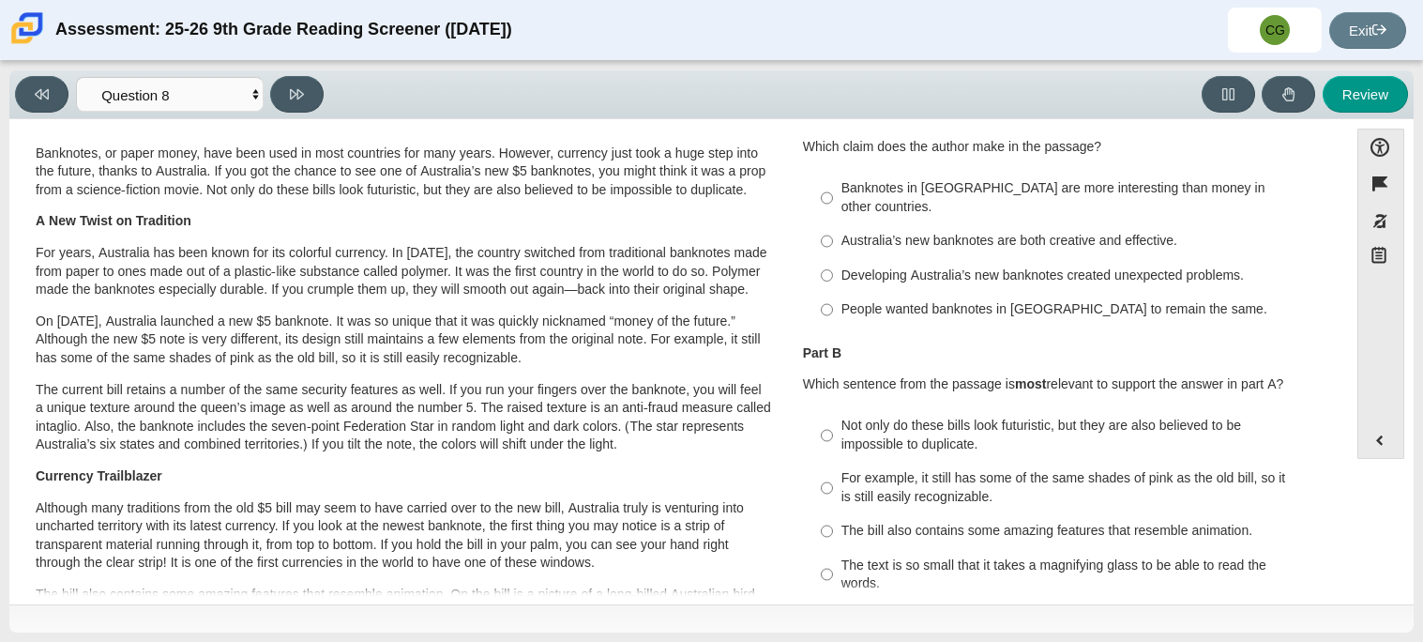
scroll to position [83, 0]
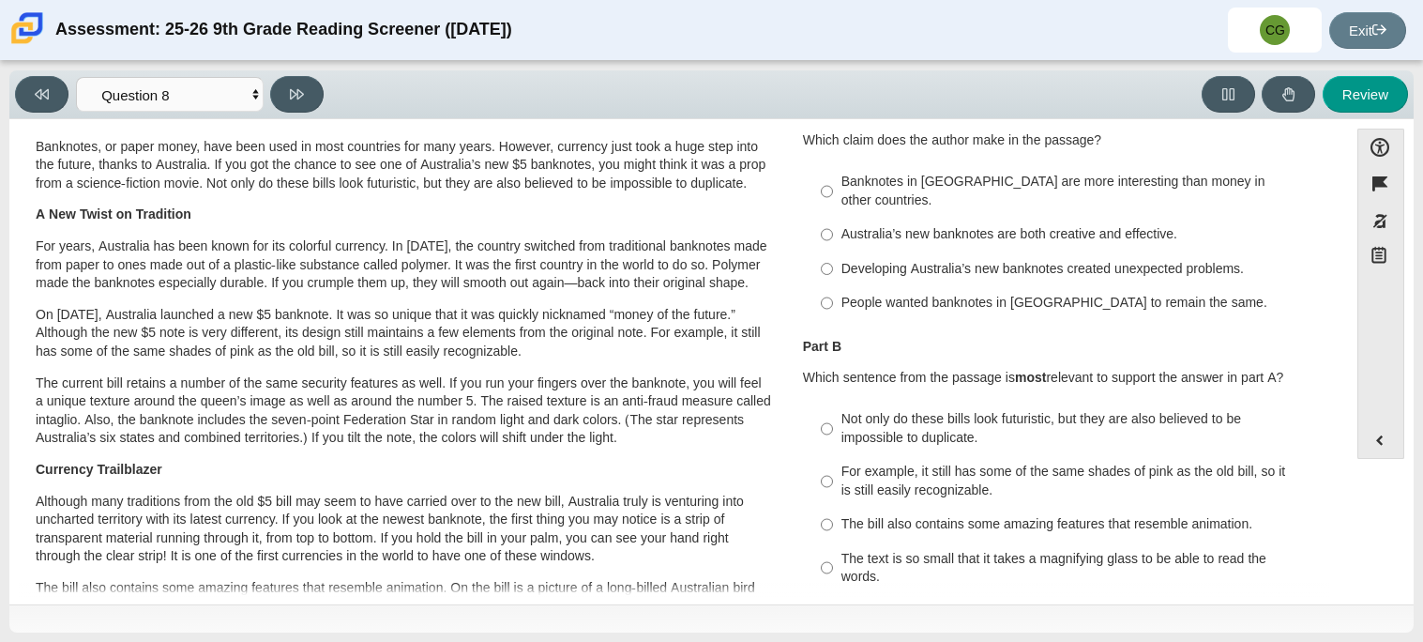
click at [991, 225] on div "Australia’s new banknotes are both creative and effective." at bounding box center [1078, 234] width 474 height 19
click at [833, 219] on input "Australia’s new banknotes are both creative and effective. Australia’s new bank…" at bounding box center [827, 235] width 12 height 34
radio input "true"
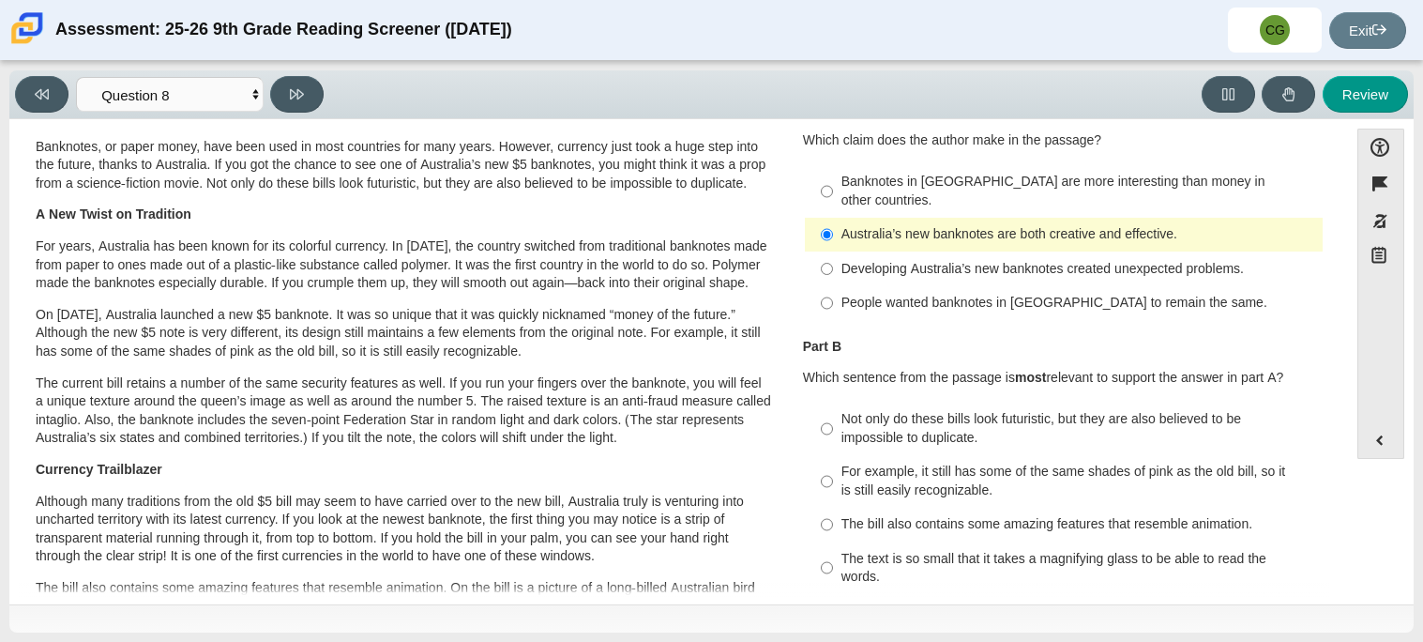
click at [1341, 278] on div "Accessibility options Close Color scheme Font size Zoom Change the background a…" at bounding box center [711, 360] width 1385 height 463
click at [1341, 284] on div "Accessibility options Close Color scheme Font size Zoom Change the background a…" at bounding box center [711, 360] width 1385 height 463
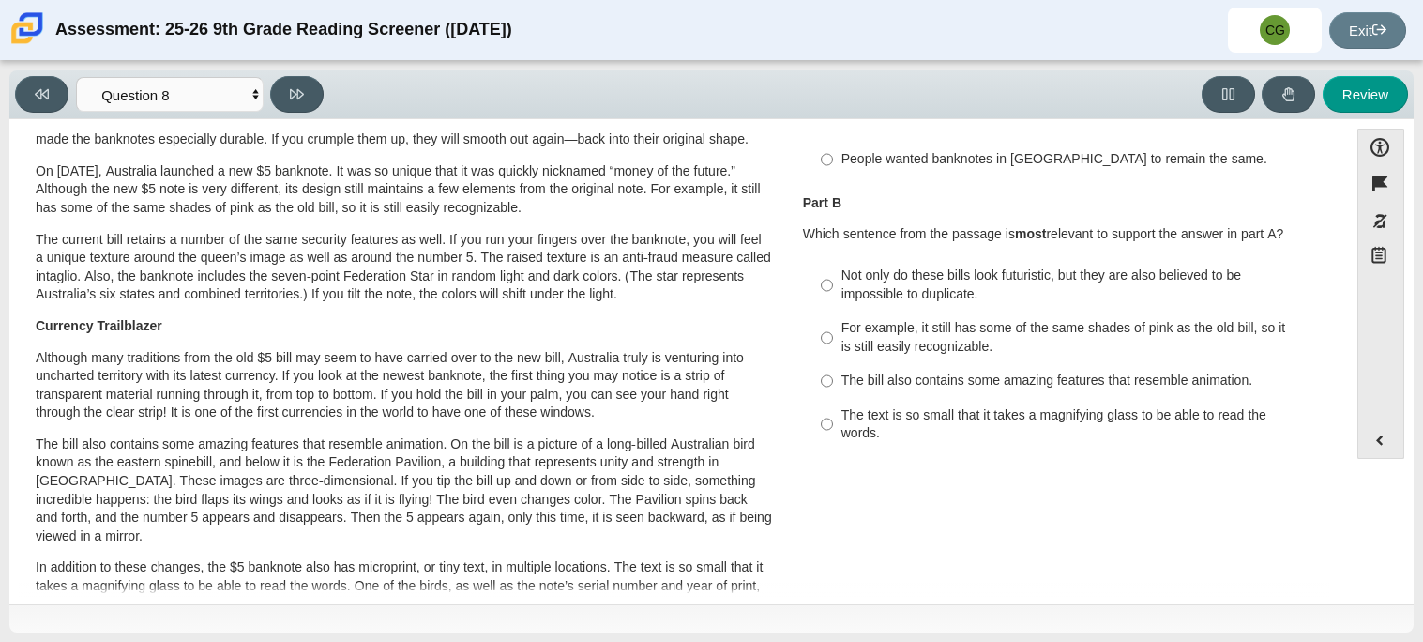
scroll to position [229, 0]
click at [974, 265] on div "Not only do these bills look futuristic, but they are also believed to be impos…" at bounding box center [1078, 283] width 474 height 37
click at [833, 257] on input "Not only do these bills look futuristic, but they are also believed to be impos…" at bounding box center [827, 283] width 12 height 53
radio input "true"
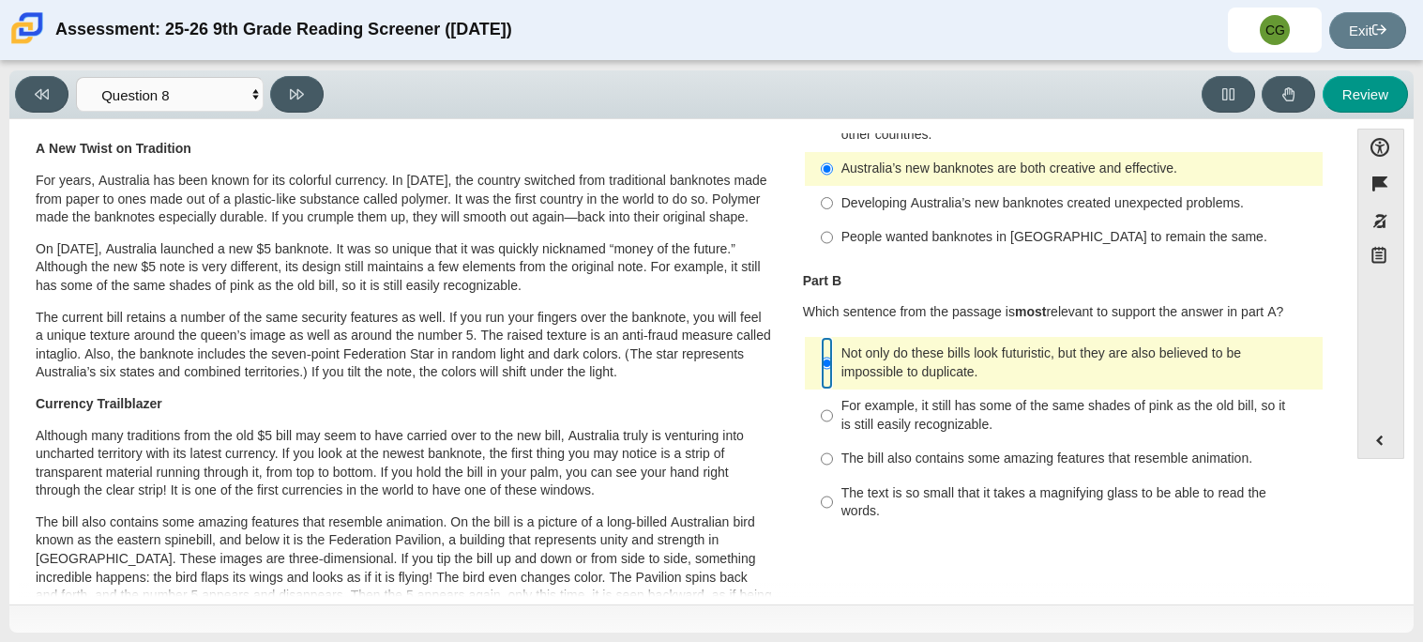
scroll to position [152, 0]
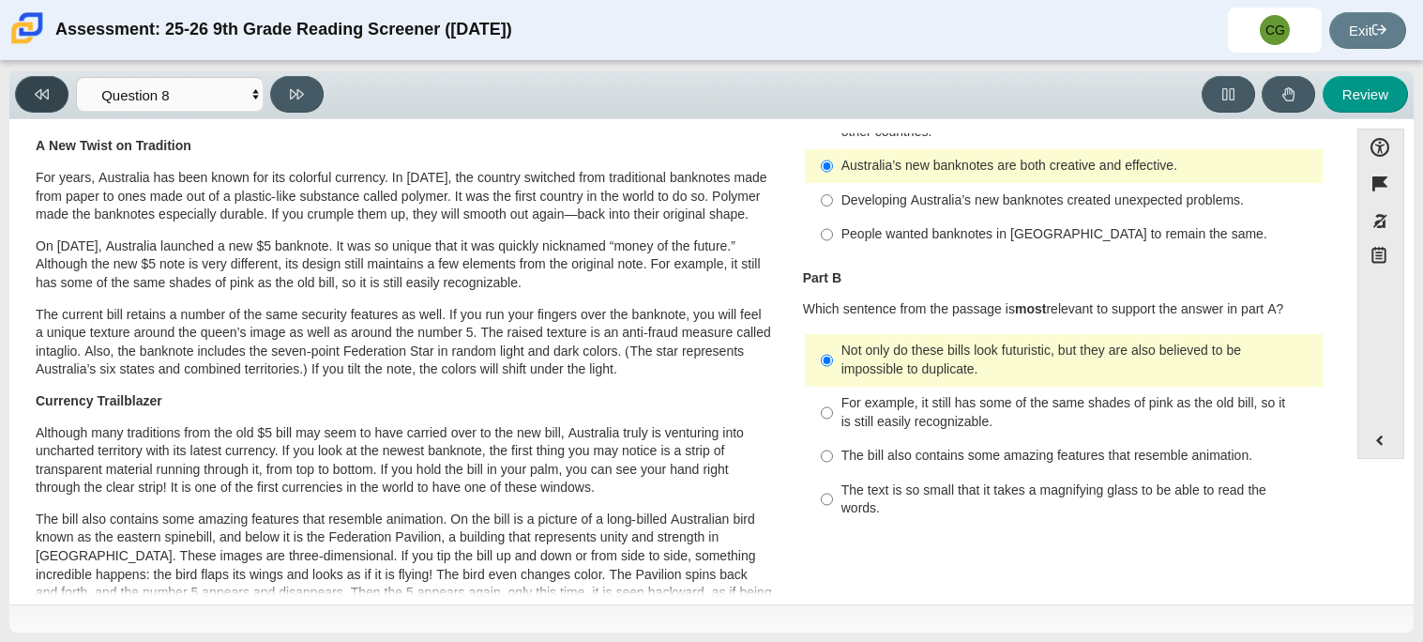
click at [54, 83] on button at bounding box center [41, 94] width 53 height 37
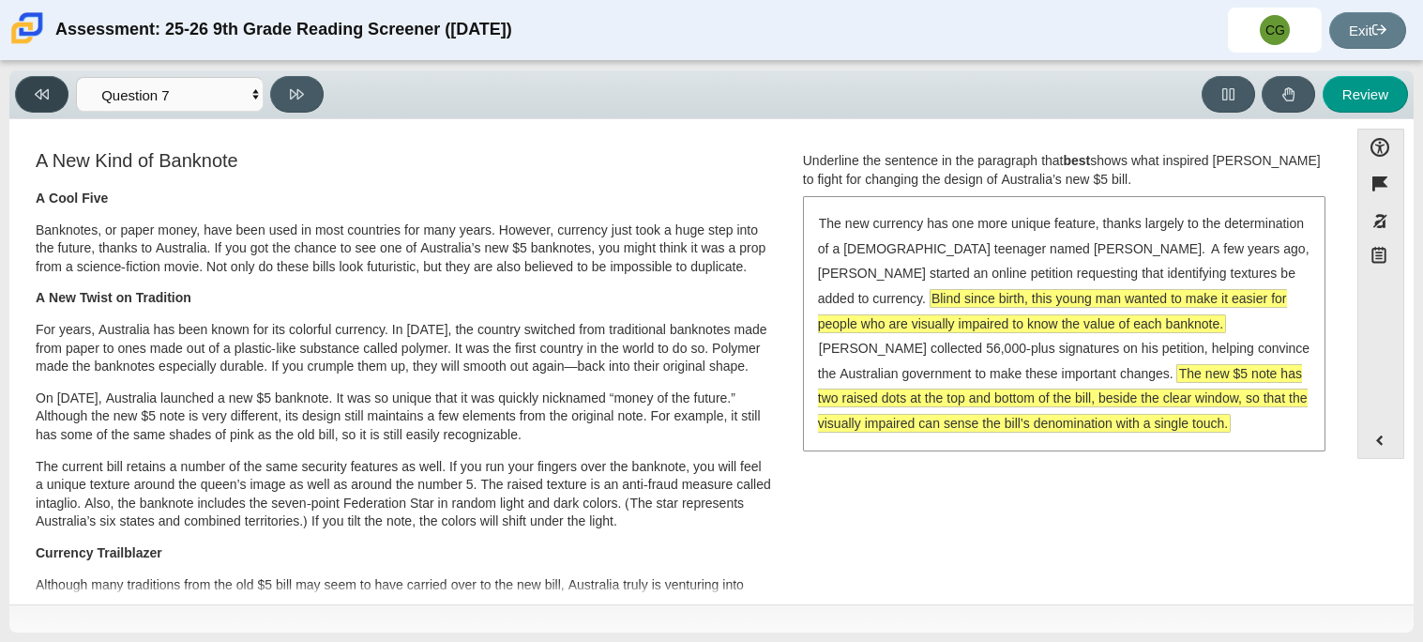
click at [24, 102] on button at bounding box center [41, 94] width 53 height 37
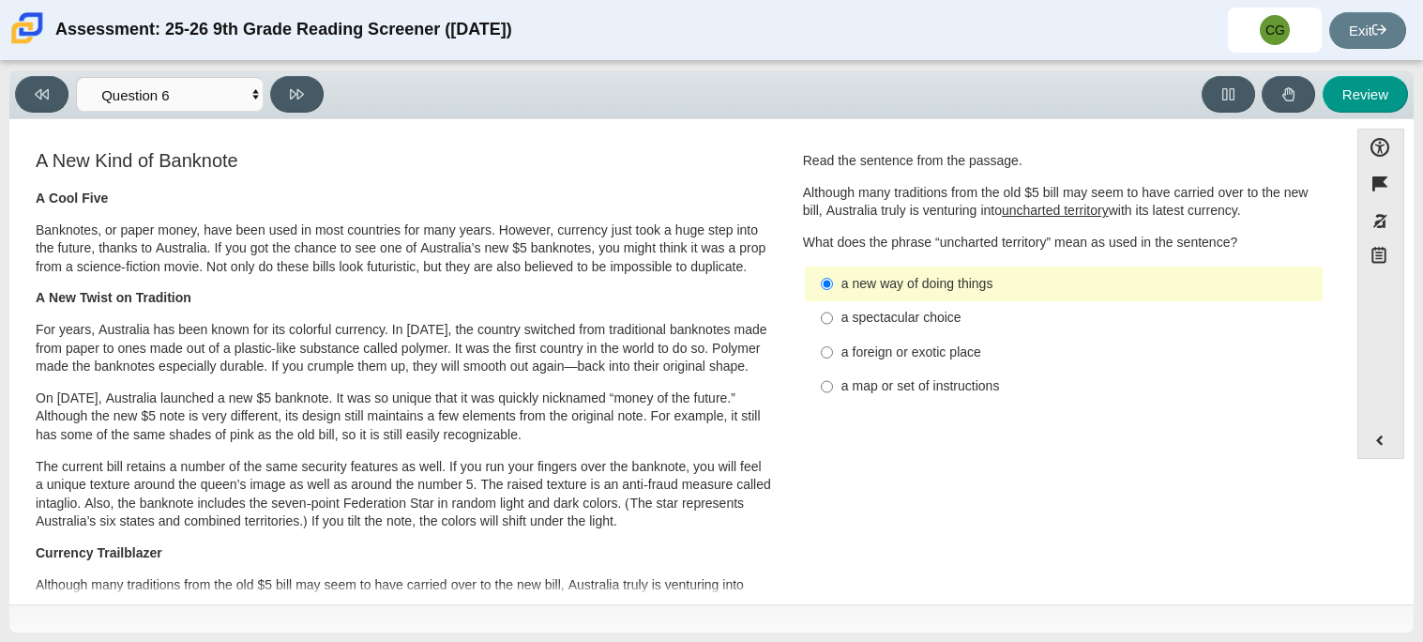
click at [0, 66] on div "Viewing Question 6 of 12 in Pacing Mode Questions Question 1 Question 2 Questio…" at bounding box center [711, 351] width 1423 height 581
click at [15, 73] on div "Viewing Question 6 of 12 in Pacing Mode Questions Question 1 Question 2 Questio…" at bounding box center [711, 94] width 1404 height 49
click at [32, 82] on button at bounding box center [41, 94] width 53 height 37
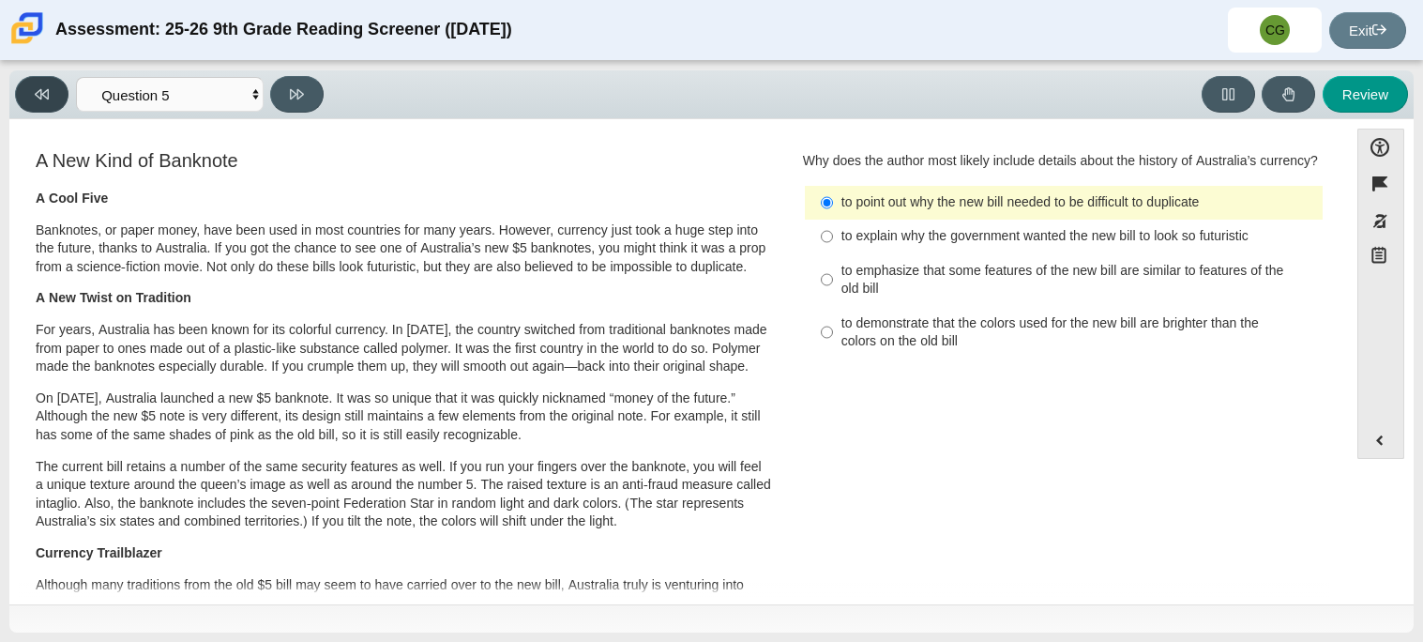
click at [16, 87] on button at bounding box center [41, 94] width 53 height 37
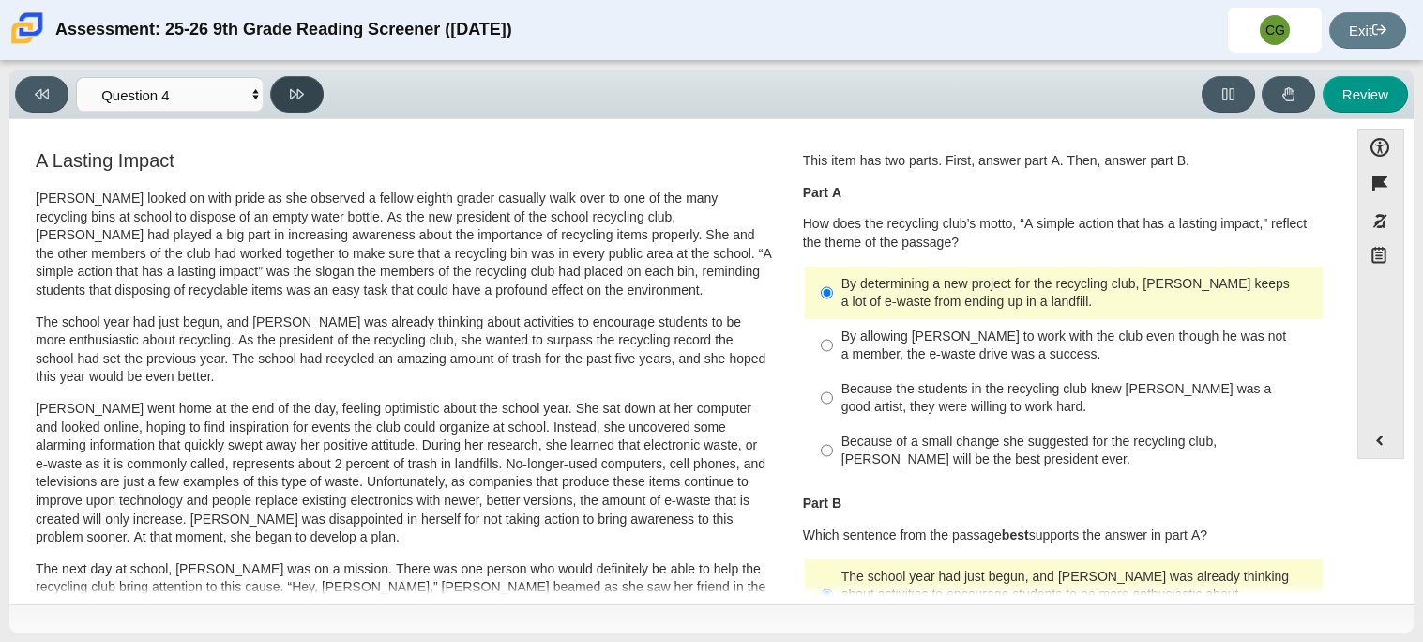
click at [305, 104] on button at bounding box center [296, 94] width 53 height 37
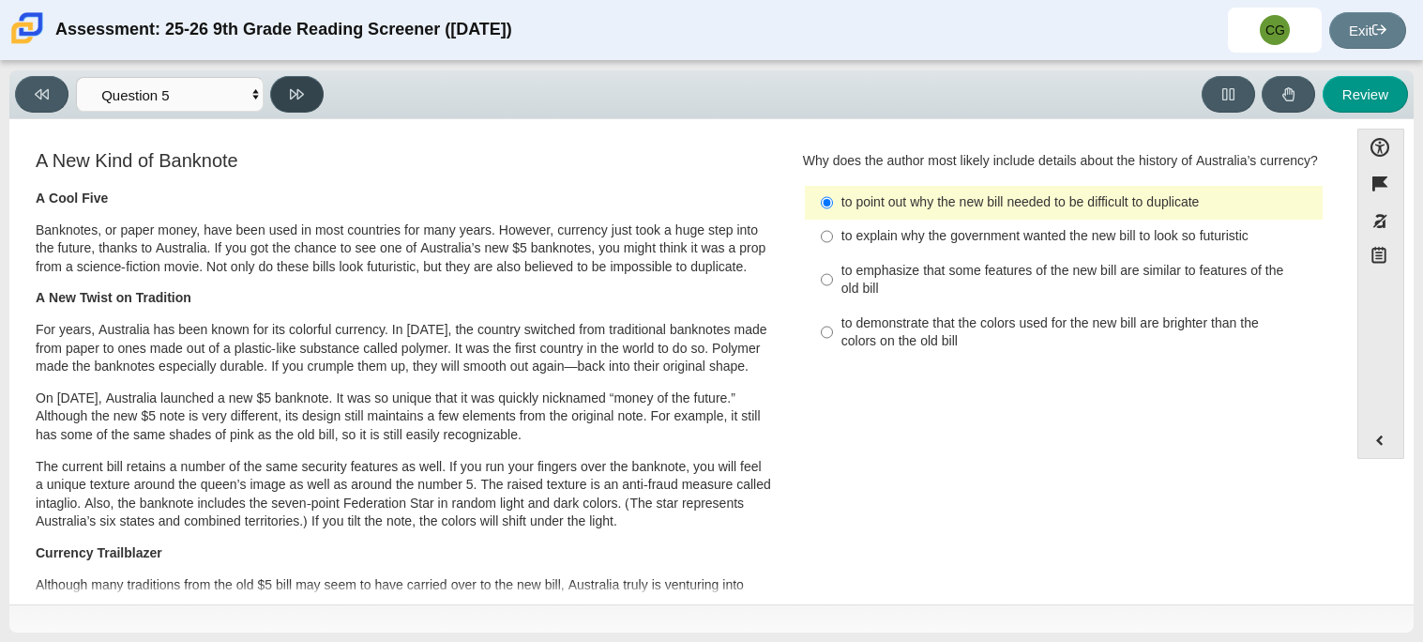
click at [305, 104] on button at bounding box center [296, 94] width 53 height 37
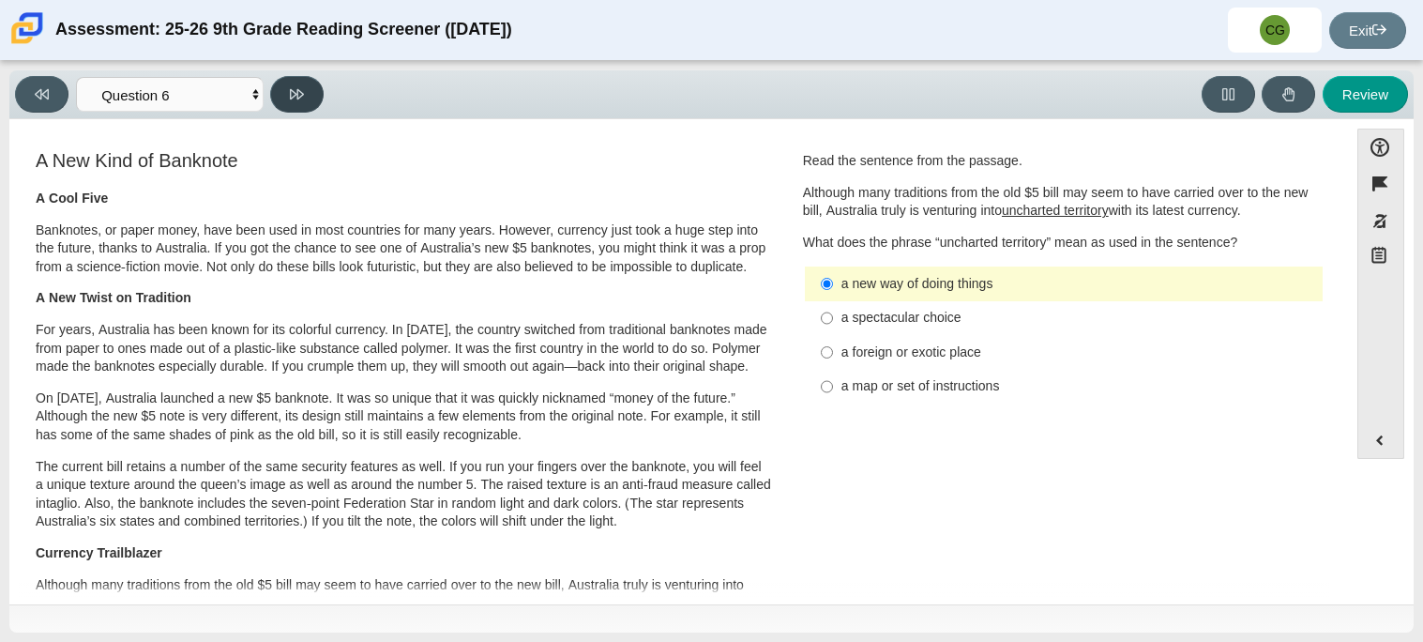
click at [304, 104] on button at bounding box center [296, 94] width 53 height 37
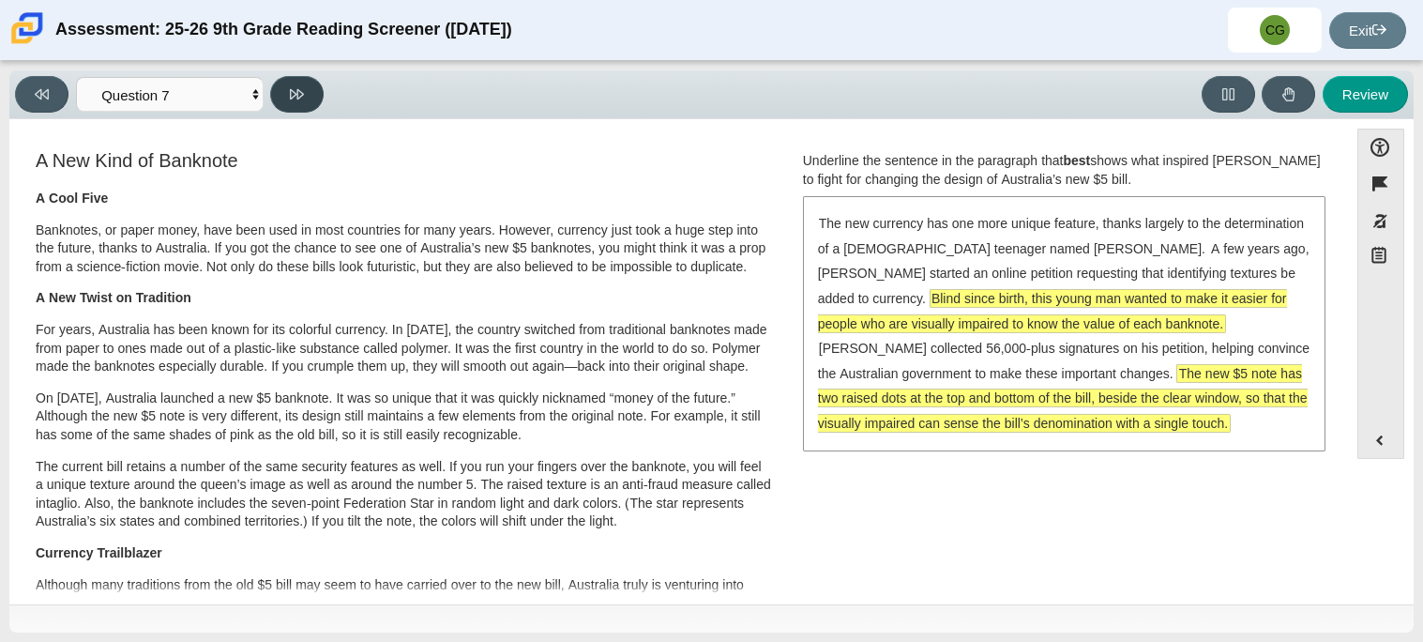
click at [304, 104] on button at bounding box center [296, 94] width 53 height 37
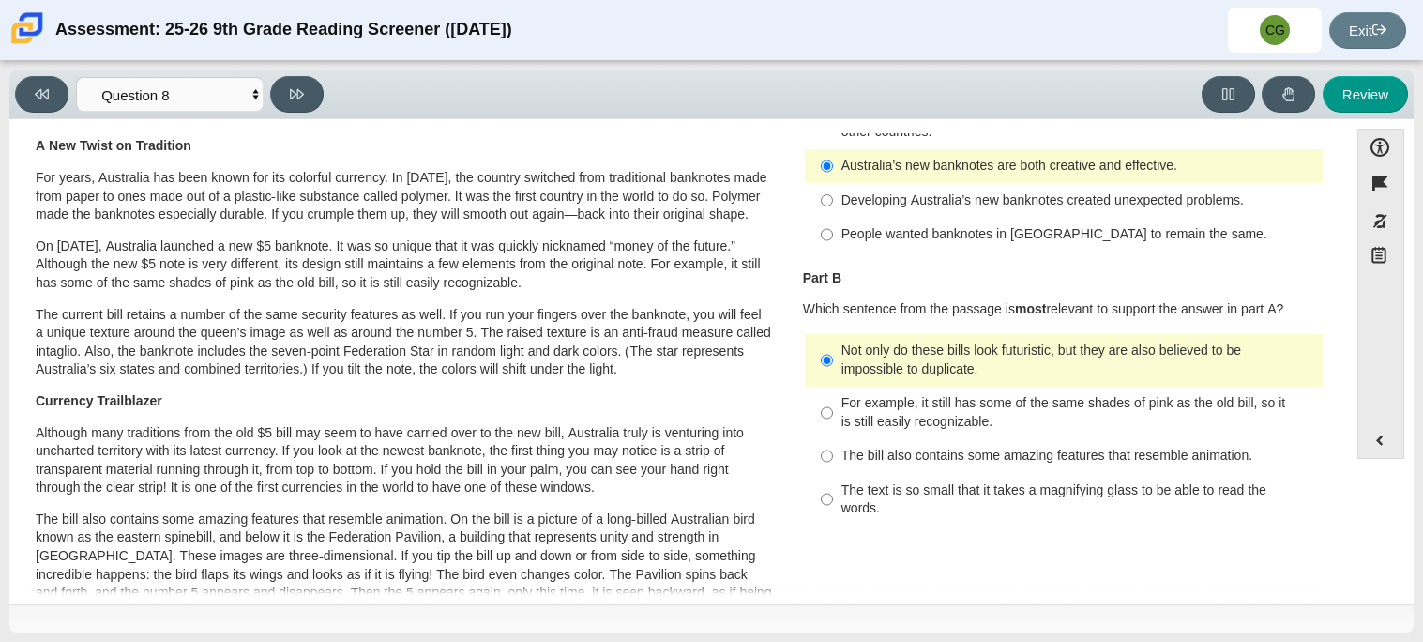
click at [691, 63] on div "Viewing Question 8 of 12 in Pacing Mode Questions Question 1 Question 2 Questio…" at bounding box center [711, 351] width 1423 height 581
click at [282, 76] on div "Viewing Question 8 of 12 in Pacing Mode Questions Question 1 Question 2 Questio…" at bounding box center [173, 94] width 316 height 37
click at [289, 83] on button at bounding box center [296, 94] width 53 height 37
select select "89f058d6-b15c-4ef5-a4b3-fdaffb8868b6"
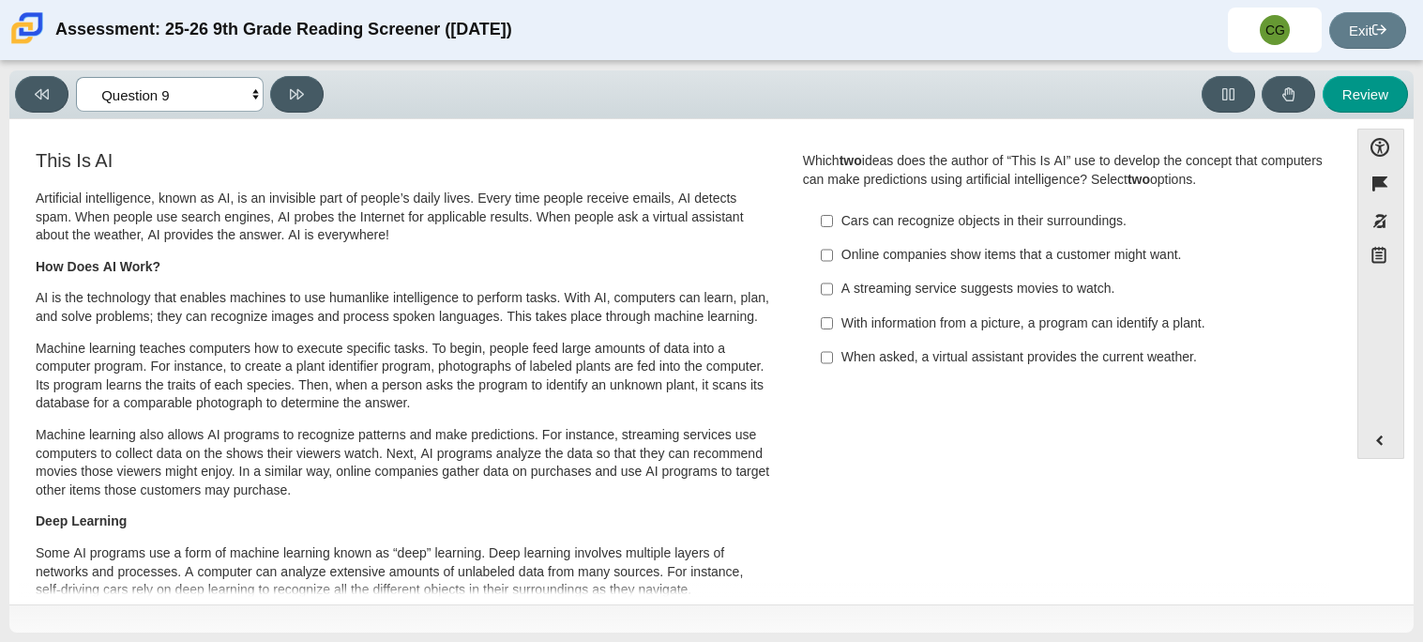
click at [102, 93] on select "Questions Question 1 Question 2 Question 3 Question 4 Question 5 Question 6 Que…" at bounding box center [170, 94] width 188 height 35
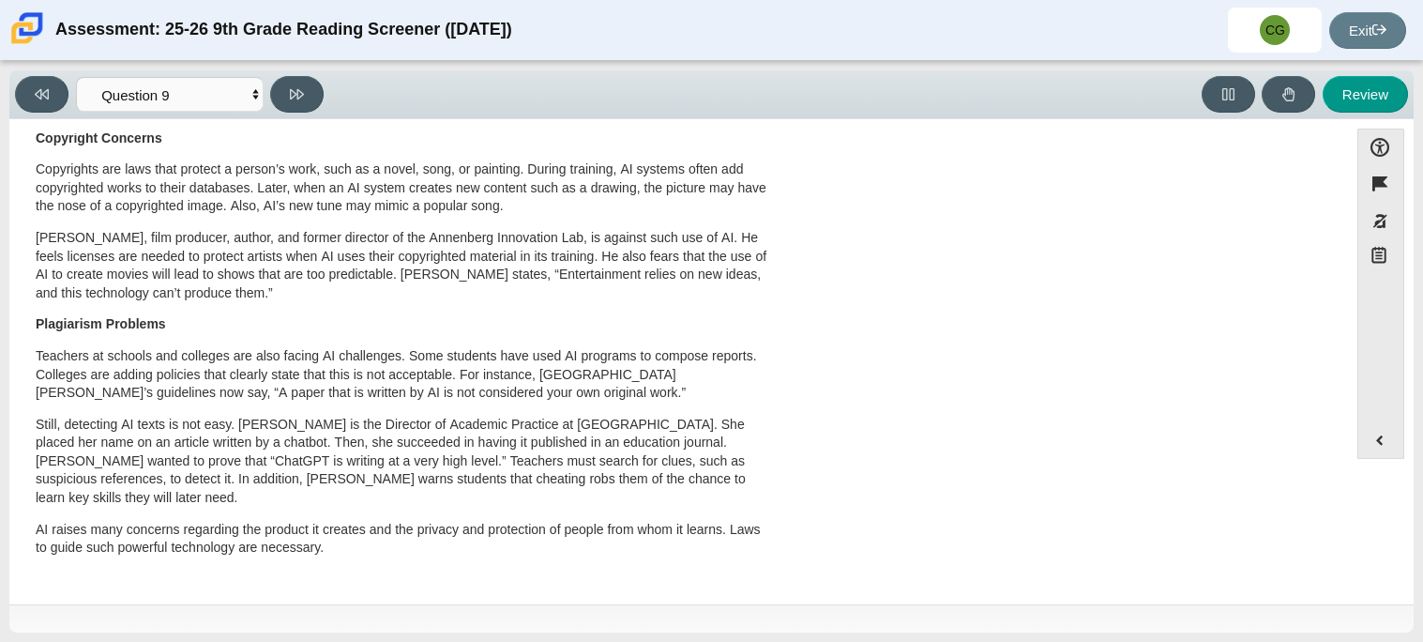
scroll to position [987, 0]
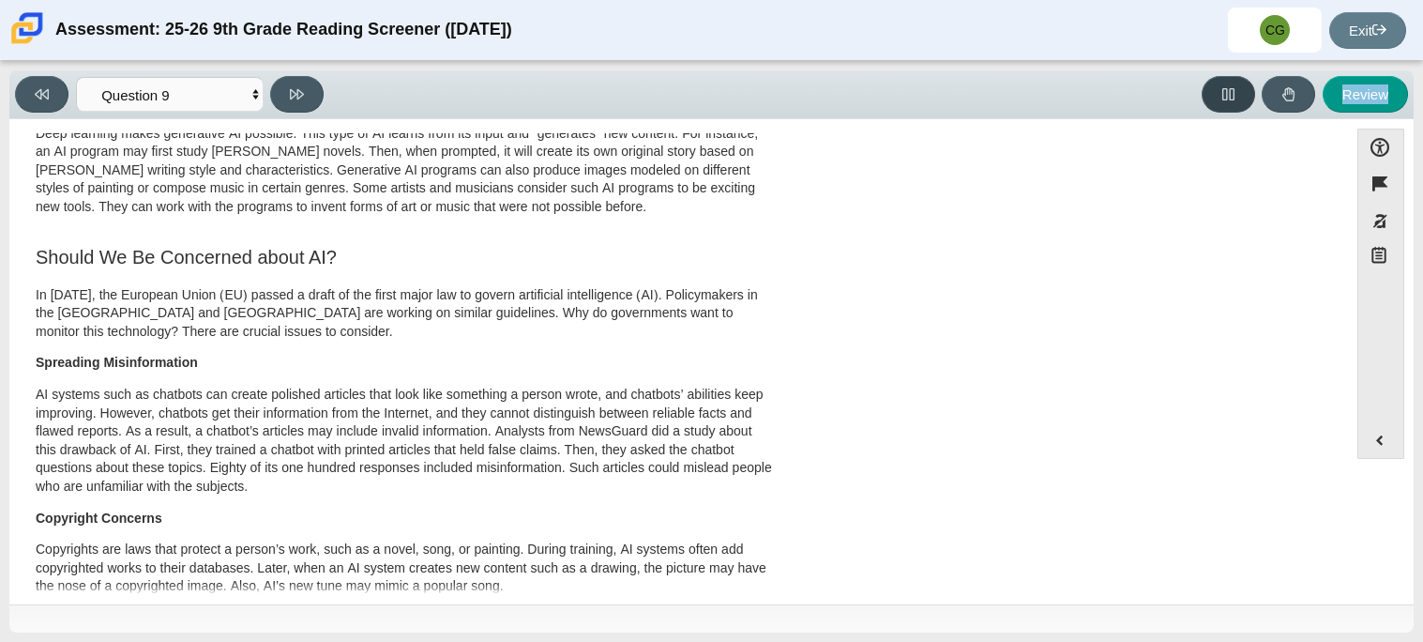
drag, startPoint x: 1342, startPoint y: 475, endPoint x: 1221, endPoint y: 92, distance: 401.4
click at [1221, 92] on div "Viewing Question 9 of 12 in Pacing Mode Questions Question 1 Question 2 Questio…" at bounding box center [711, 351] width 1404 height 562
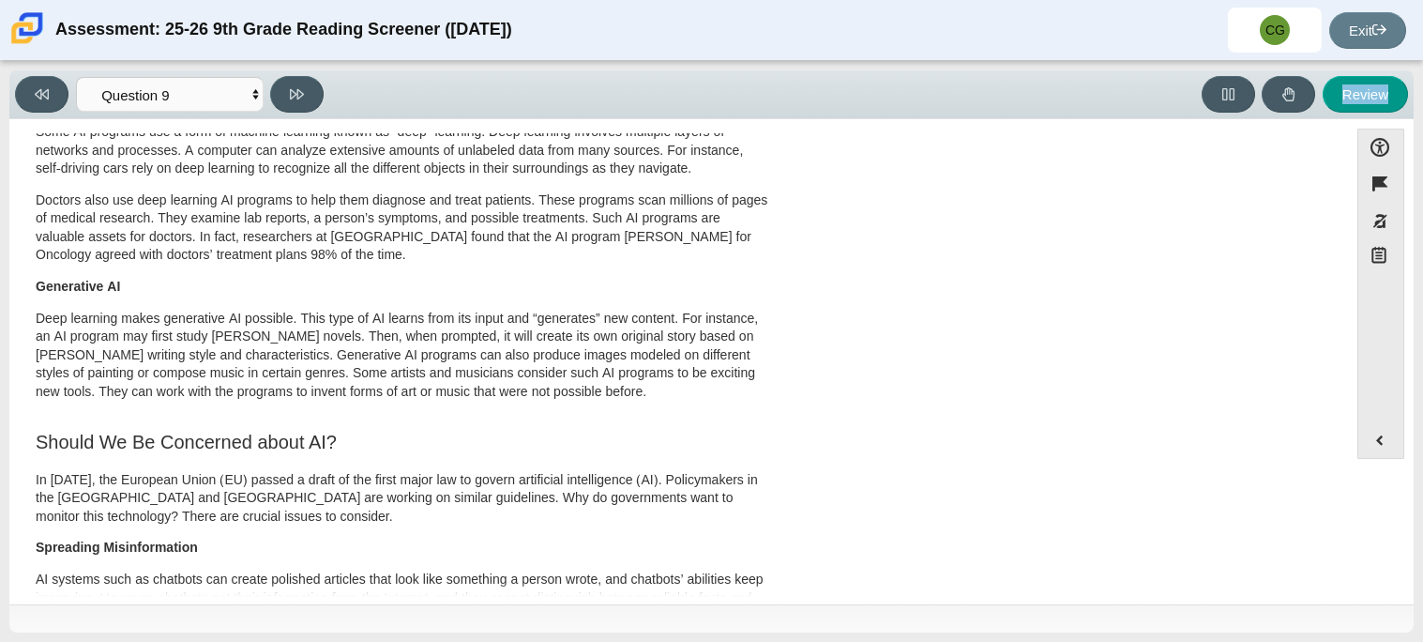
scroll to position [0, 0]
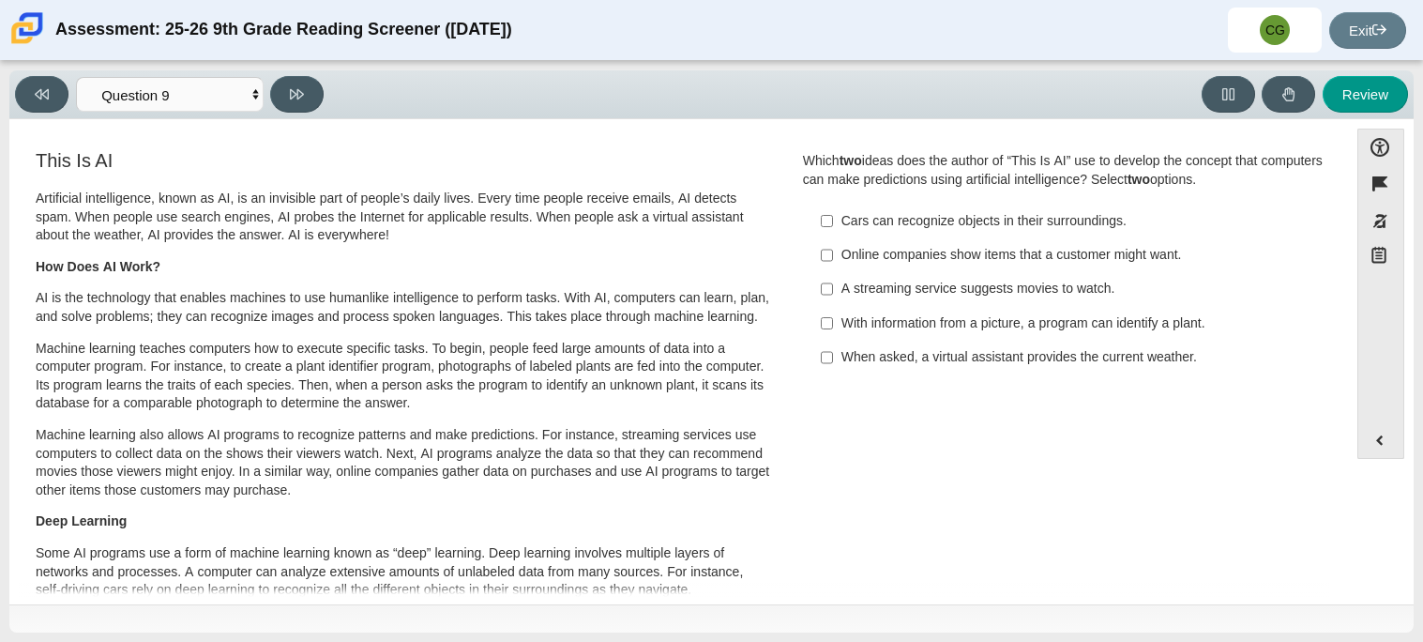
click at [975, 294] on div "A streaming service suggests movies to watch." at bounding box center [1078, 289] width 474 height 19
click at [833, 294] on input "A streaming service suggests movies to watch. A streaming service suggests movi…" at bounding box center [827, 289] width 12 height 34
checkbox input "true"
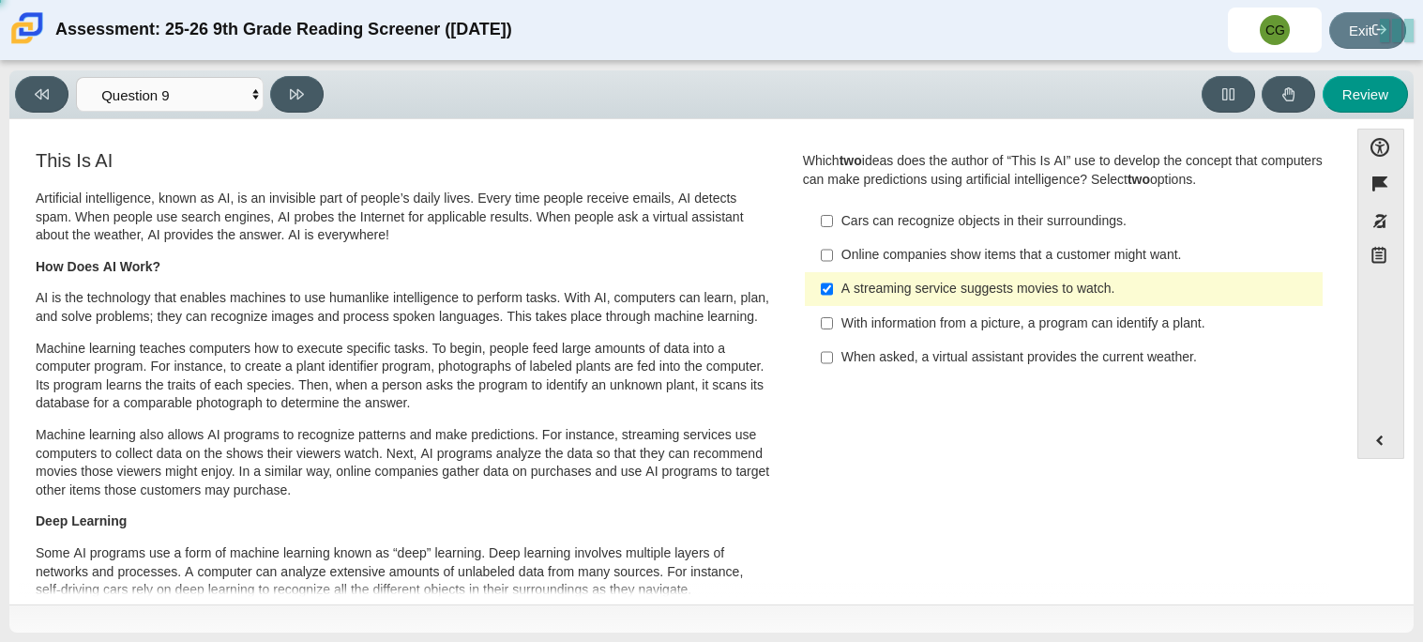
click at [932, 257] on div "Online companies show items that a customer might want." at bounding box center [1078, 255] width 474 height 19
click at [833, 257] on input "Online companies show items that a customer might want. Online companies show i…" at bounding box center [827, 255] width 12 height 34
checkbox input "true"
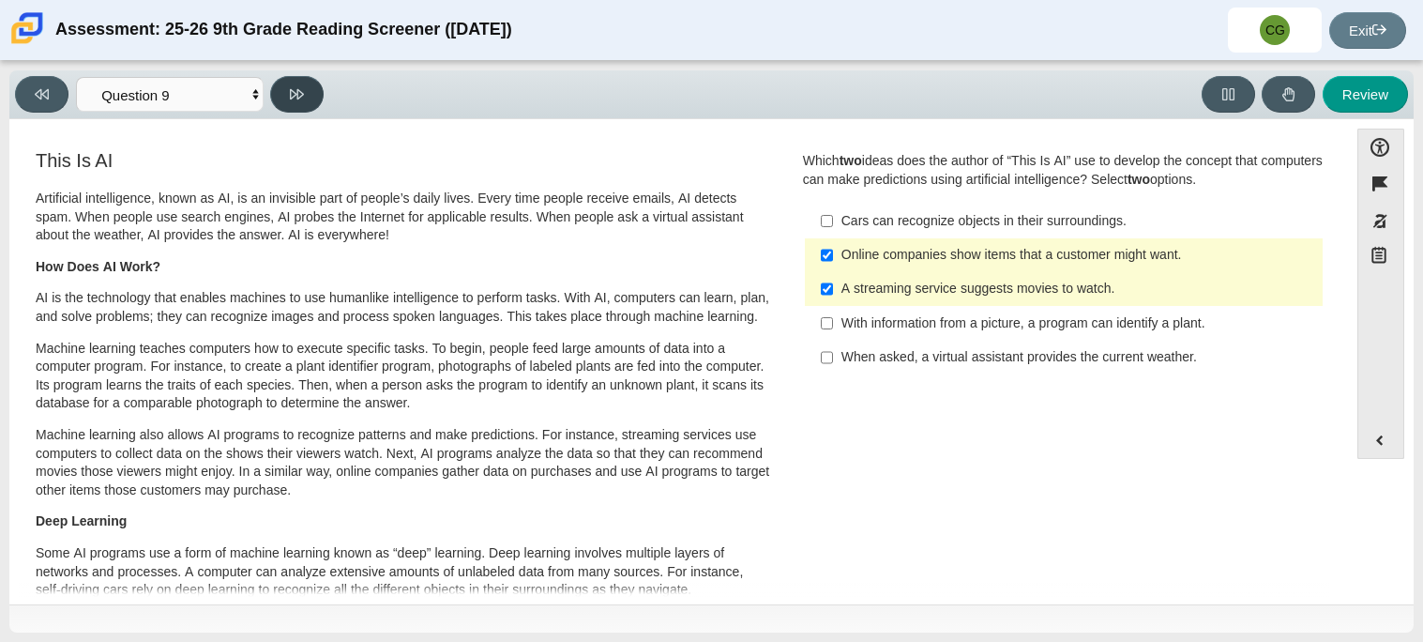
click at [297, 98] on icon at bounding box center [297, 94] width 14 height 14
select select "cdf3c14e-a918-44d1-9b63-3db0fa81641e"
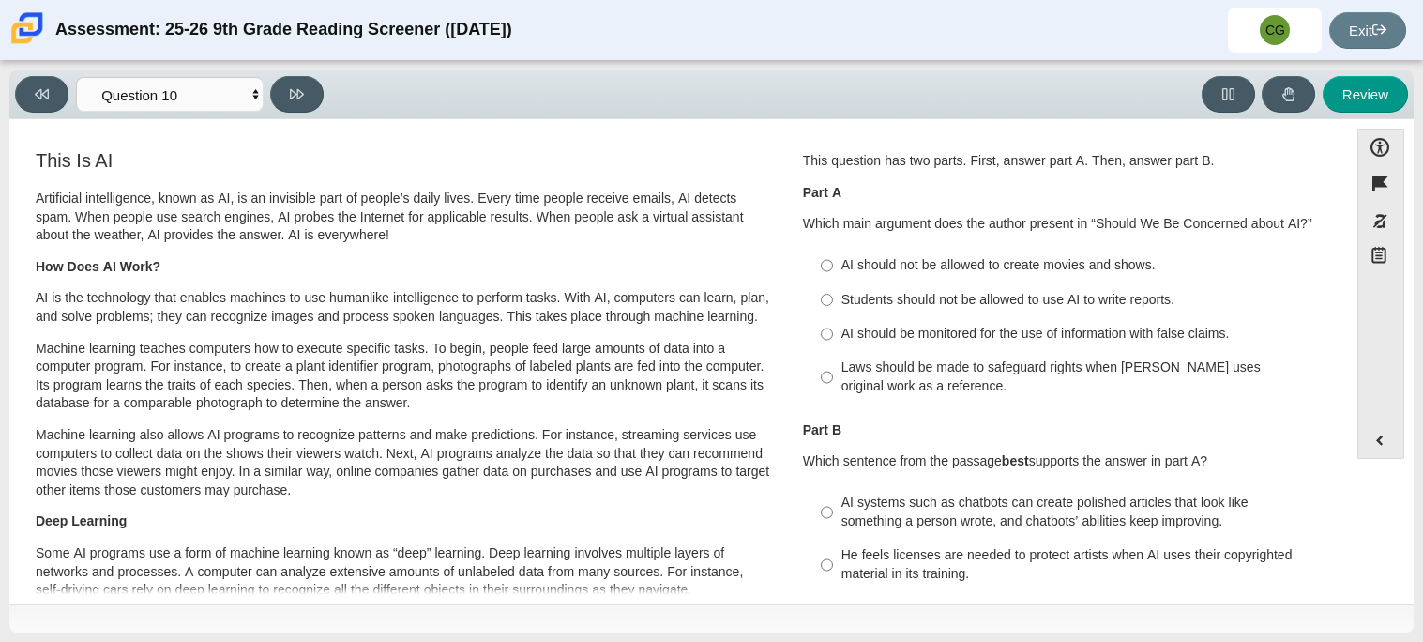
click at [875, 380] on div "Laws should be made to safeguard rights when AI uses original work as a referen…" at bounding box center [1078, 376] width 474 height 37
click at [833, 380] on input "Laws should be made to safeguard rights when AI uses original work as a referen…" at bounding box center [827, 377] width 12 height 53
radio input "true"
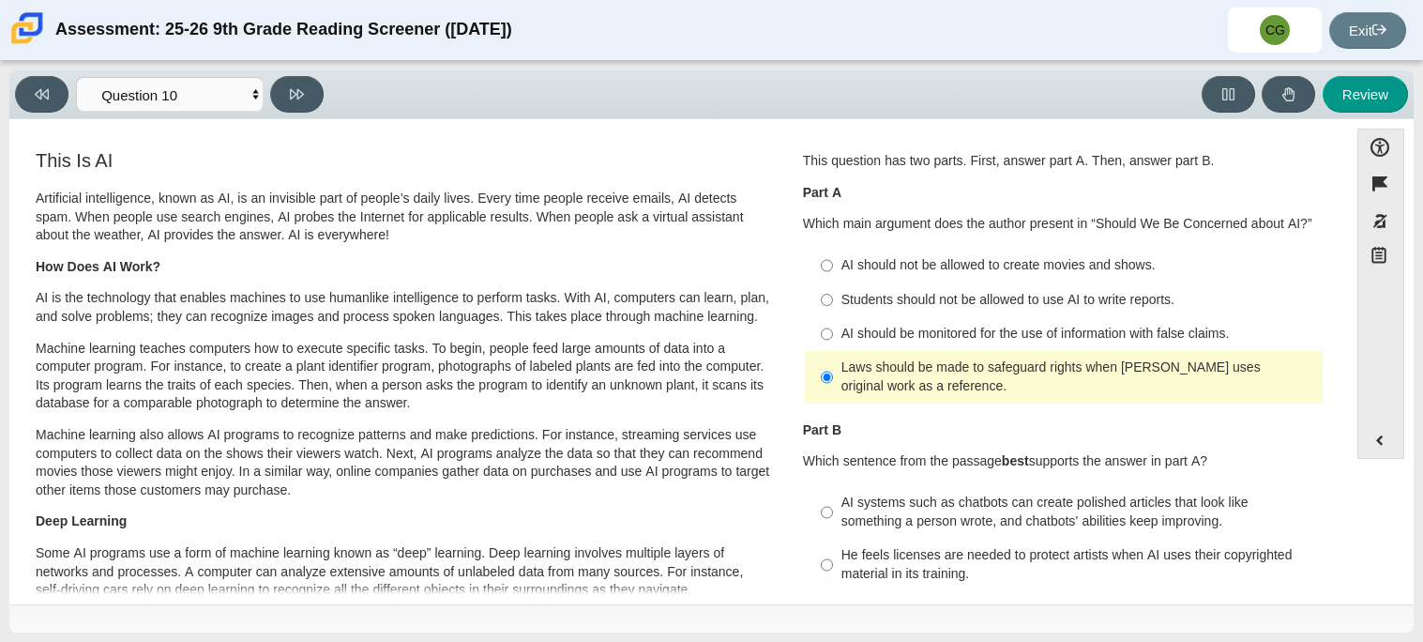
drag, startPoint x: 1339, startPoint y: 244, endPoint x: 1327, endPoint y: 314, distance: 71.4
click at [1327, 314] on div "Accessibility options Close Color scheme Font size Zoom Change the background a…" at bounding box center [711, 360] width 1385 height 463
click at [1327, 314] on div "Question 1 This question has two parts. First, answer part A. Then, answer part…" at bounding box center [1064, 418] width 550 height 543
click at [1328, 259] on div "Feature This Is AI Artificial intelligence, known as AI, is an invisible part o…" at bounding box center [679, 364] width 1320 height 463
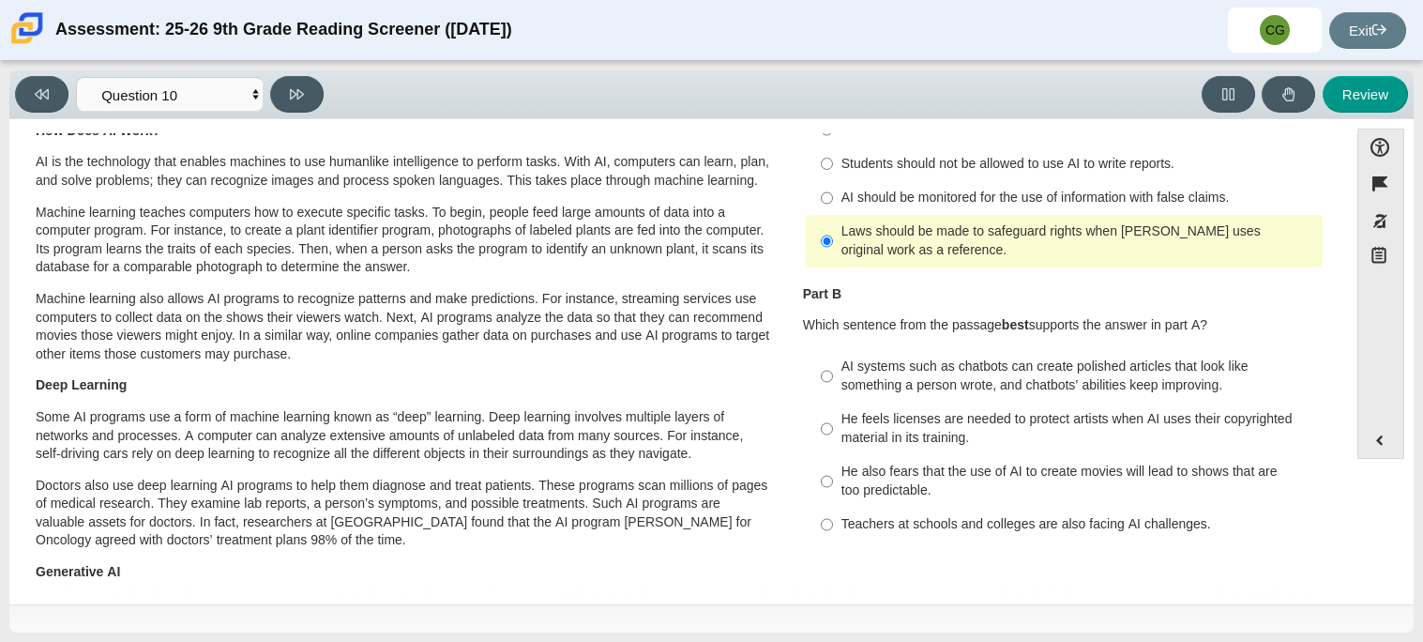
scroll to position [140, 0]
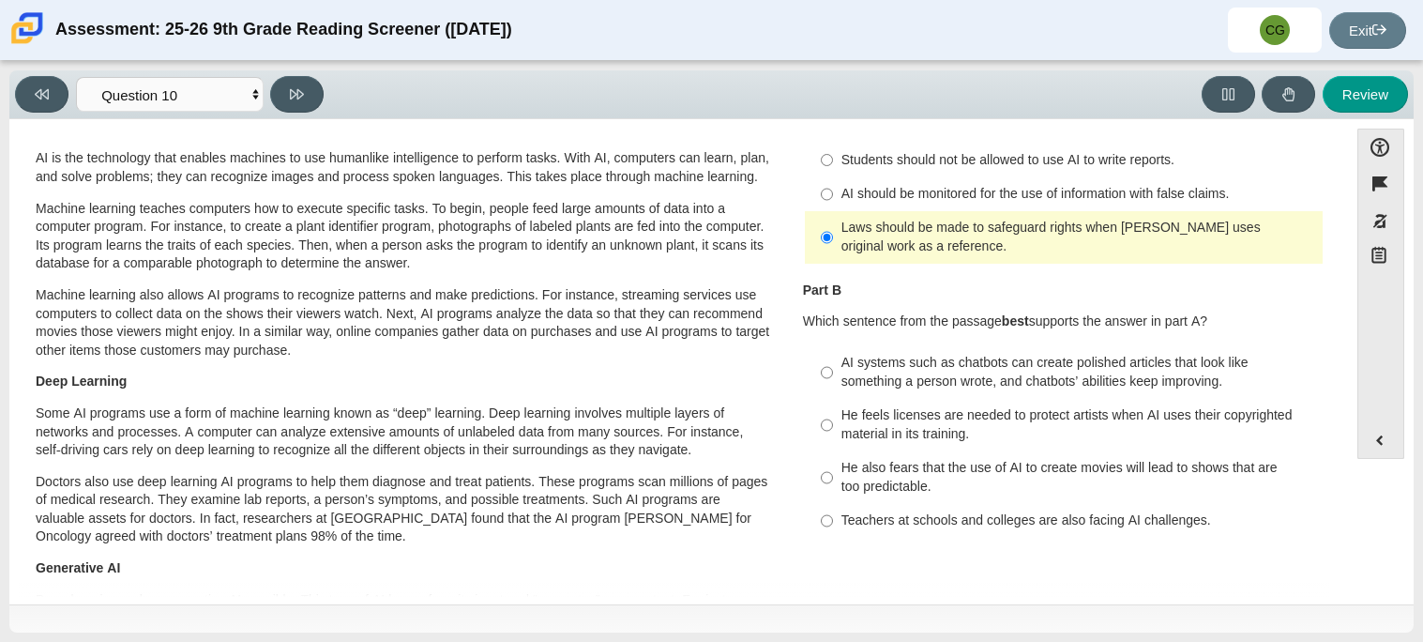
click at [998, 420] on div "He feels licenses are needed to protect artists when AI uses their copyrighted …" at bounding box center [1078, 424] width 474 height 37
click at [833, 420] on input "He feels licenses are needed to protect artists when AI uses their copyrighted …" at bounding box center [827, 425] width 12 height 53
radio input "true"
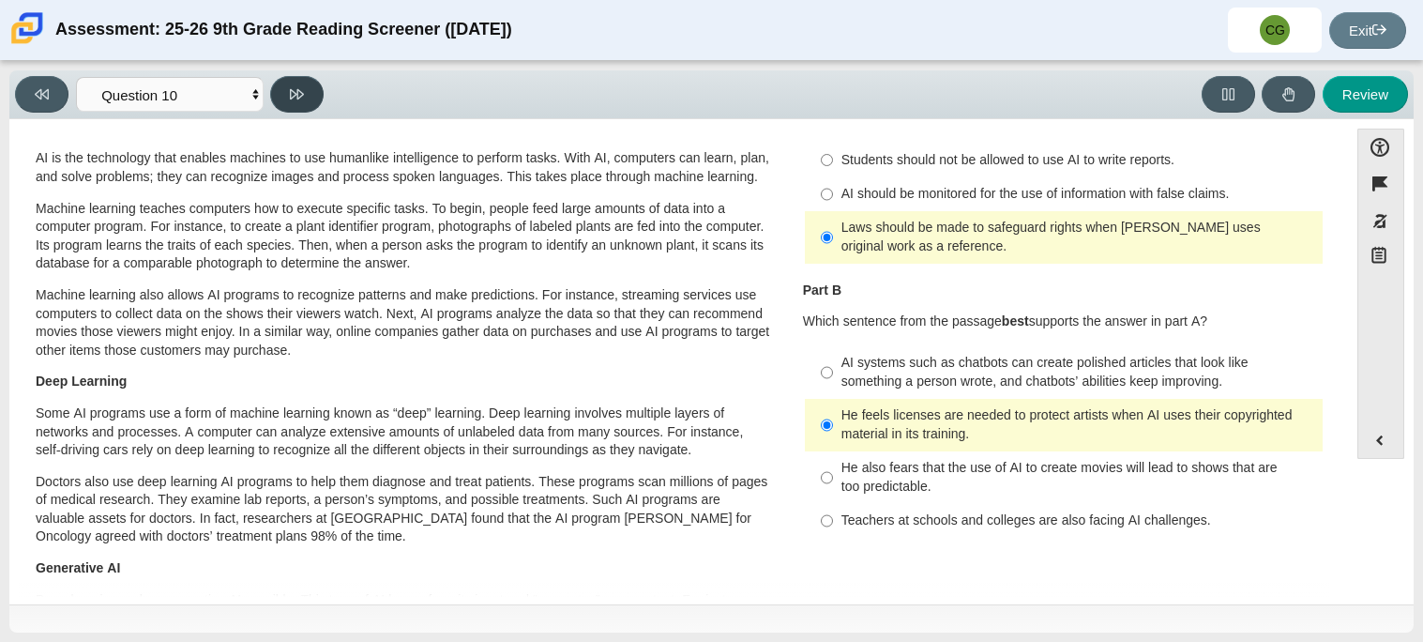
click at [271, 85] on button at bounding box center [296, 94] width 53 height 37
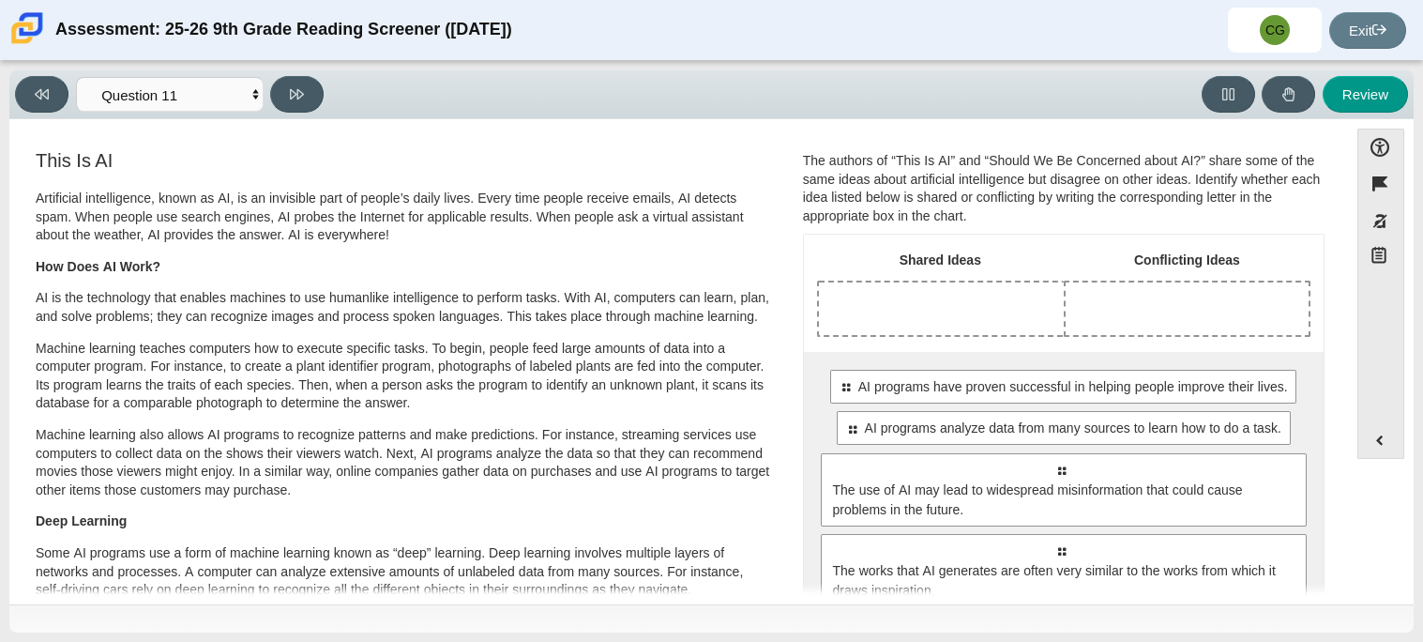
drag, startPoint x: 1341, startPoint y: 214, endPoint x: 1340, endPoint y: 234, distance: 20.7
click at [1340, 234] on div "Accessibility options Close Color scheme Font size Zoom Change the background a…" at bounding box center [711, 360] width 1385 height 463
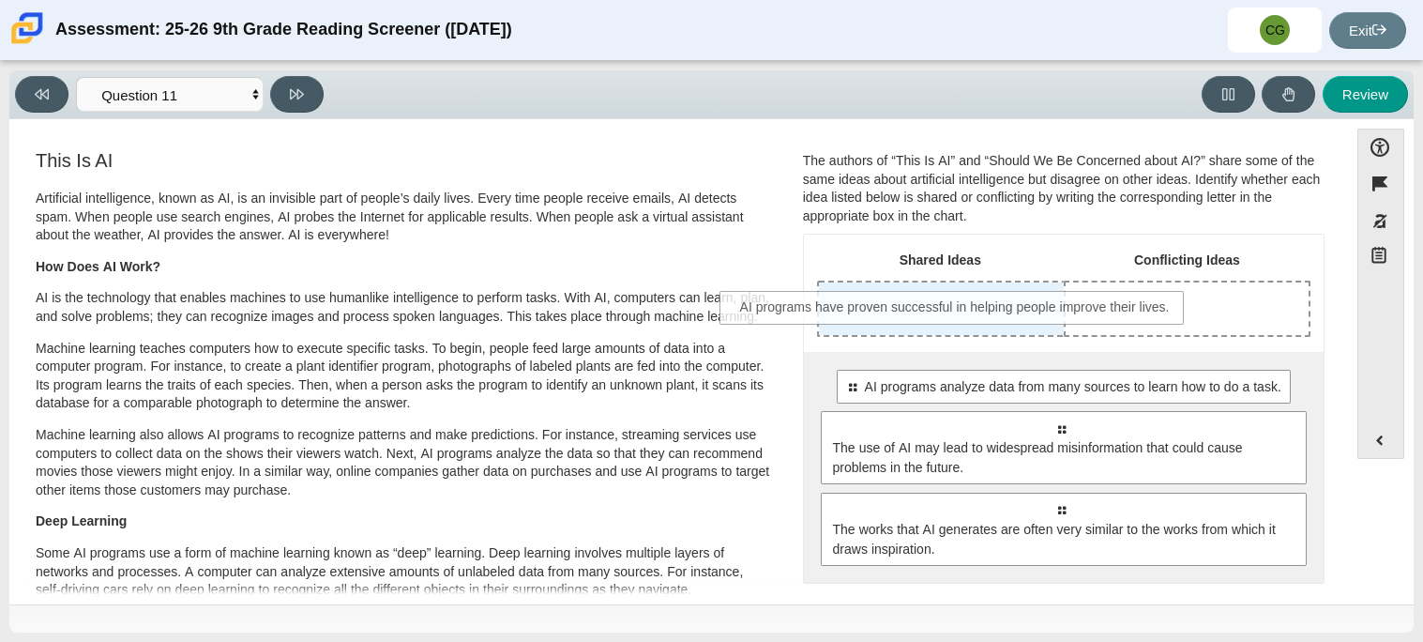
drag, startPoint x: 1054, startPoint y: 401, endPoint x: 950, endPoint y: 321, distance: 131.1
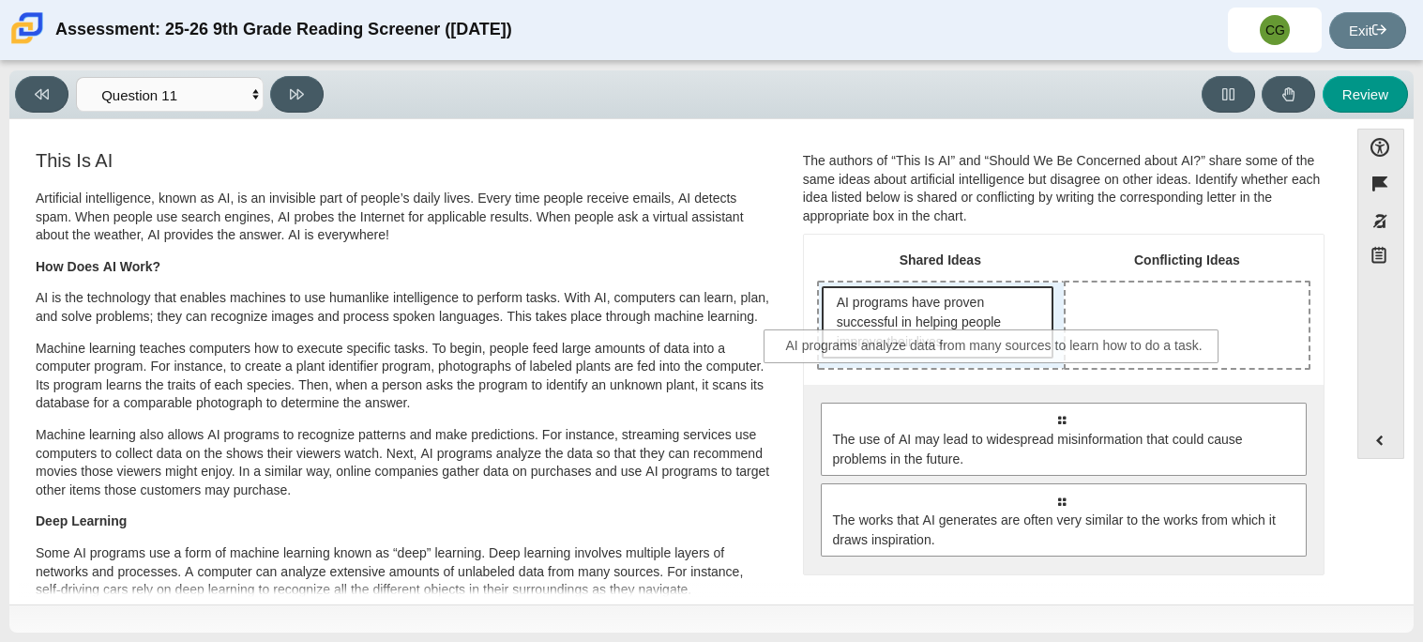
drag, startPoint x: 1013, startPoint y: 428, endPoint x: 948, endPoint y: 355, distance: 97.0
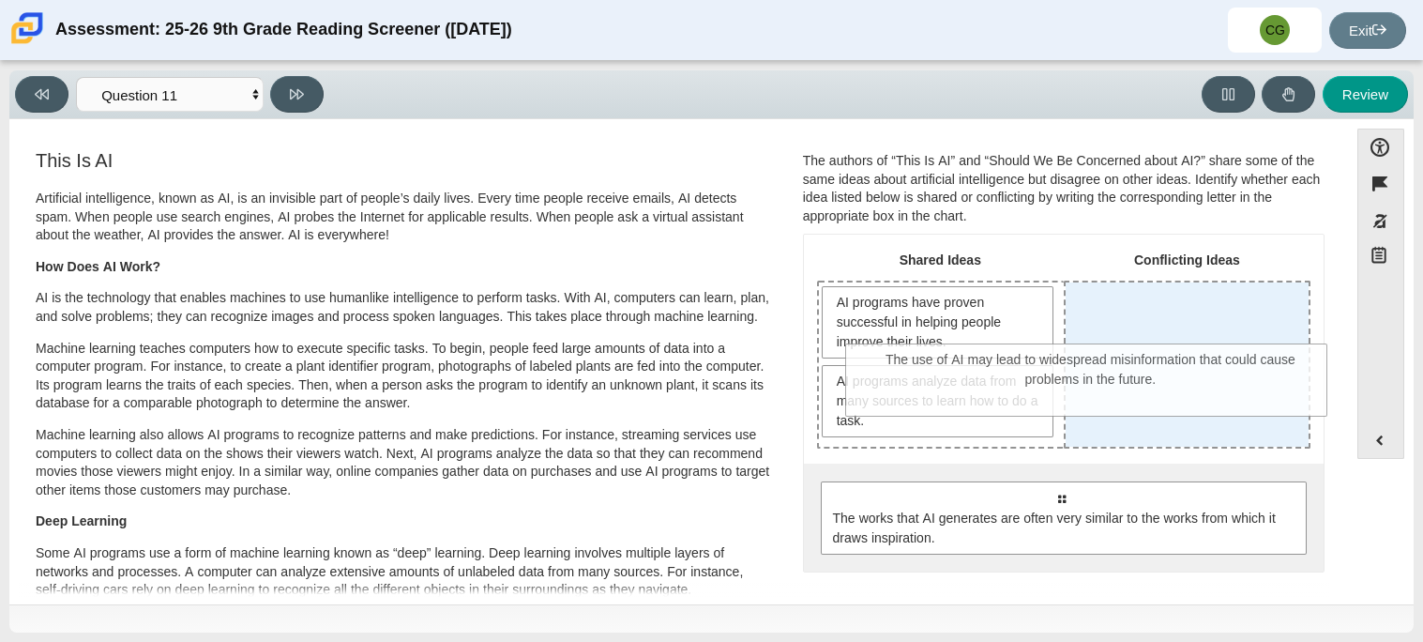
drag, startPoint x: 1099, startPoint y: 505, endPoint x: 1129, endPoint y: 368, distance: 140.2
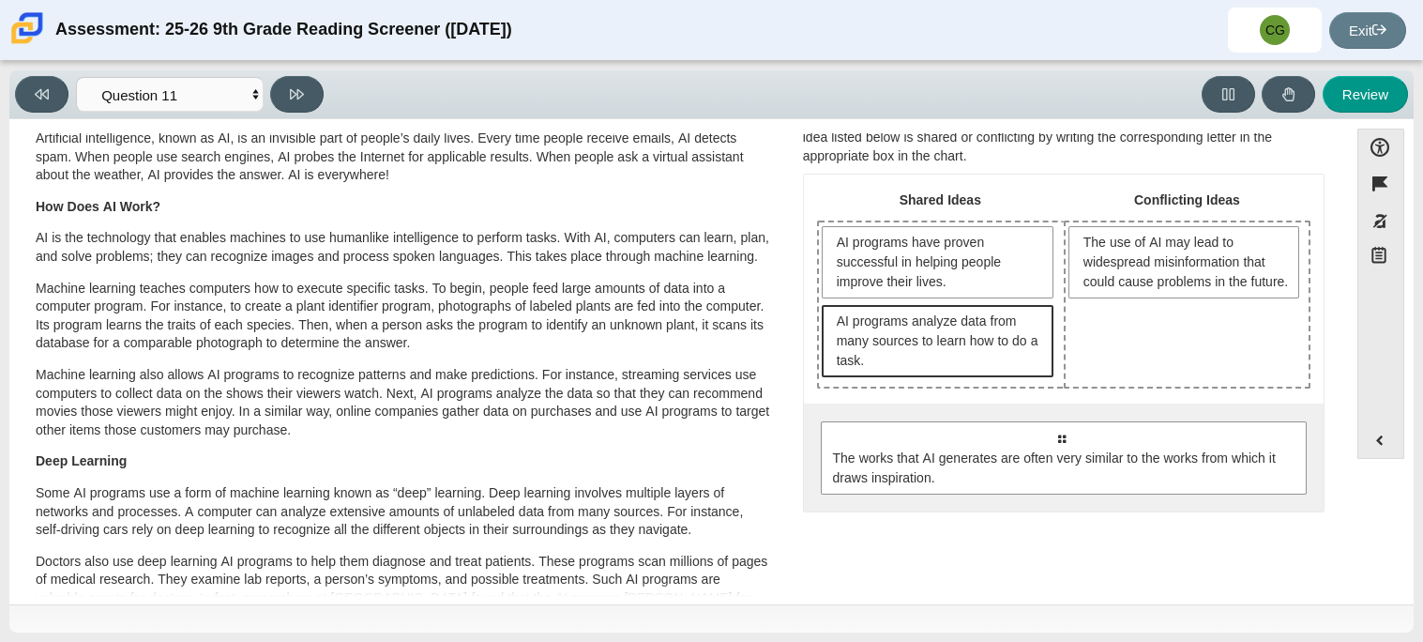
scroll to position [69, 0]
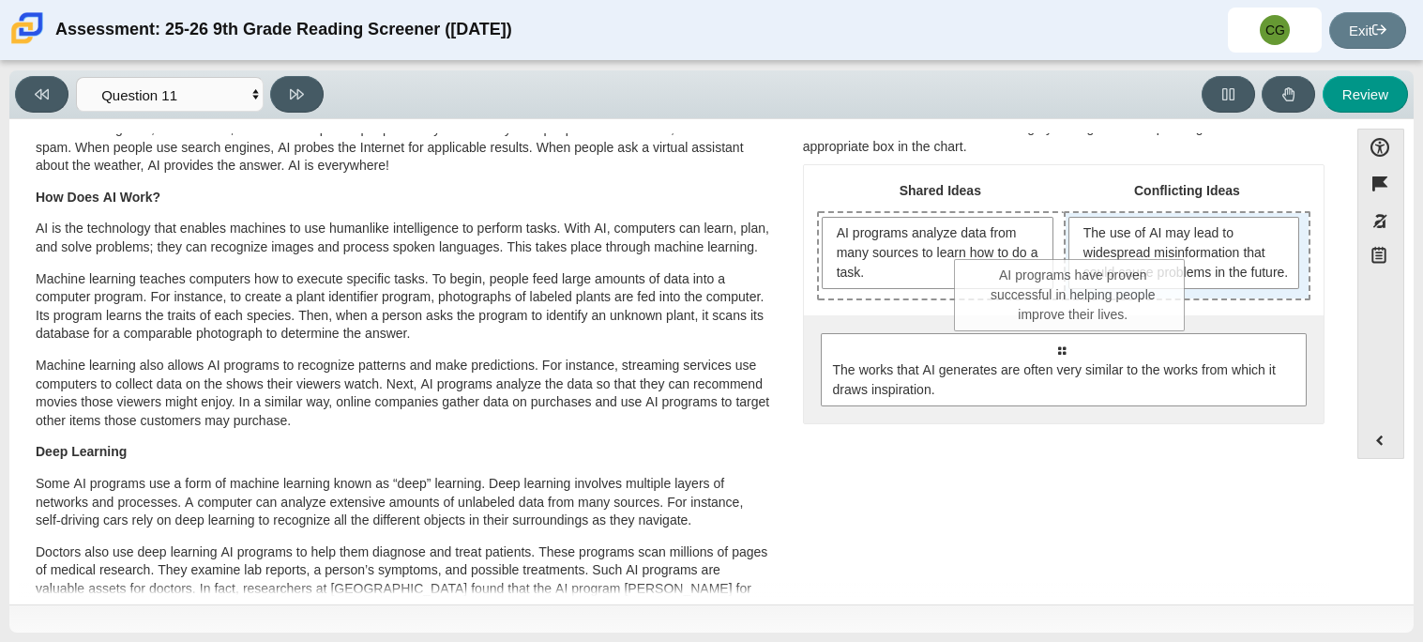
drag, startPoint x: 956, startPoint y: 272, endPoint x: 1167, endPoint y: 578, distance: 371.5
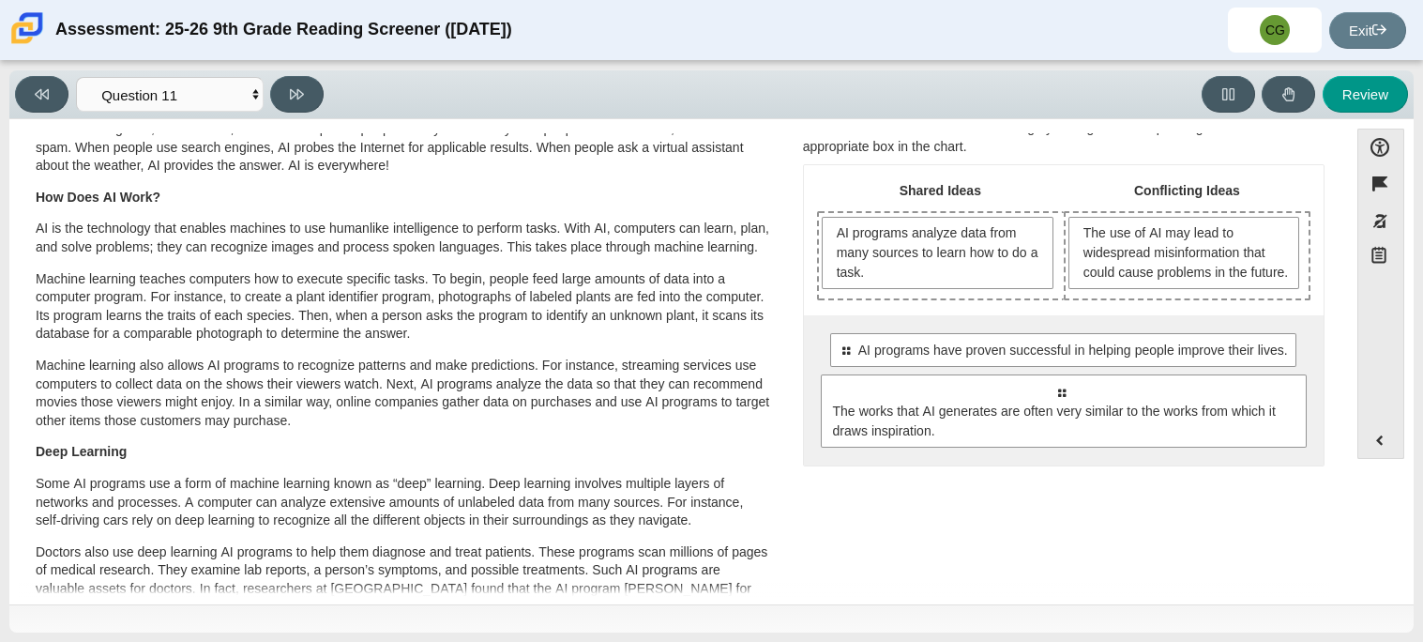
scroll to position [0, 0]
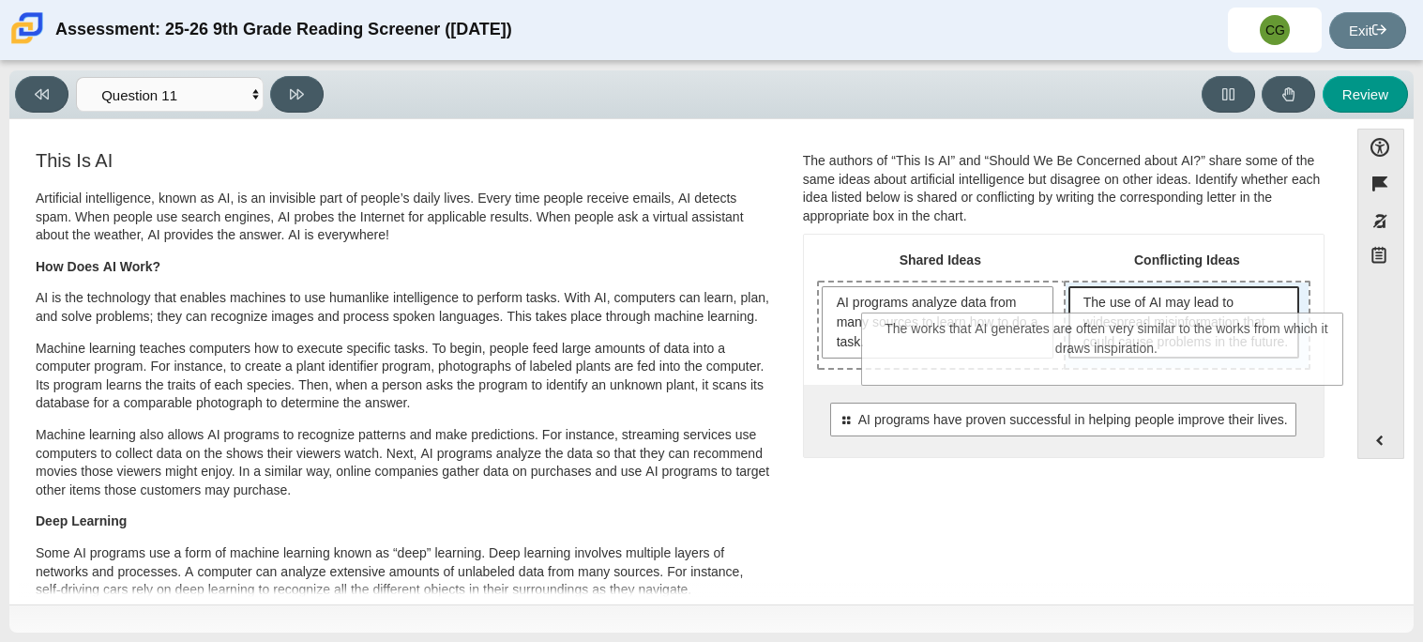
drag, startPoint x: 1081, startPoint y: 519, endPoint x: 1134, endPoint y: 367, distance: 161.1
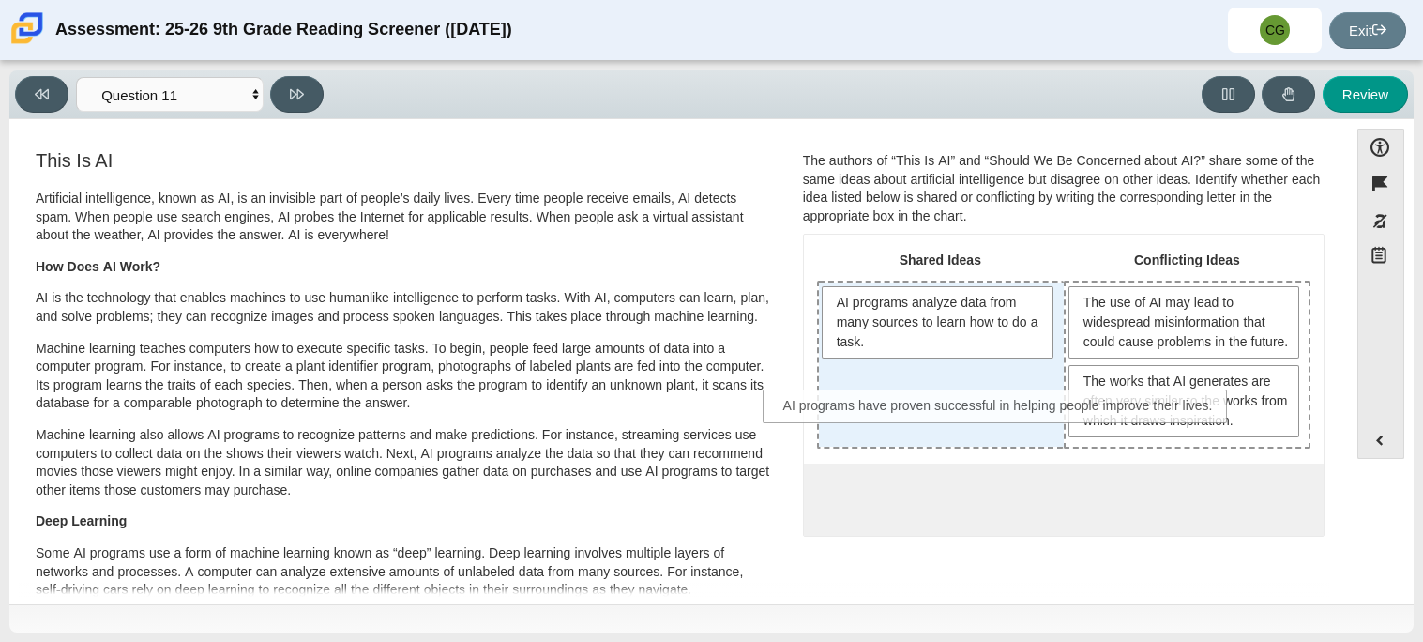
drag, startPoint x: 948, startPoint y: 533, endPoint x: 886, endPoint y: 420, distance: 128.5
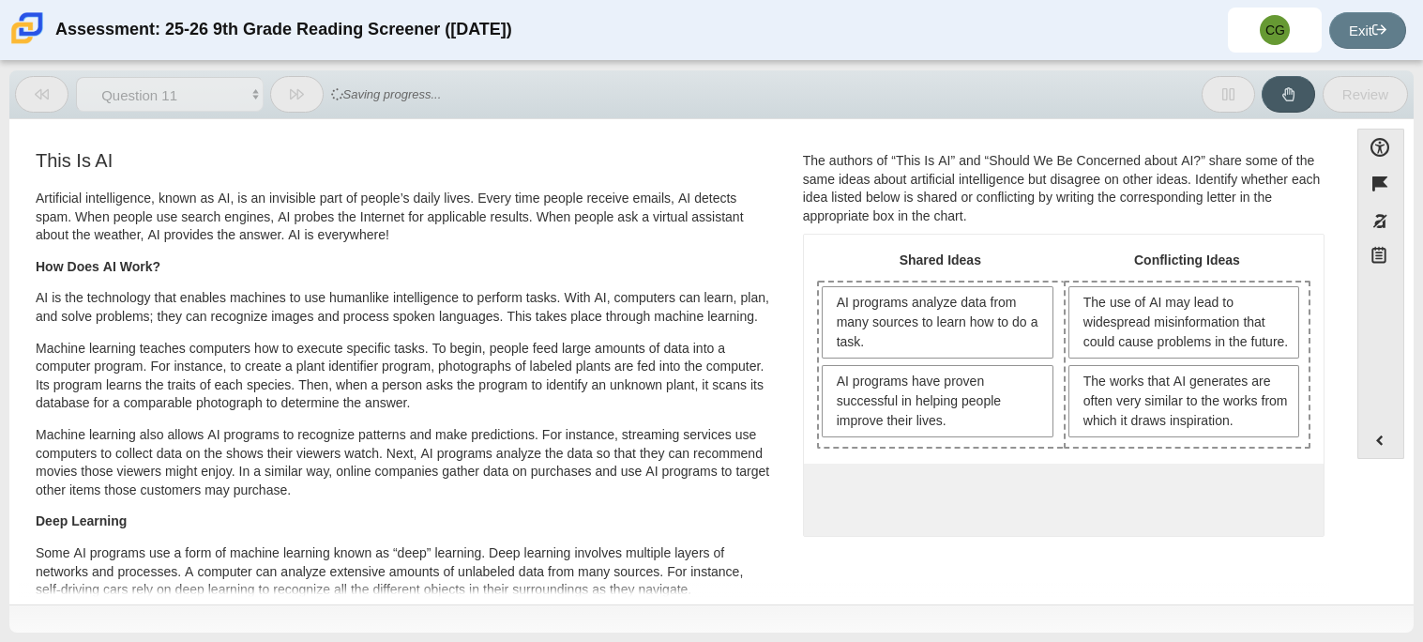
click at [474, 152] on h3 "This Is AI" at bounding box center [404, 160] width 736 height 21
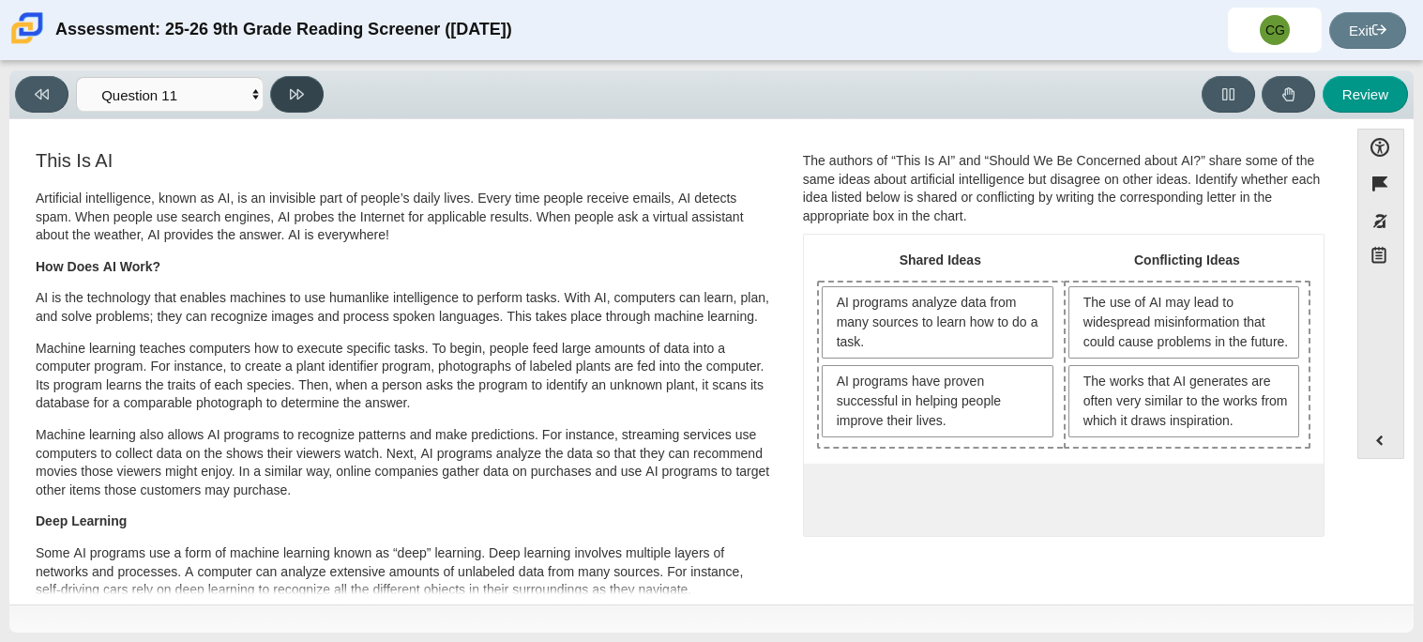
click at [311, 78] on button at bounding box center [296, 94] width 53 height 37
select select "c3effed4-44ce-4a19-bd96-1787f34e9b4c"
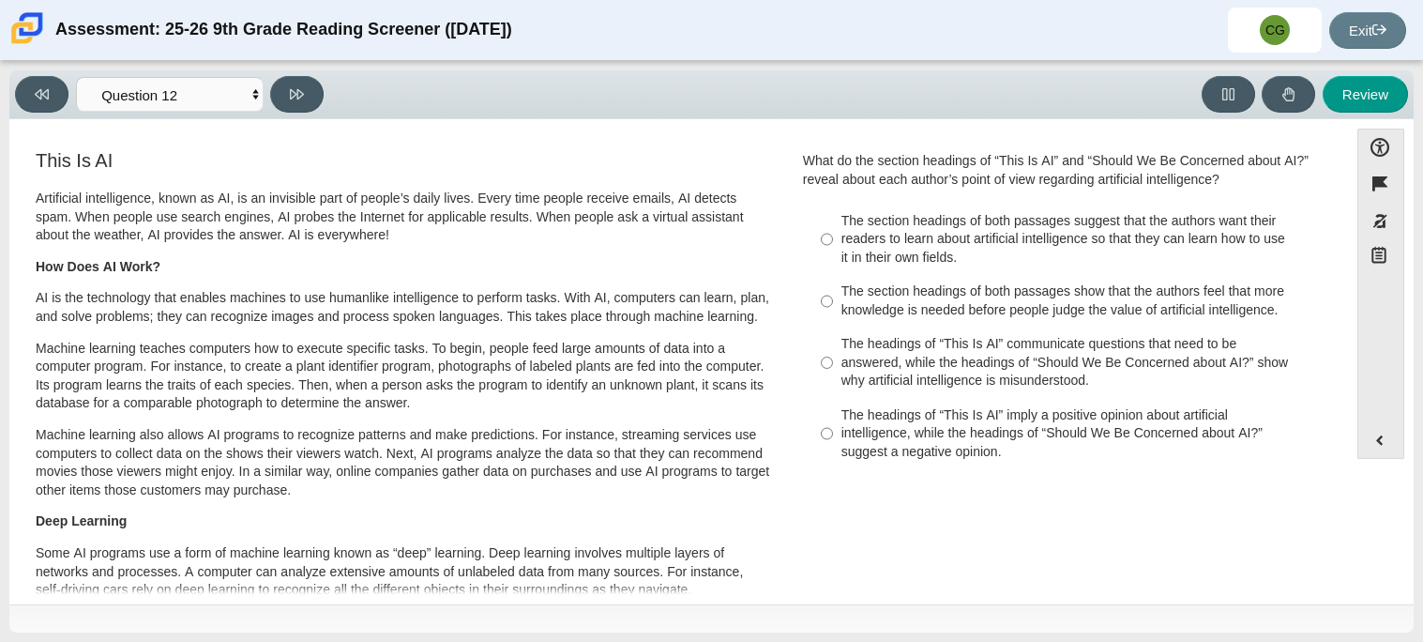
click at [1096, 303] on div "The section headings of both passages show that the authors feel that more know…" at bounding box center [1078, 300] width 474 height 37
click at [833, 303] on input "The section headings of both passages show that the authors feel that more know…" at bounding box center [827, 301] width 12 height 53
radio input "true"
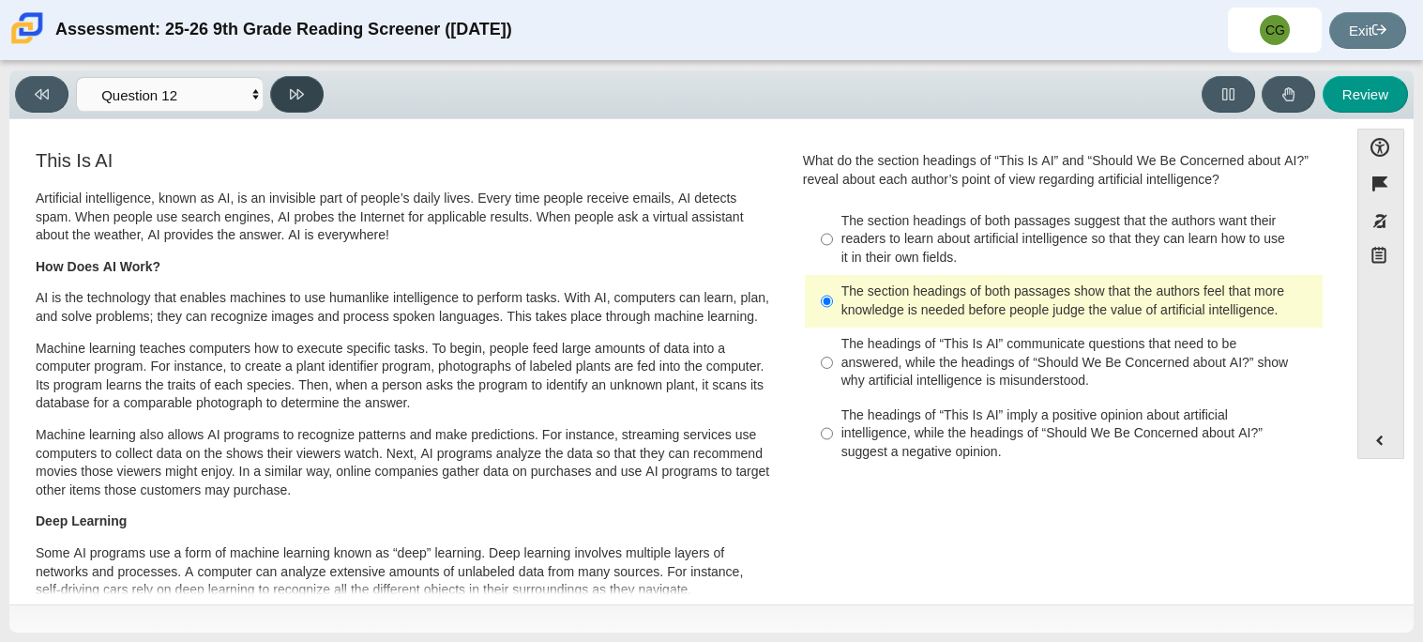
click at [295, 91] on icon at bounding box center [297, 94] width 14 height 10
select select "review"
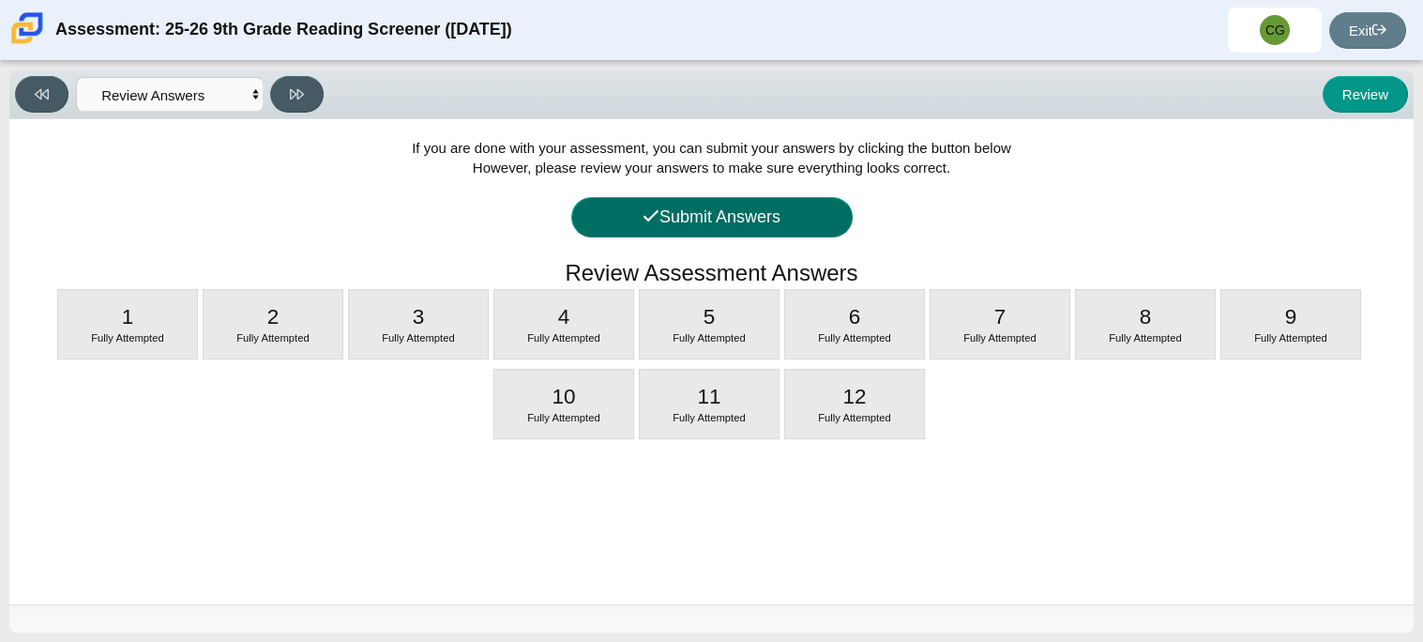
click at [685, 234] on button "Submit Answers" at bounding box center [711, 217] width 281 height 40
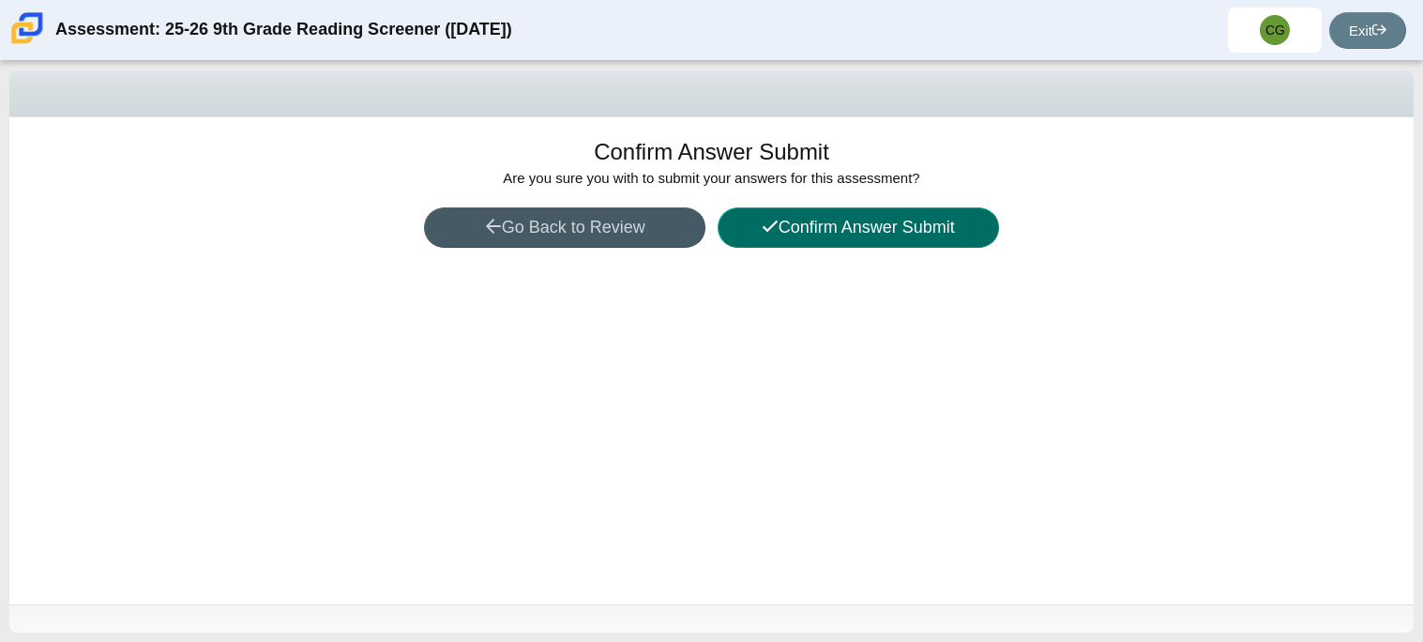
click at [753, 240] on button "Confirm Answer Submit" at bounding box center [858, 227] width 281 height 40
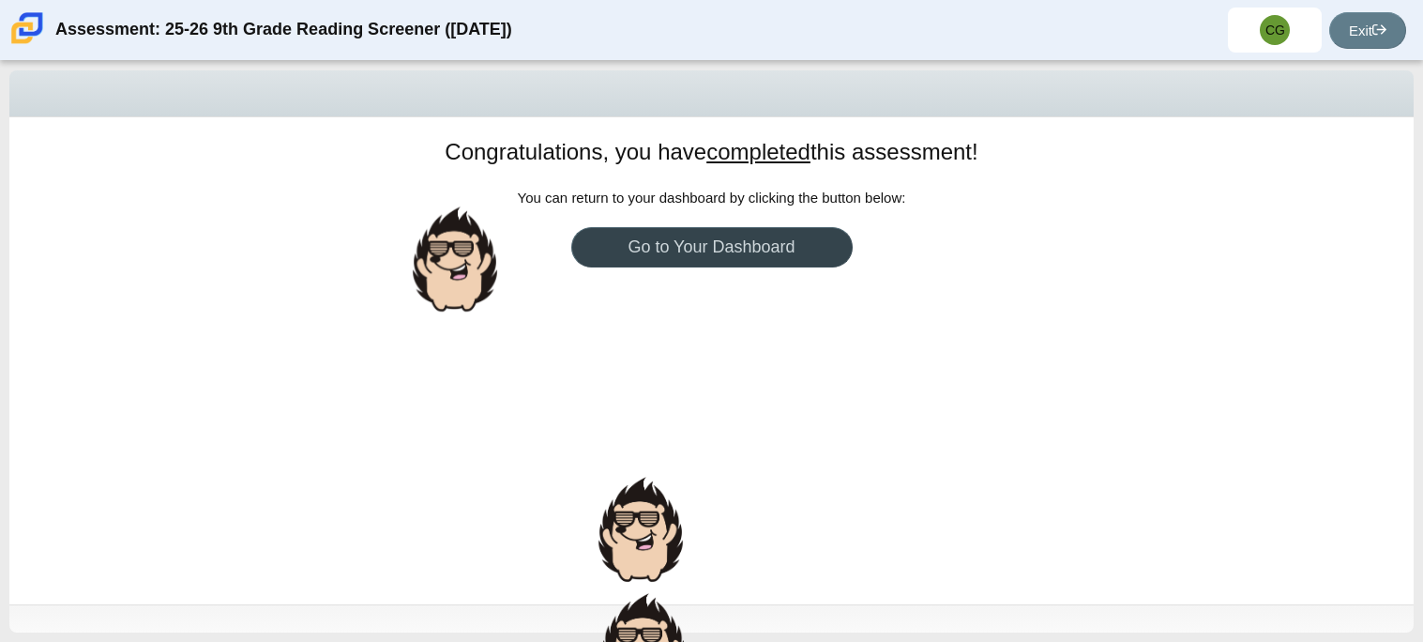
click at [669, 263] on link "Go to Your Dashboard" at bounding box center [711, 247] width 281 height 40
